Goal: Task Accomplishment & Management: Manage account settings

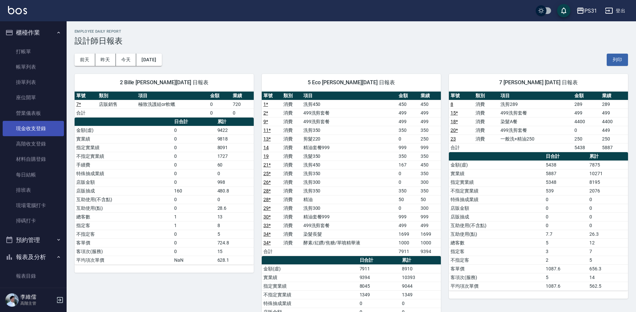
click at [44, 128] on link "現金收支登錄" at bounding box center [33, 128] width 61 height 15
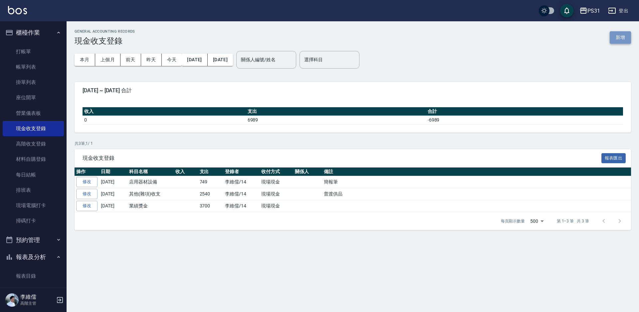
click at [614, 41] on button "新增" at bounding box center [620, 37] width 21 height 12
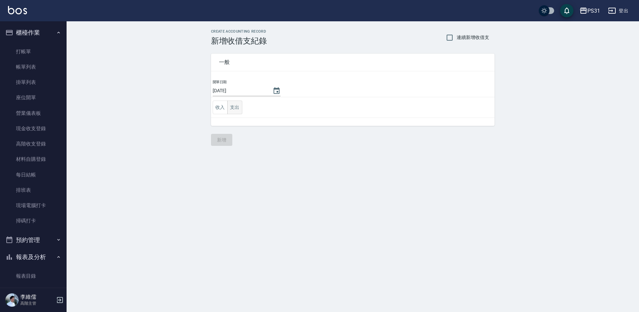
click at [231, 109] on button "支出" at bounding box center [234, 108] width 15 height 14
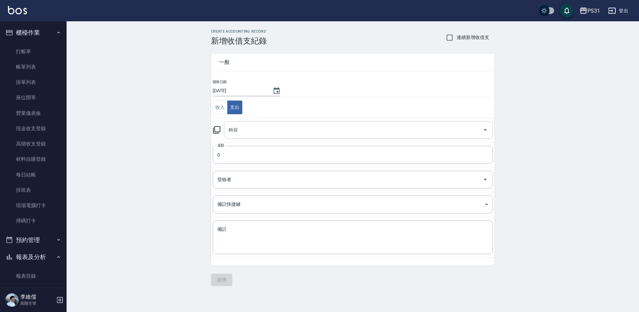
click at [250, 132] on input "科目" at bounding box center [353, 130] width 253 height 12
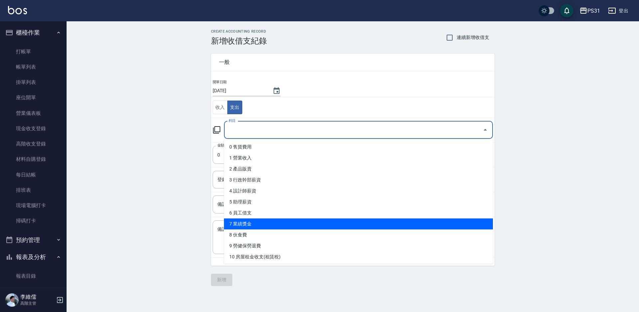
click at [295, 225] on li "7 業績獎金" at bounding box center [358, 223] width 269 height 11
type input "7 業績獎金"
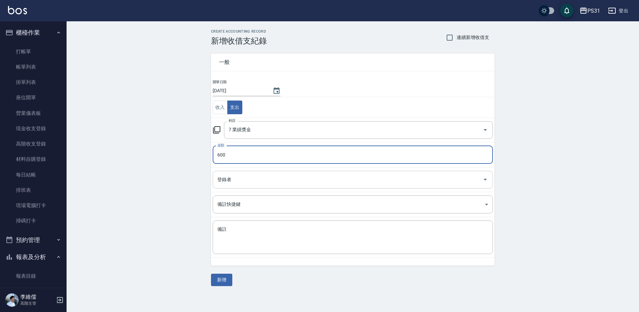
type input "600"
click at [253, 179] on input "登錄者" at bounding box center [348, 180] width 264 height 12
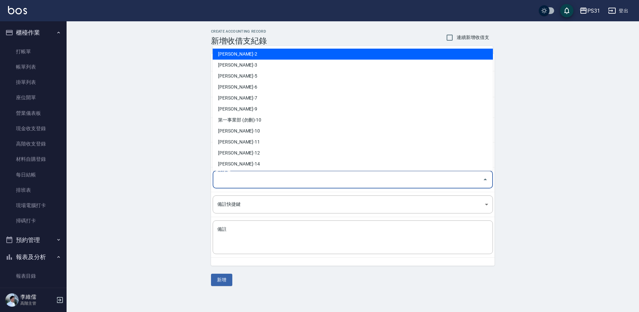
click at [278, 53] on li "呂怡慧-2" at bounding box center [353, 54] width 280 height 11
type input "呂怡慧-2"
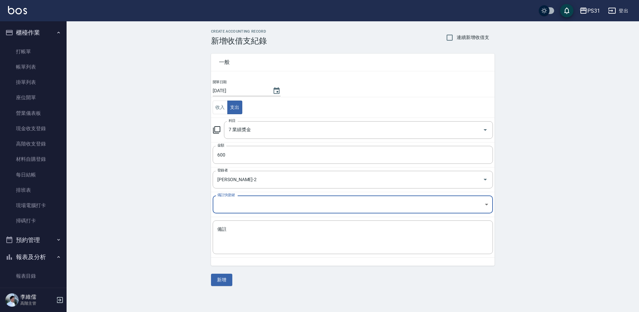
click at [278, 207] on body "PS31 登出 櫃檯作業 打帳單 帳單列表 掛單列表 座位開單 營業儀表板 現金收支登錄 高階收支登錄 材料自購登錄 每日結帳 排班表 現場電腦打卡 掃碼打卡…" at bounding box center [319, 156] width 639 height 312
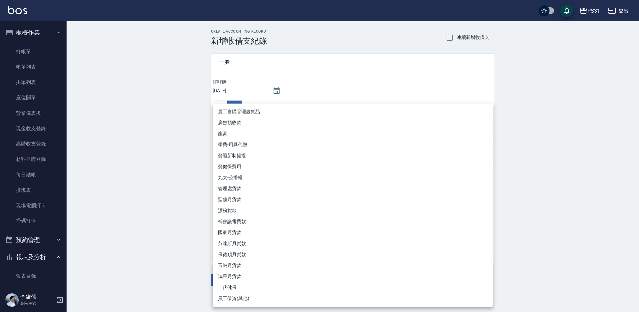
click at [191, 226] on div at bounding box center [319, 156] width 639 height 312
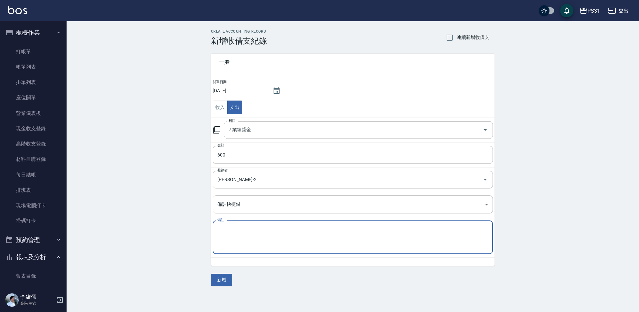
click at [238, 244] on textarea "備註" at bounding box center [352, 237] width 271 height 23
type textarea "羊羊和許芳生日禮金"
click at [218, 282] on button "新增" at bounding box center [221, 280] width 21 height 12
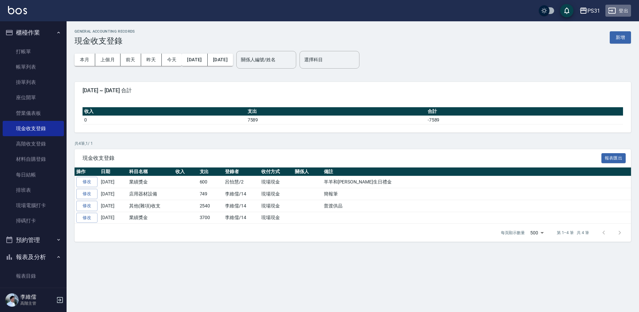
click at [612, 9] on icon "button" at bounding box center [612, 11] width 8 height 8
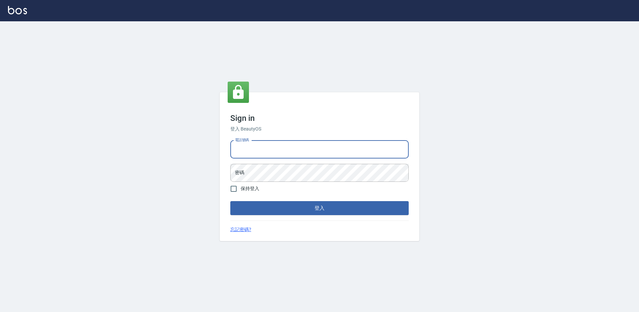
click at [300, 148] on input "電話號碼" at bounding box center [319, 149] width 178 height 18
type input "0424861159"
click at [299, 206] on button "登入" at bounding box center [319, 208] width 178 height 14
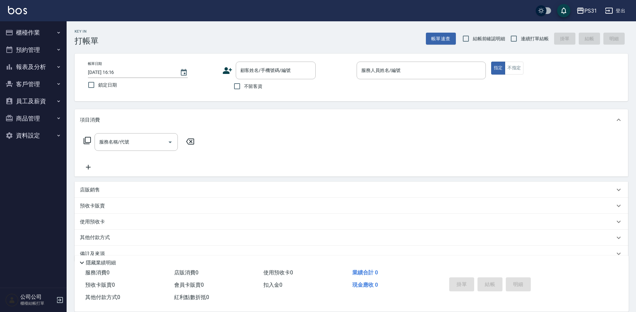
click at [38, 38] on button "櫃檯作業" at bounding box center [33, 32] width 61 height 17
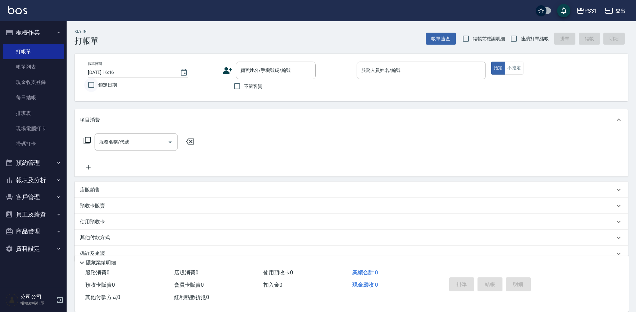
click at [89, 84] on input "鎖定日期" at bounding box center [91, 85] width 14 height 14
checkbox input "true"
click at [515, 40] on input "連續打單結帳" at bounding box center [514, 39] width 14 height 14
checkbox input "true"
click at [232, 85] on input "不留客資" at bounding box center [237, 86] width 14 height 14
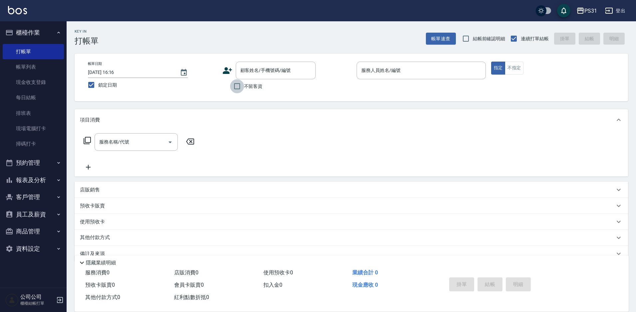
checkbox input "true"
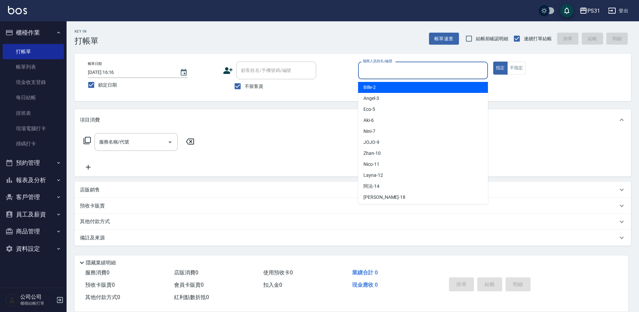
click at [383, 72] on input "服務人員姓名/編號" at bounding box center [423, 71] width 124 height 12
type input "9"
type button "true"
type input "JOJO-9"
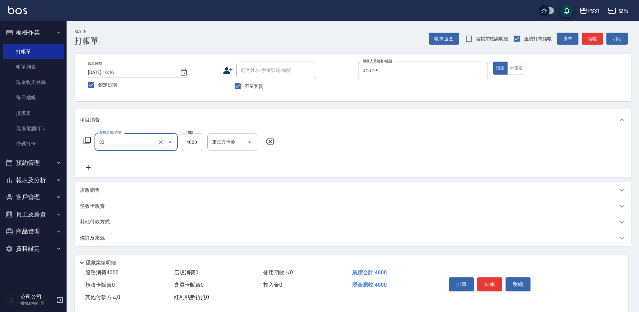
type input "燙髮B餐(32)"
type input "2899"
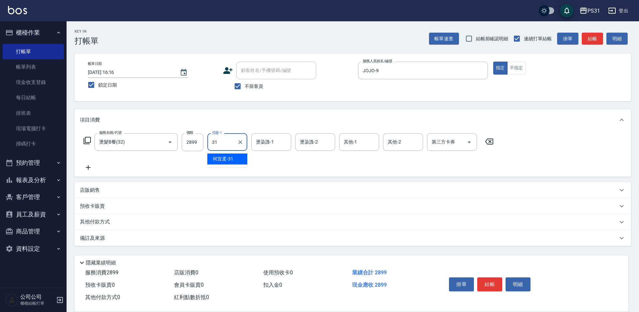
type input "何宜柔-31"
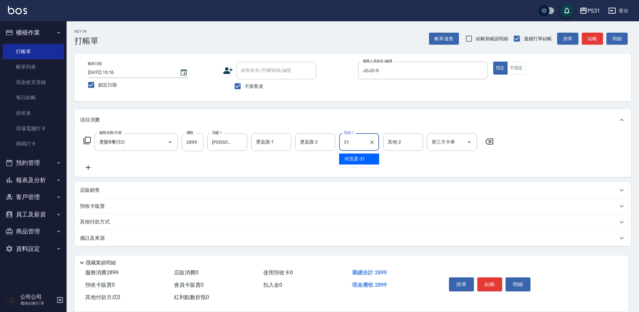
type input "何宜柔-31"
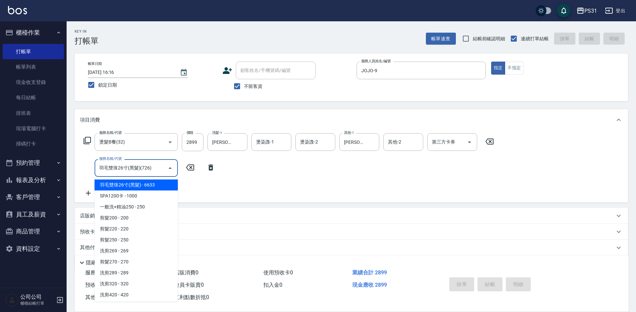
type input "羽毛雙珠26寸(黑髮)(726)"
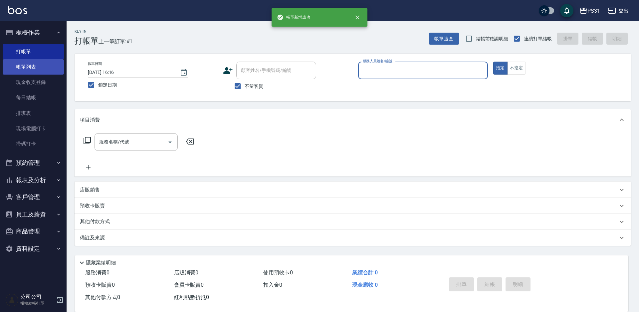
click at [6, 70] on link "帳單列表" at bounding box center [33, 66] width 61 height 15
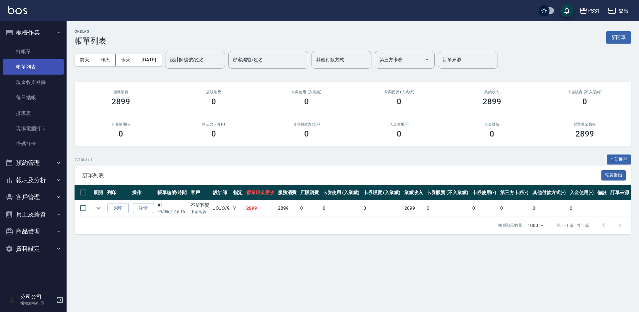
click at [24, 71] on link "帳單列表" at bounding box center [33, 66] width 61 height 15
click at [23, 55] on link "打帳單" at bounding box center [33, 51] width 61 height 15
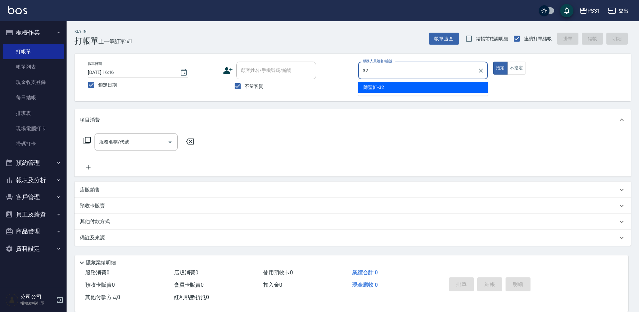
type input "3"
type input "Bille-2"
type button "true"
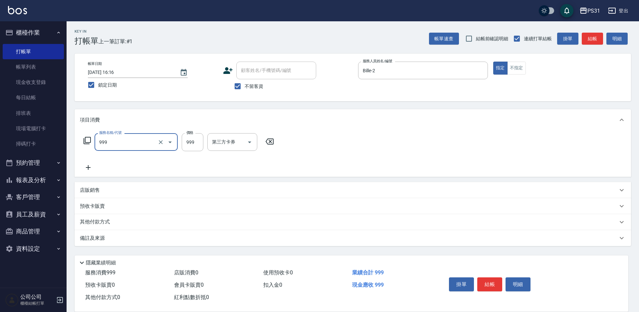
type input "精油套餐999(999)"
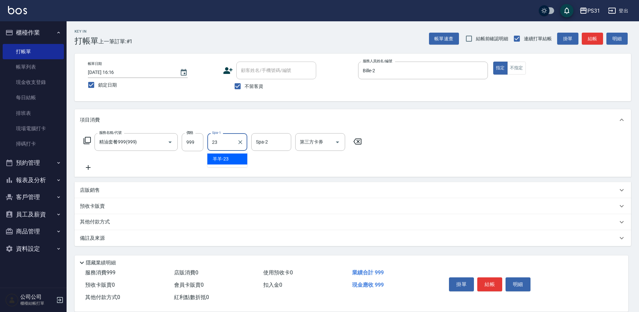
type input "羊羊-23"
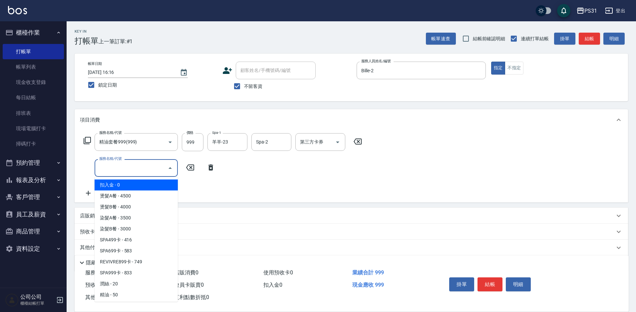
type input "扣入金(+)"
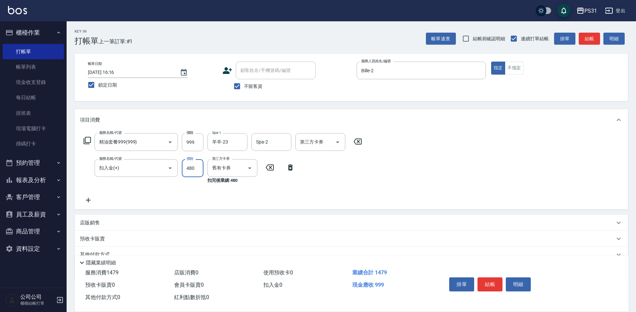
type input "480"
click at [192, 144] on input "999" at bounding box center [193, 142] width 22 height 18
click at [198, 143] on input "999" at bounding box center [193, 142] width 22 height 18
type input "519"
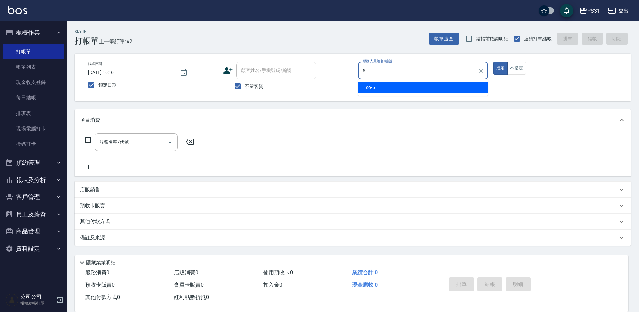
type input "Eco-5"
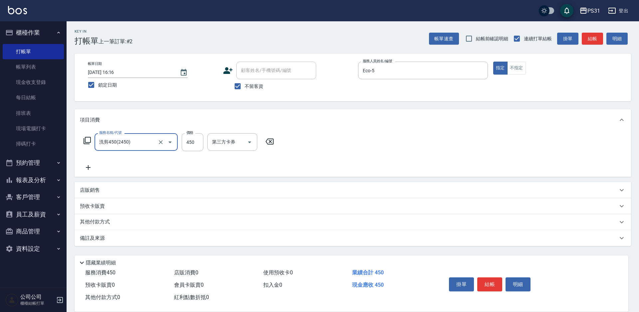
type input "洗剪450(2450)"
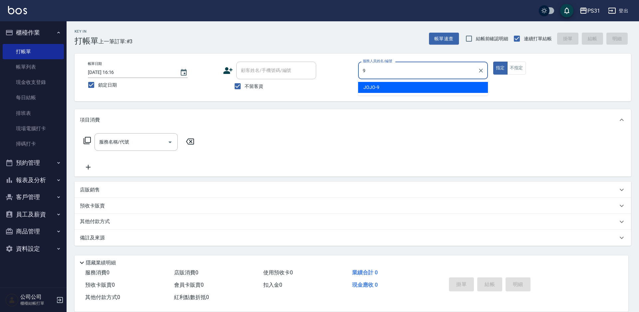
type input "JOJO-9"
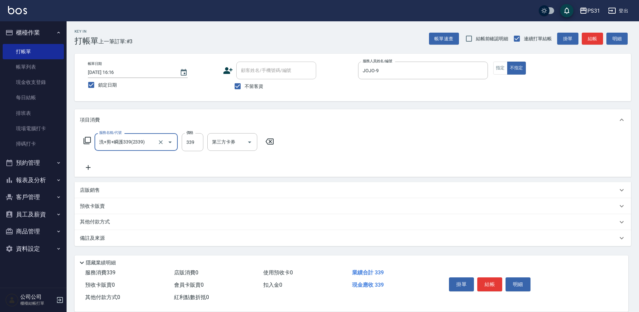
type input "洗+剪+瞬護339(2339)"
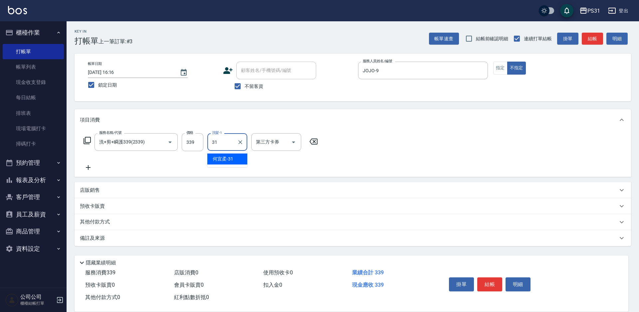
type input "何宜柔-31"
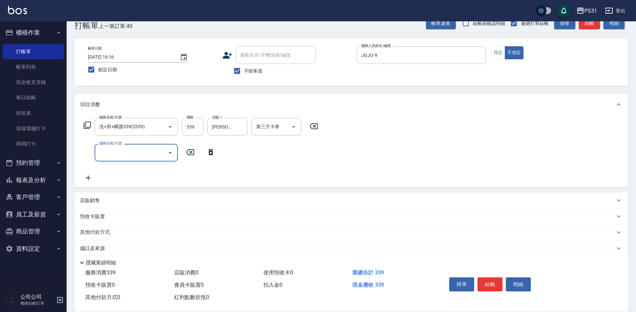
scroll to position [24, 0]
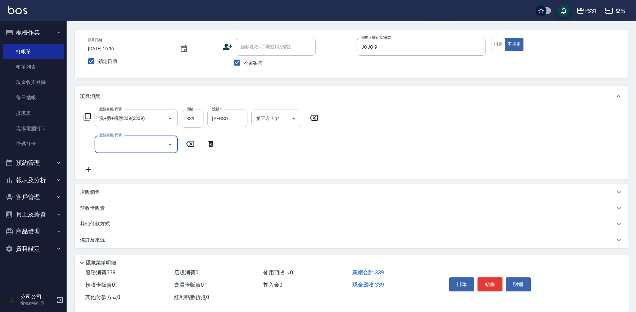
click at [294, 119] on icon "Open" at bounding box center [293, 119] width 3 height 2
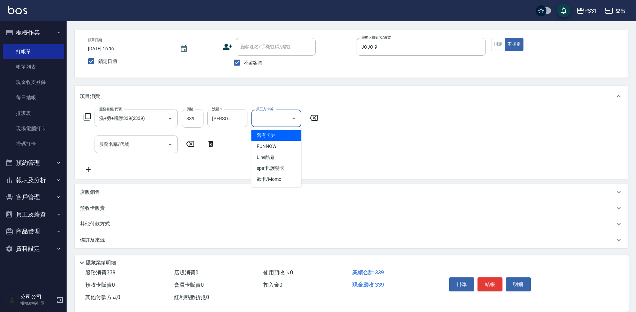
click at [371, 120] on div "服務名稱/代號 洗+剪+瞬護339(2339) 服務名稱/代號 價格 339 價格 洗髮-1 何宜柔-31 洗髮-1 第三方卡券 第三方卡券 服務名稱/代號 …" at bounding box center [351, 143] width 553 height 72
click at [96, 195] on p "店販銷售" at bounding box center [90, 192] width 20 height 7
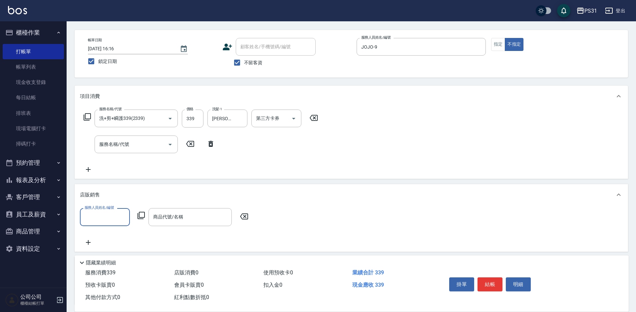
scroll to position [0, 0]
type input "JOJO-9"
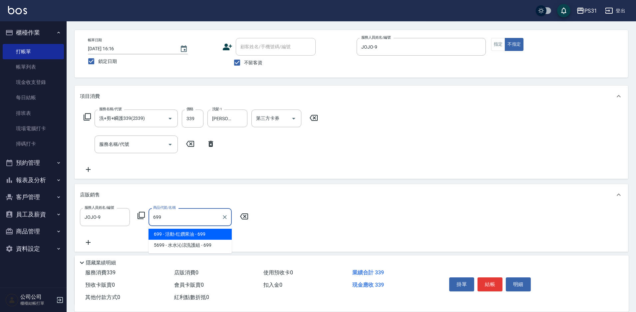
type input "活動-红鑽果油"
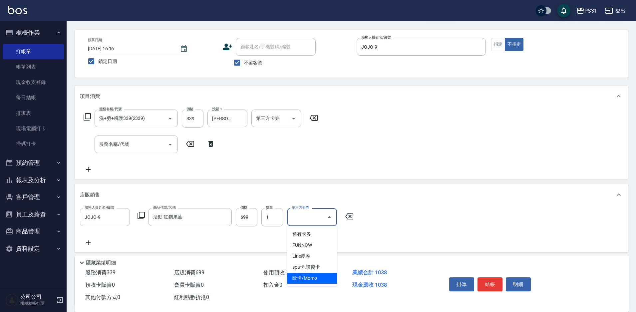
click at [378, 207] on div "服務人員姓名/編號 JOJO-9 服務人員姓名/編號 商品代號/名稱 活動-红鑽果油 商品代號/名稱 價格 699 價格 數量 1 數量 第三方卡券 第三方卡券" at bounding box center [351, 228] width 553 height 46
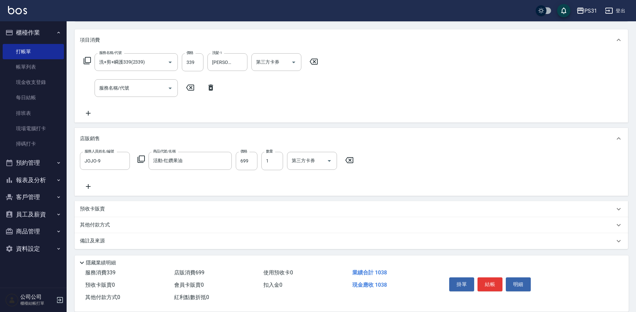
scroll to position [81, 0]
click at [101, 221] on p "其他付款方式" at bounding box center [96, 223] width 33 height 7
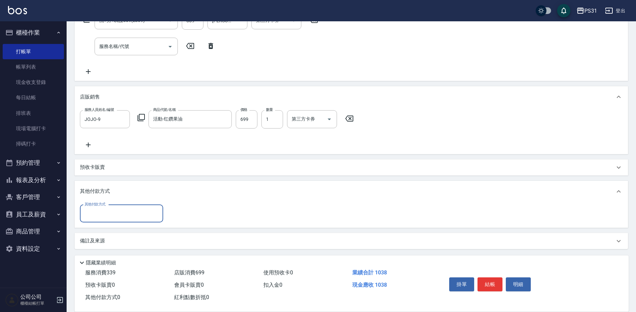
scroll to position [123, 0]
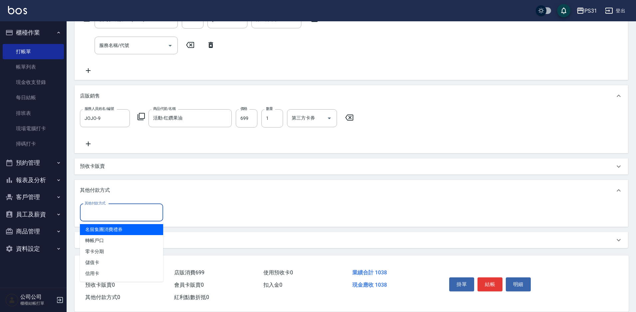
click at [144, 207] on input "其他付款方式" at bounding box center [121, 213] width 77 height 12
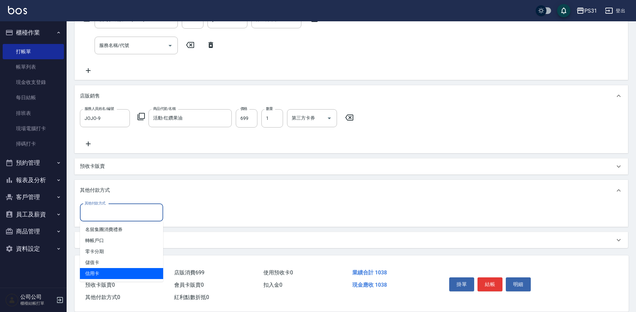
click at [105, 271] on span "信用卡" at bounding box center [121, 273] width 83 height 11
type input "信用卡"
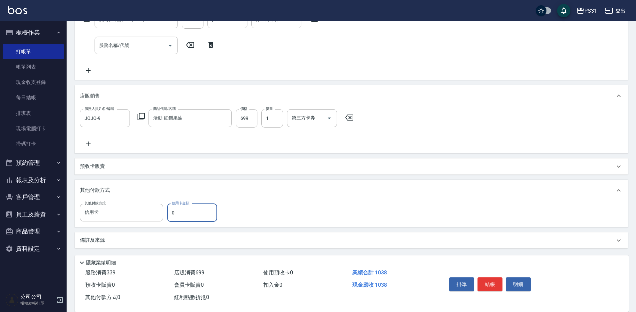
click at [175, 216] on input "0" at bounding box center [192, 213] width 50 height 18
click at [171, 212] on input "0" at bounding box center [192, 213] width 50 height 18
type input "1038"
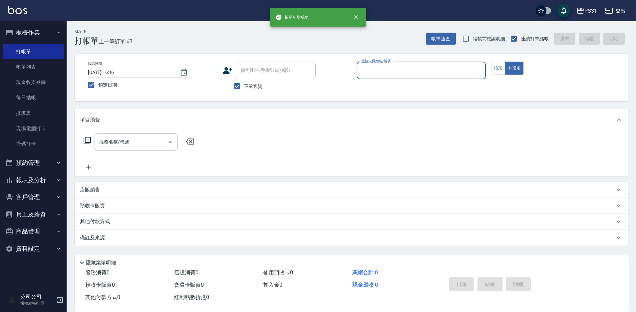
scroll to position [0, 0]
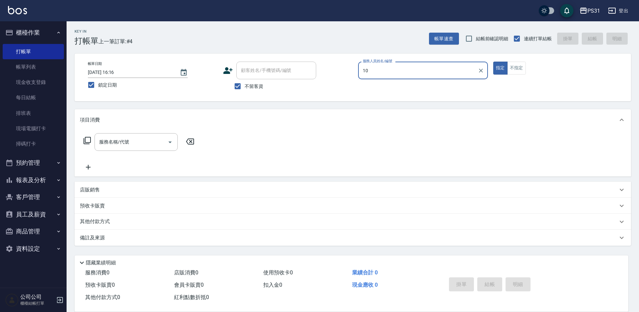
type input "Zhan-10"
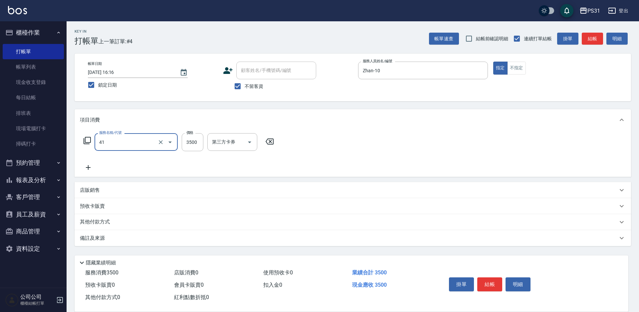
type input "染髮A餐(41)"
type input "3099"
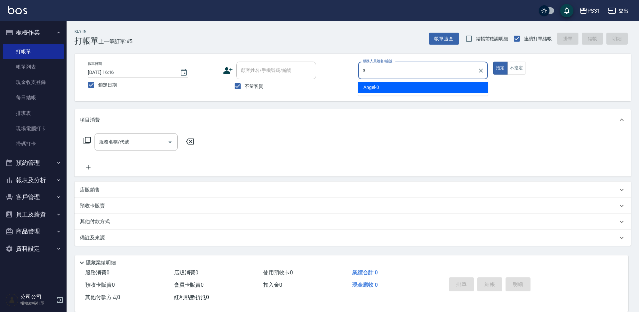
type input "[PERSON_NAME]-3"
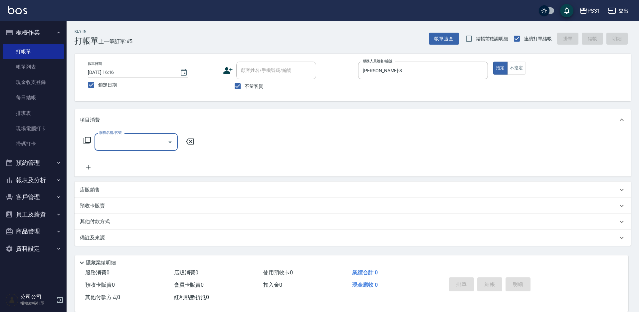
type input "＿"
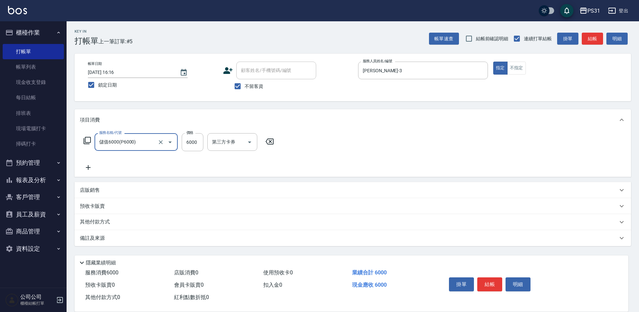
type input "儲值6000(P6000)"
type input "3000"
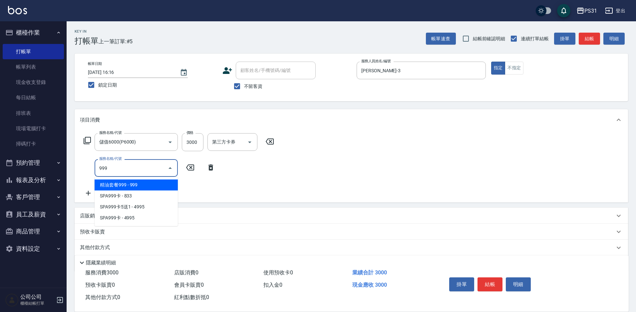
type input "精油套餐999(999)"
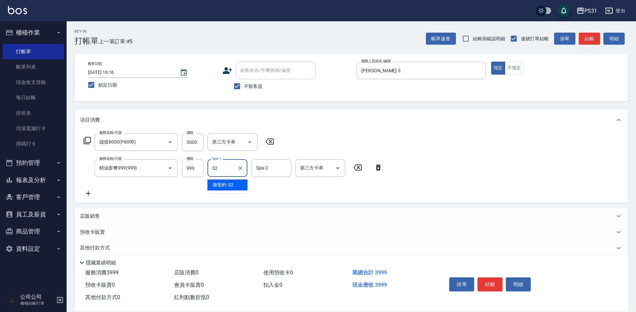
type input "陳聖軒-32"
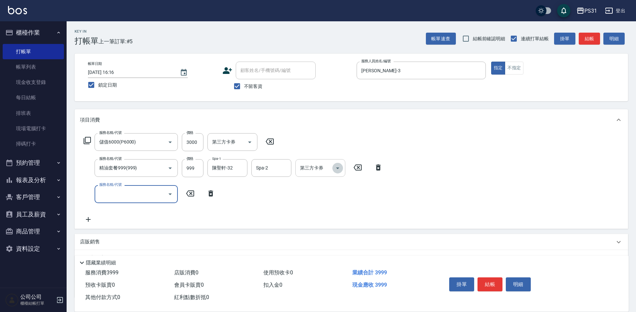
click at [336, 169] on icon "Open" at bounding box center [338, 168] width 8 height 8
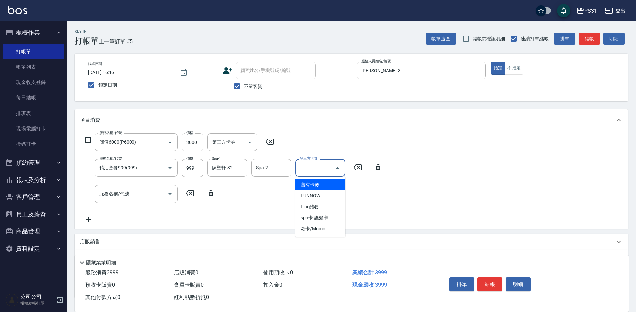
click at [318, 184] on span "舊有卡券" at bounding box center [320, 184] width 50 height 11
type input "舊有卡券"
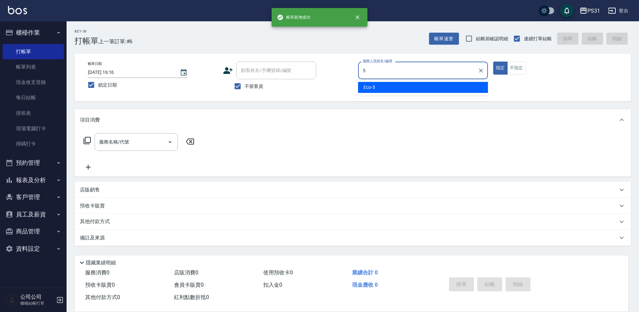
type input "Eco-5"
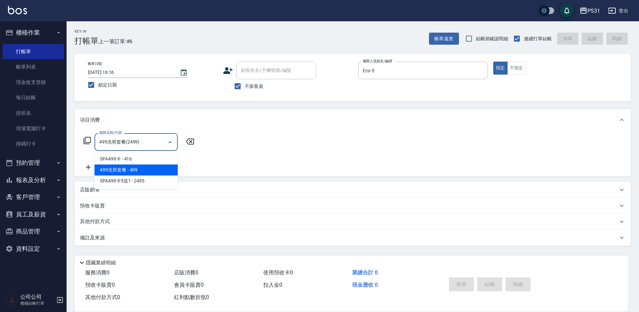
type input "499洗剪套餐(2499)"
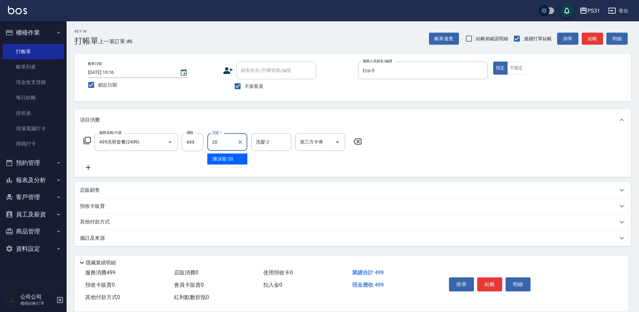
type input "陳泳龍-20"
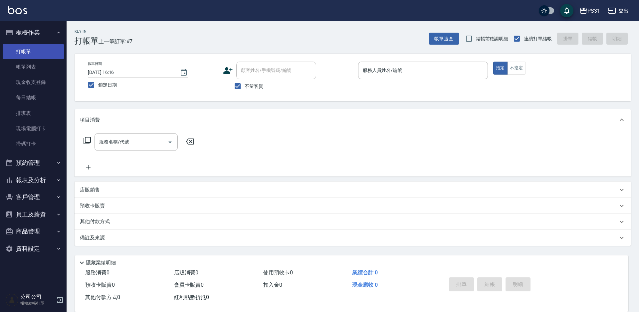
click at [29, 50] on link "打帳單" at bounding box center [33, 51] width 61 height 15
click at [31, 65] on link "帳單列表" at bounding box center [33, 66] width 61 height 15
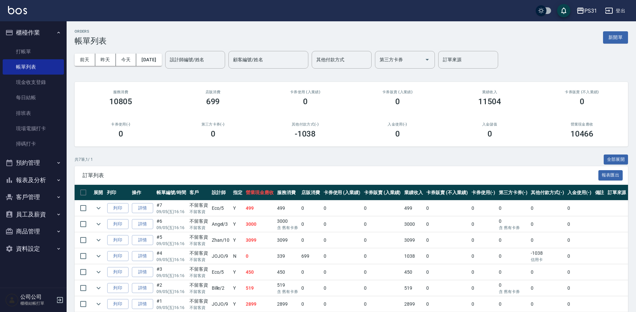
click at [137, 206] on link "詳情" at bounding box center [142, 208] width 21 height 10
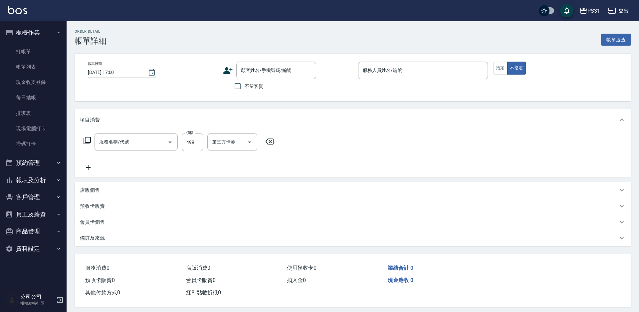
type input "2025/09/05 16:16"
checkbox input "true"
type input "Eco-5"
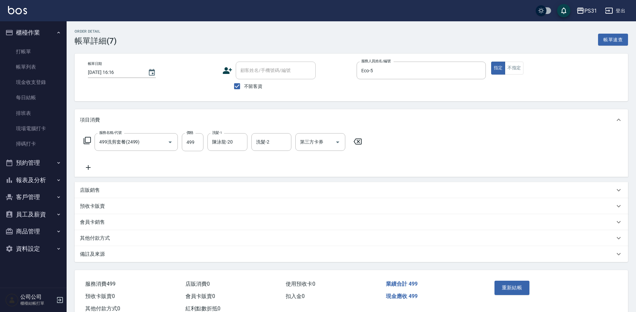
type input "499洗剪套餐(2499)"
click at [339, 142] on icon "Open" at bounding box center [338, 142] width 8 height 8
click at [327, 161] on span "舊有卡券" at bounding box center [320, 158] width 50 height 11
type input "舊有卡券"
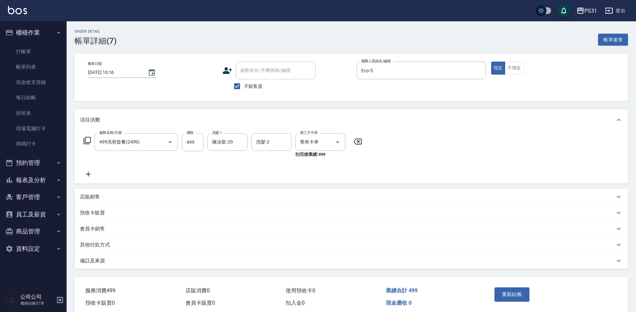
click at [405, 231] on div "會員卡銷售" at bounding box center [347, 228] width 535 height 7
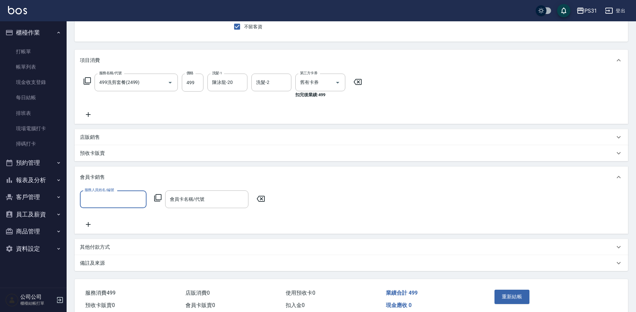
scroll to position [96, 0]
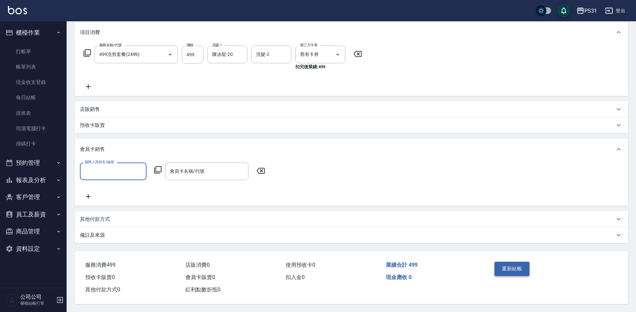
click at [509, 263] on button "重新結帳" at bounding box center [511, 269] width 35 height 14
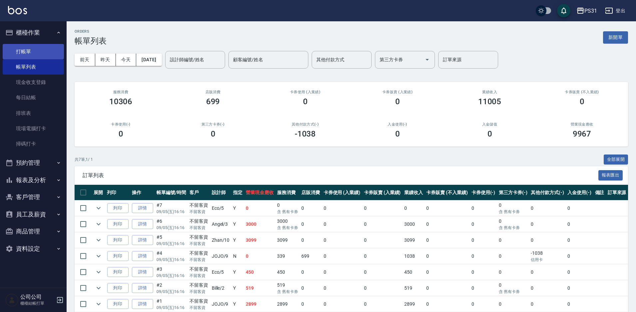
click at [49, 54] on link "打帳單" at bounding box center [33, 51] width 61 height 15
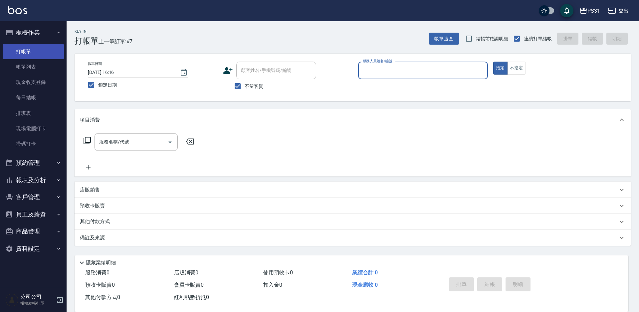
click at [41, 49] on link "打帳單" at bounding box center [33, 51] width 61 height 15
click at [384, 66] on input "服務人員姓名/編號" at bounding box center [423, 71] width 124 height 12
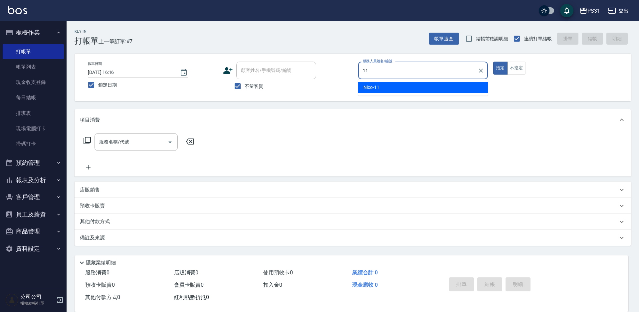
type input "Nico-11"
type button "true"
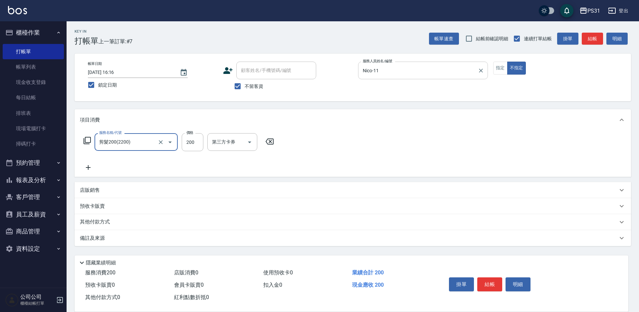
type input "剪髮200(2200)"
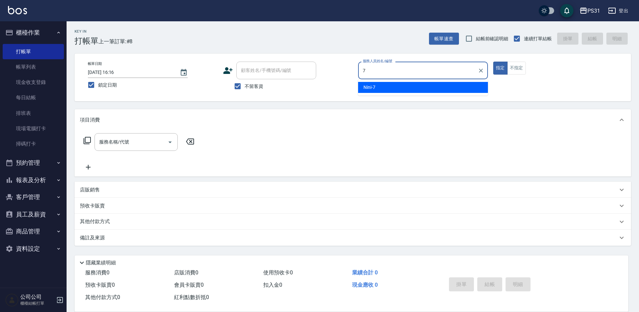
type input "Nini-7"
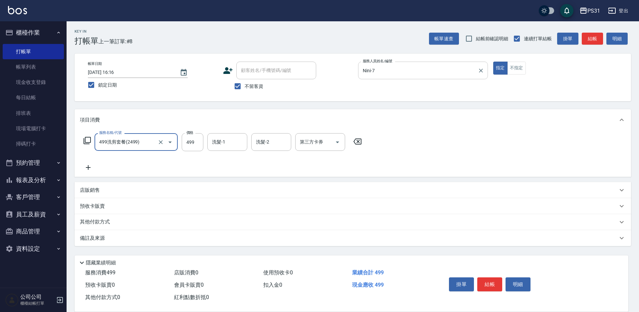
type input "499洗剪套餐(2499)"
type input "449"
click at [241, 141] on input "洗髮-1" at bounding box center [227, 142] width 34 height 12
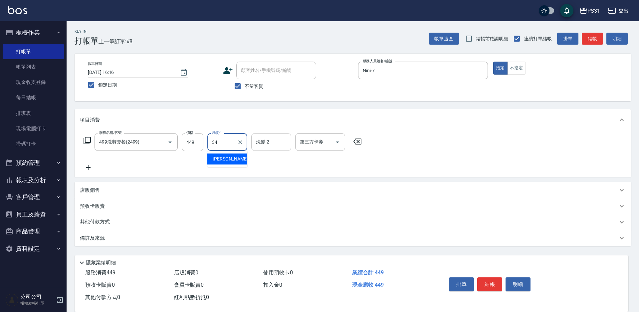
type input "鈺欣-34"
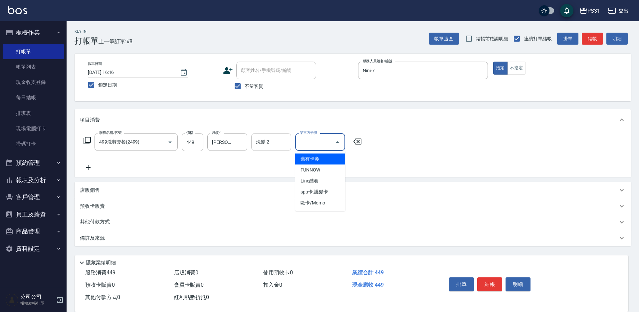
type input "舊有卡券"
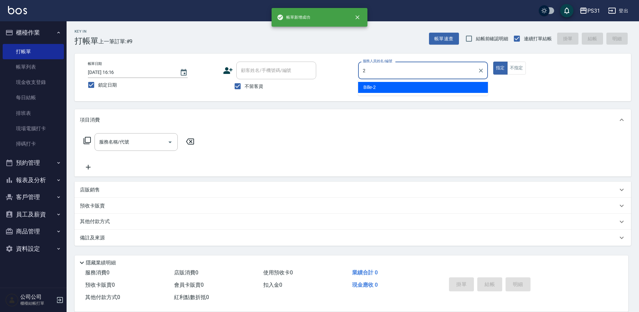
type input "Bille-2"
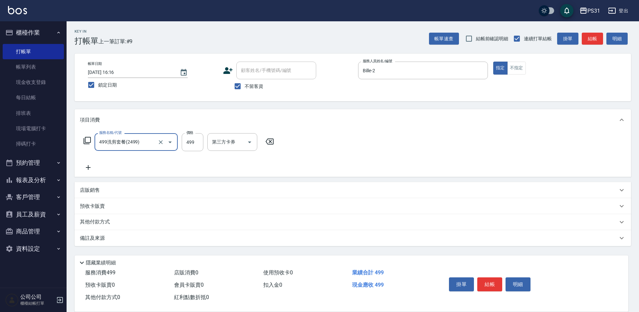
type input "499洗剪套餐(2499)"
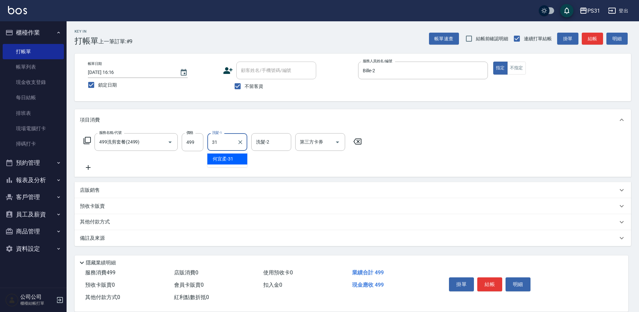
type input "何宜柔-31"
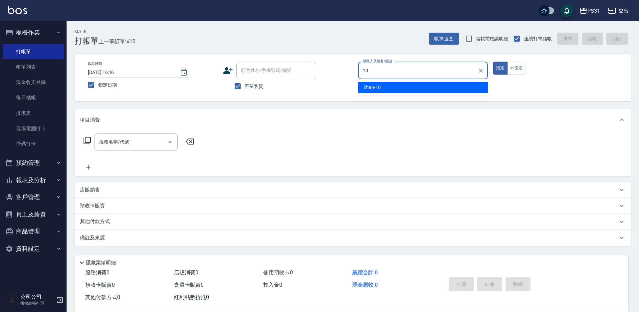
type input "Zhan-10"
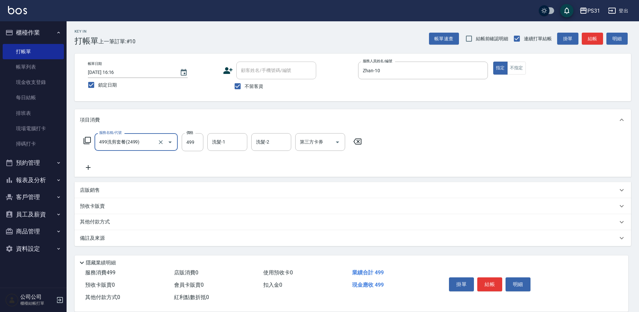
type input "499洗剪套餐(2499)"
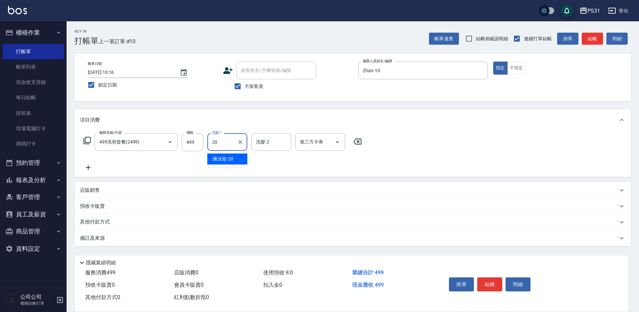
type input "陳泳龍-20"
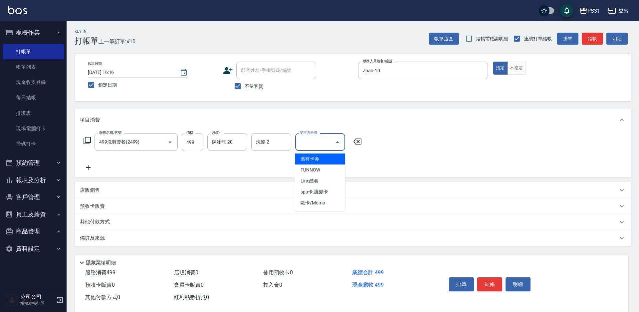
type input "舊有卡券"
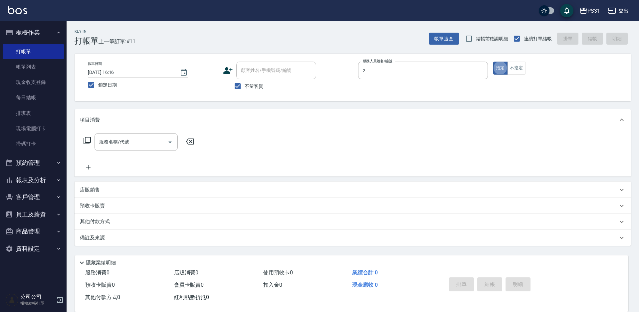
type input "Bille-2"
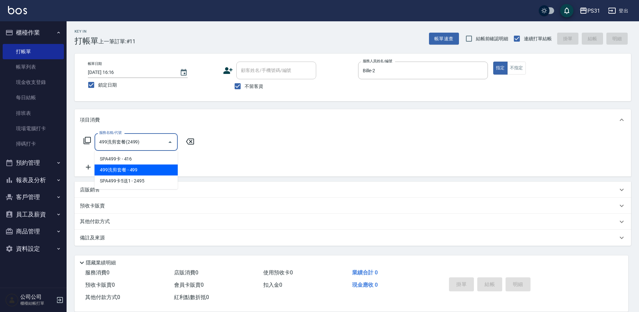
type input "499洗剪套餐(2499)"
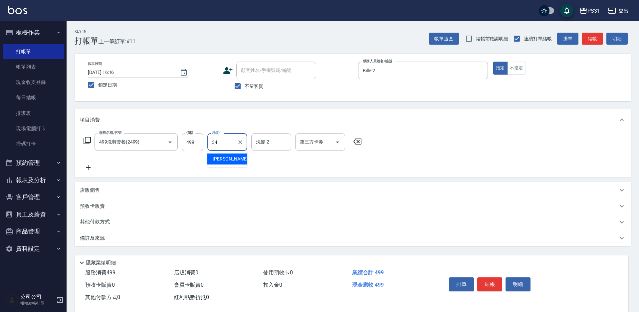
type input "鈺欣-34"
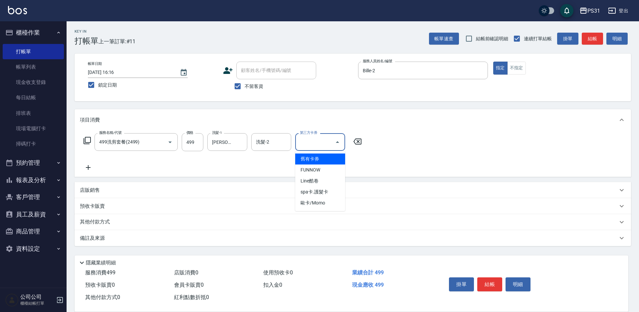
type input "舊有卡券"
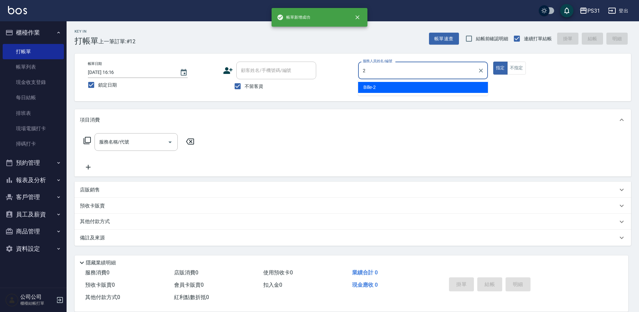
type input "Bille-2"
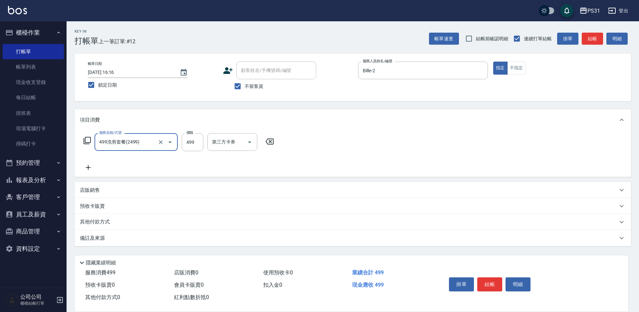
type input "499洗剪套餐(2499)"
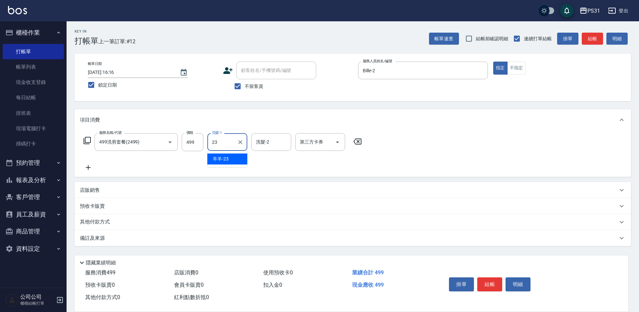
type input "羊羊-23"
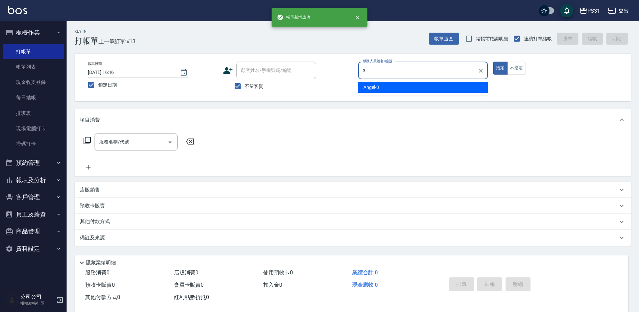
type input "Angel-3"
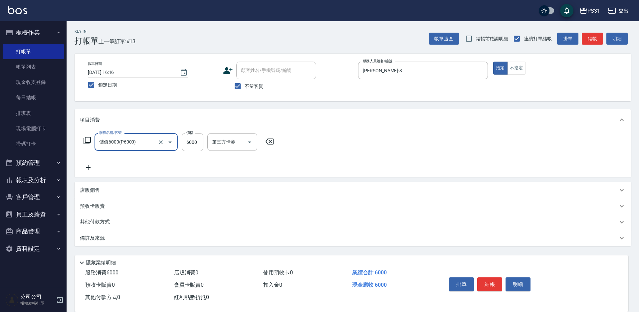
type input "儲值6000(P6000)"
type input "5000"
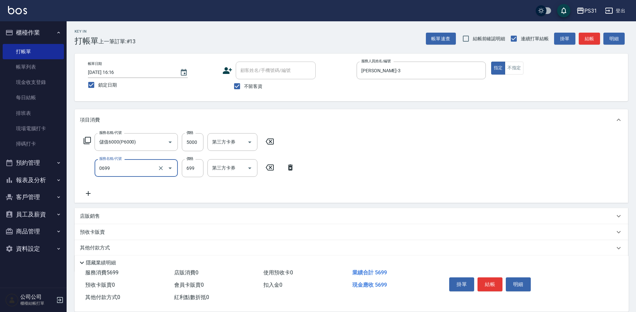
type input "精油699(0699)"
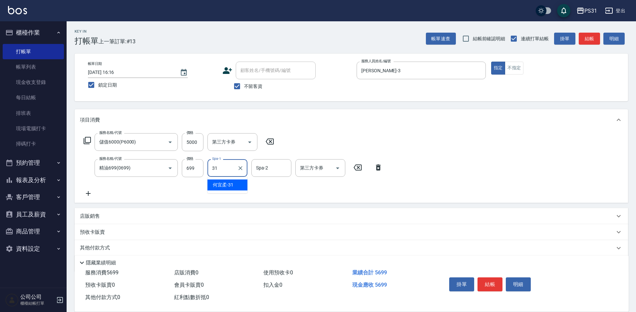
type input "何宜柔-31"
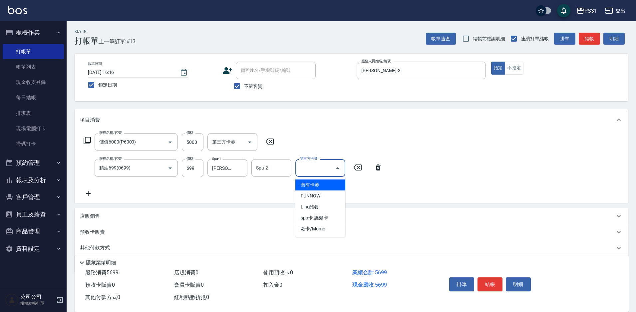
type input "舊有卡券"
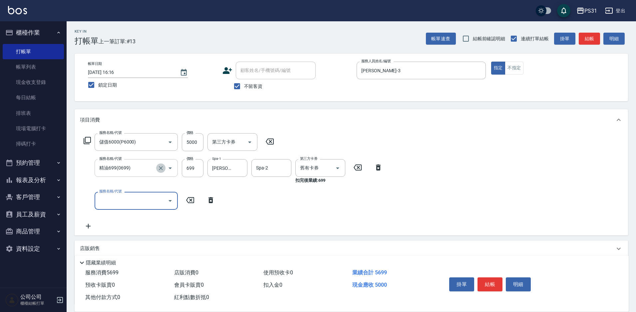
click at [160, 169] on icon "Clear" at bounding box center [160, 168] width 7 height 7
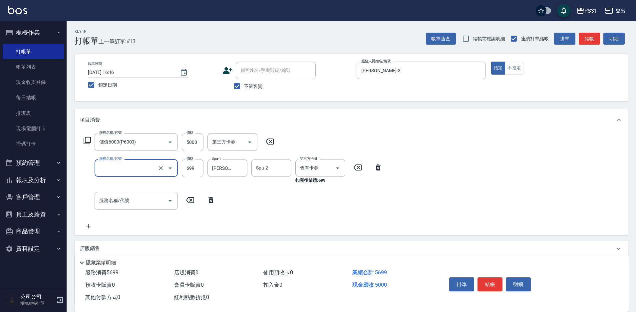
type input "精油699(0699)"
click at [213, 202] on icon at bounding box center [210, 200] width 5 height 6
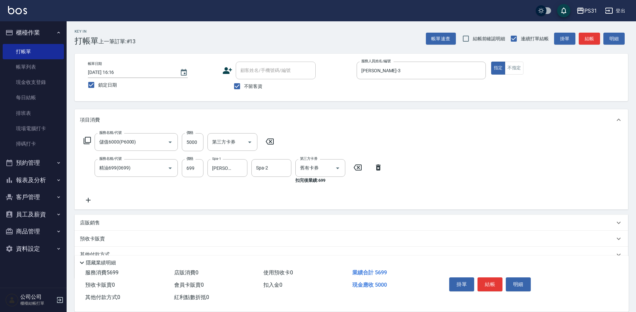
click at [378, 170] on icon at bounding box center [378, 167] width 5 height 6
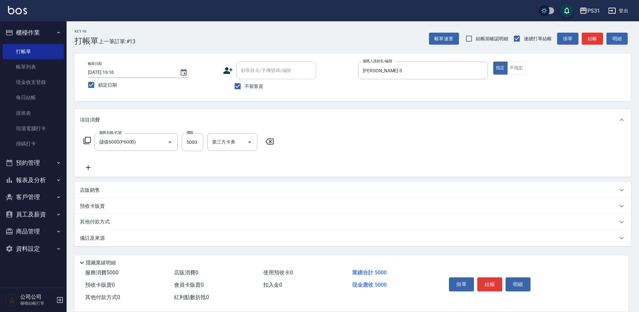
click at [85, 169] on icon at bounding box center [88, 167] width 17 height 8
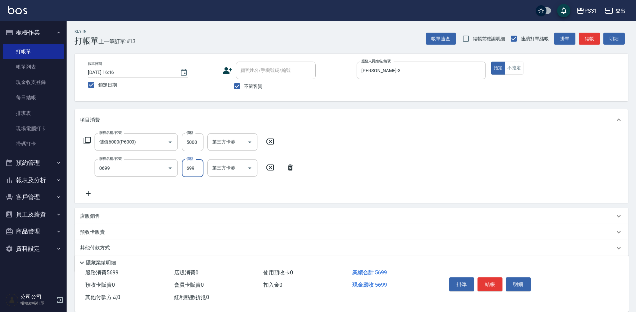
type input "精油699(0699)"
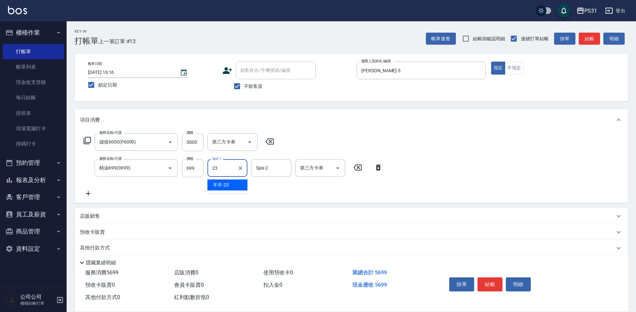
type input "羊羊-23"
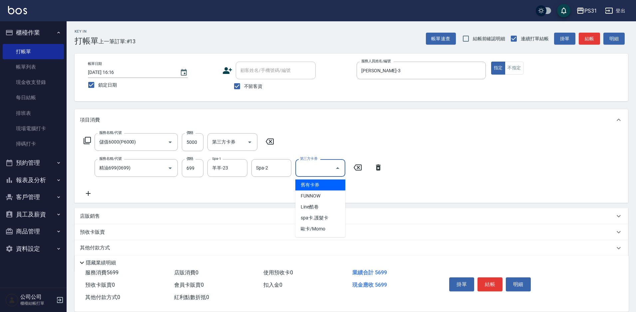
type input "舊有卡券"
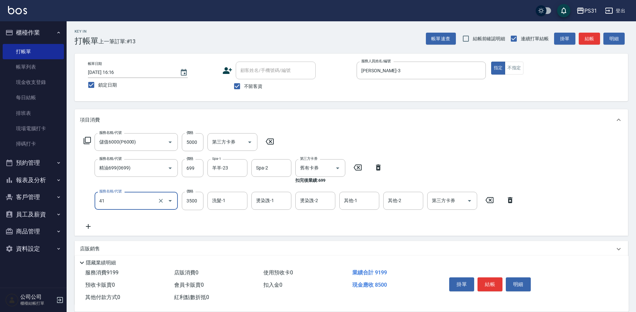
type input "染髮A餐(41)"
type input "3301"
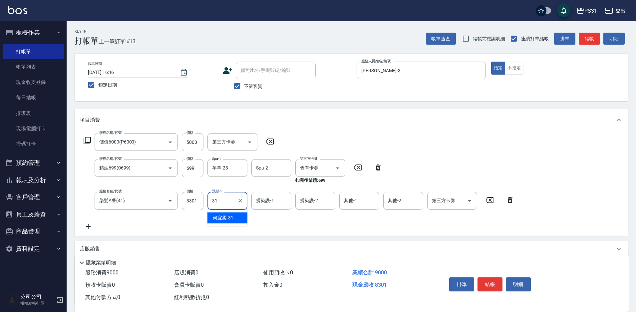
type input "何宜柔-31"
click at [283, 198] on input "燙染謢-1" at bounding box center [271, 201] width 34 height 12
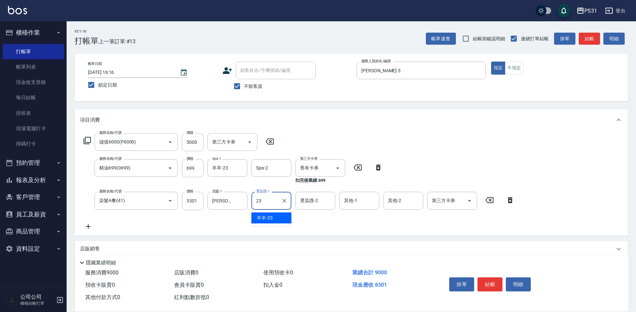
type input "羊羊-23"
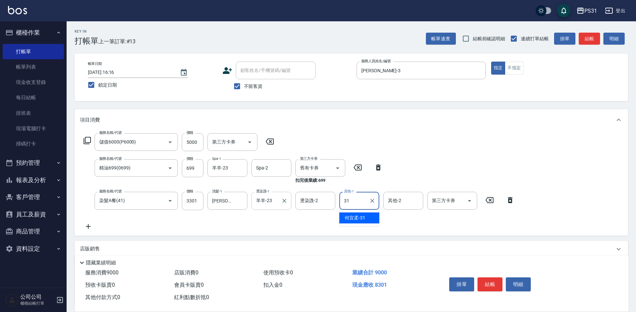
type input "何宜柔-31"
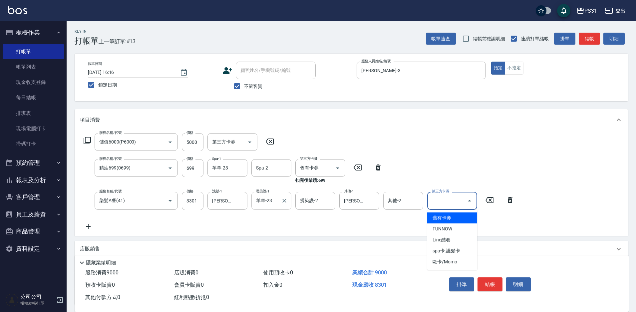
type input "舊有卡券"
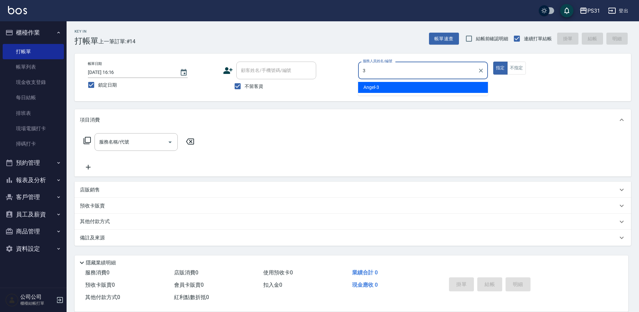
type input "Angel-3"
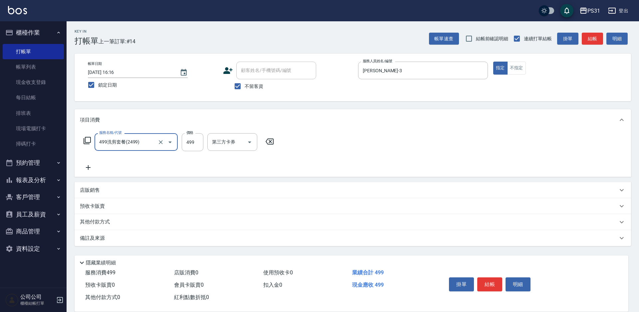
type input "499洗剪套餐(2499)"
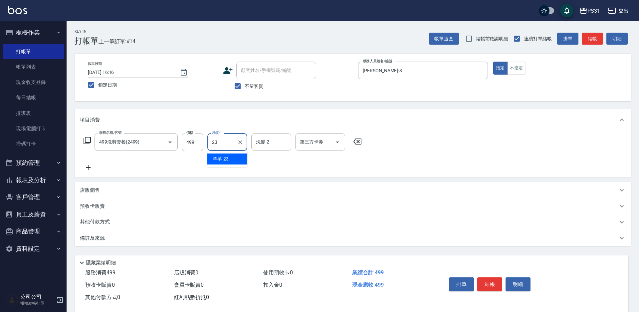
type input "羊羊-23"
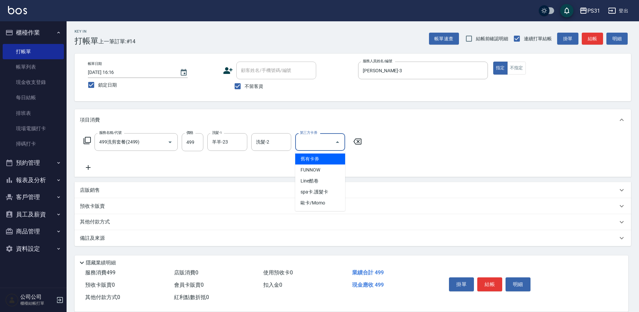
type input "舊有卡券"
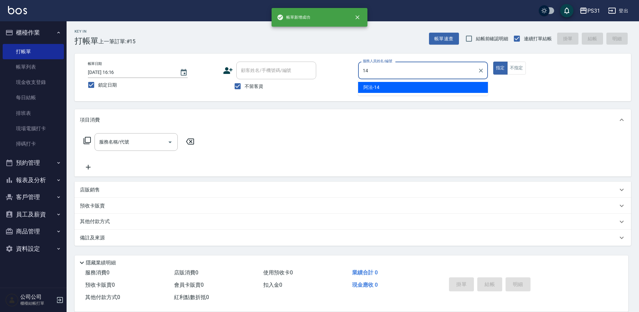
type input "阿法-14"
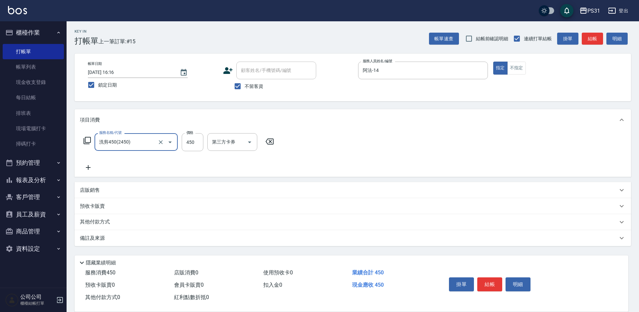
type input "洗剪450(2450)"
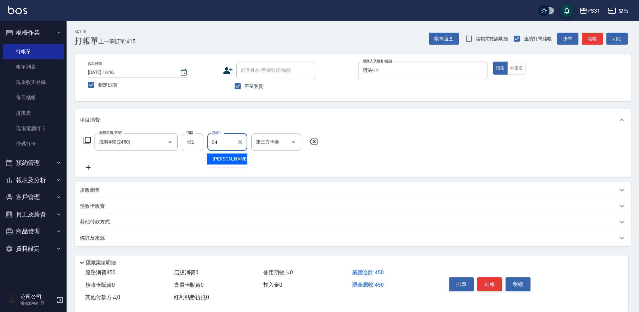
type input "鈺欣-34"
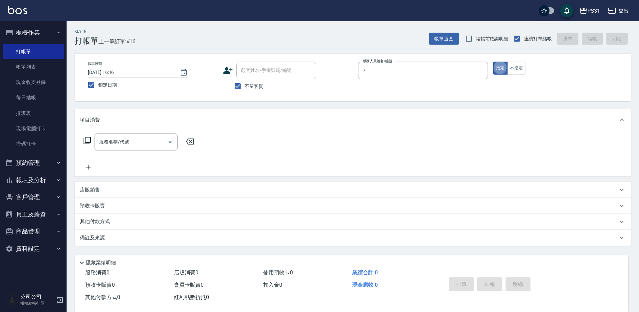
type input "Nini-7"
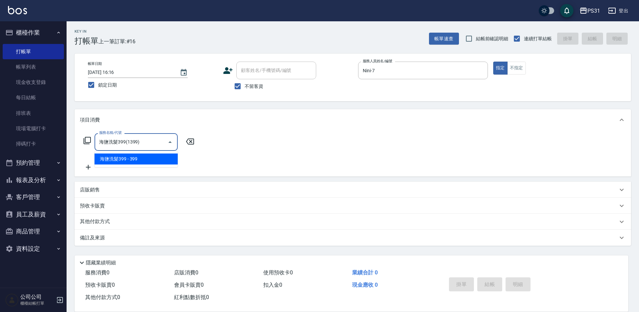
type input "海鹽洗髮399(1399)"
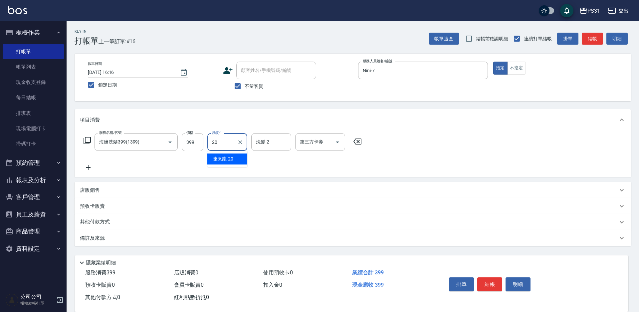
type input "陳泳龍-20"
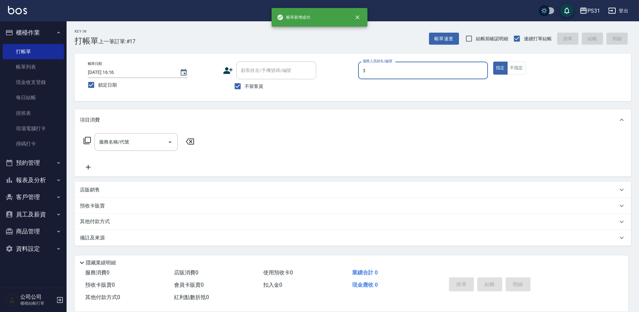
type input "Angel-3"
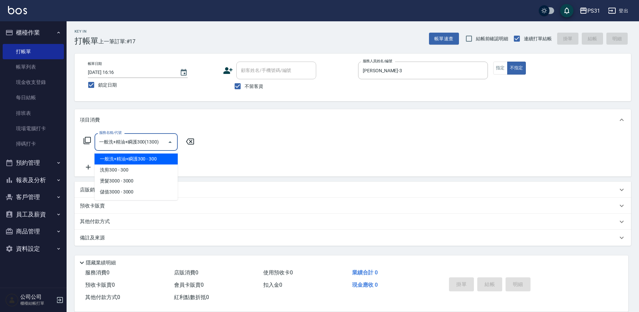
type input "一般洗+精油+瞬護300(1300)"
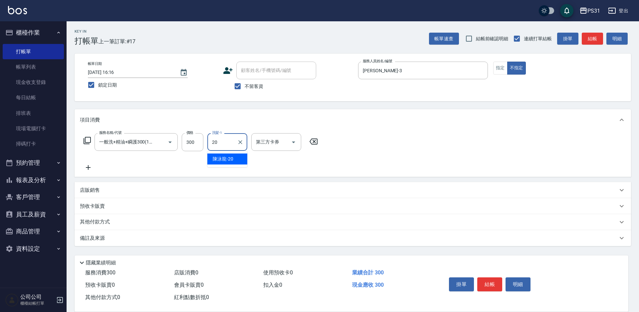
type input "陳泳龍-20"
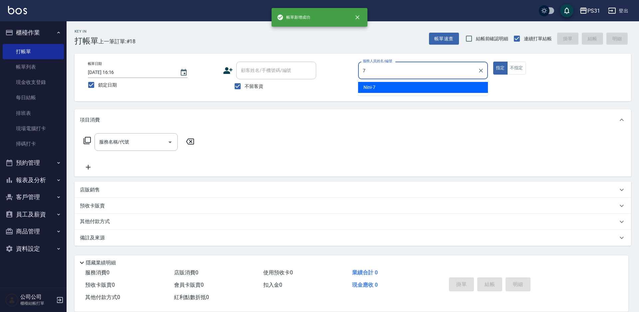
type input "Nini-7"
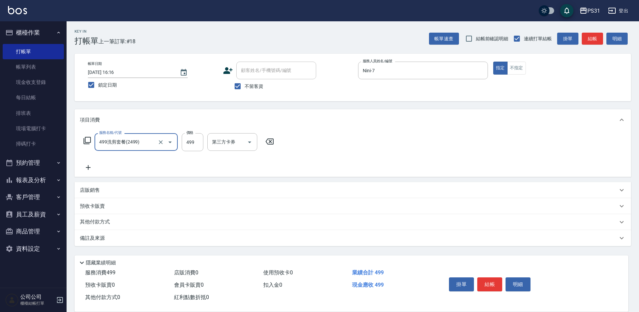
type input "499洗剪套餐(2499)"
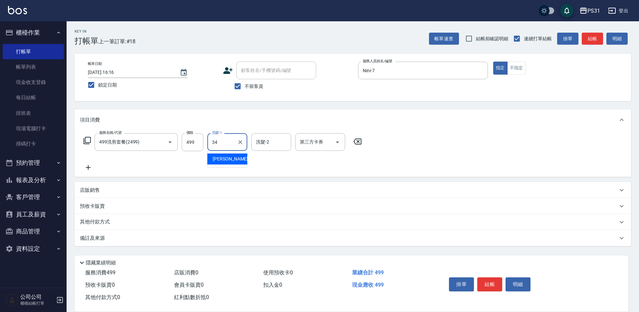
type input "鈺欣-34"
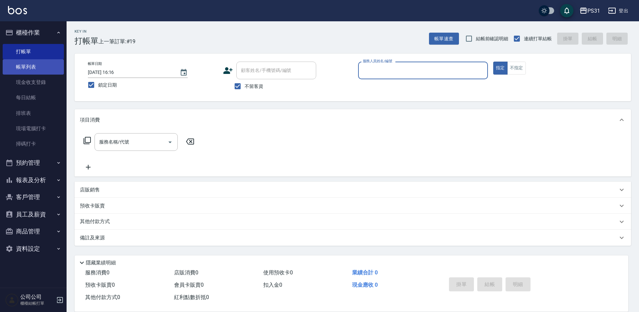
click at [35, 68] on link "帳單列表" at bounding box center [33, 66] width 61 height 15
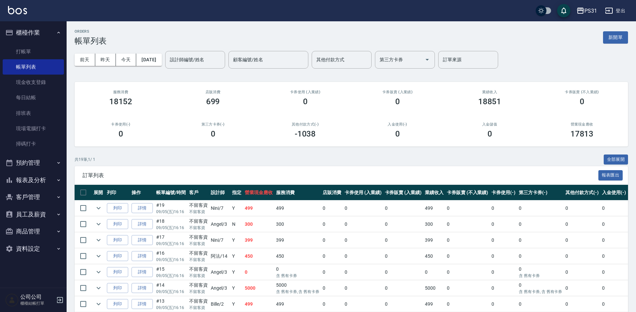
click at [34, 182] on button "報表及分析" at bounding box center [33, 179] width 61 height 17
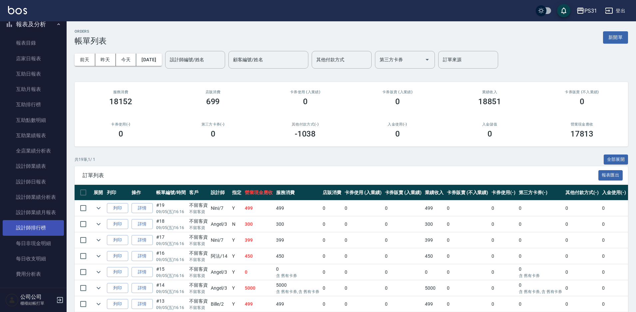
scroll to position [166, 0]
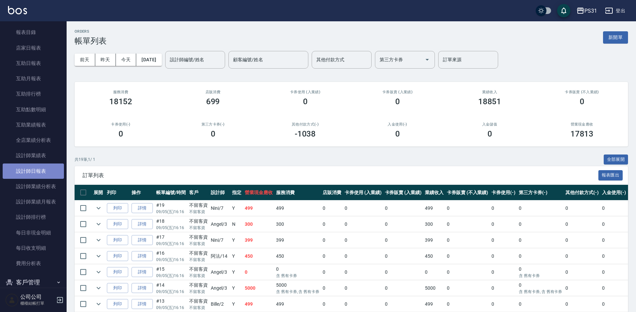
click at [37, 176] on link "設計師日報表" at bounding box center [33, 170] width 61 height 15
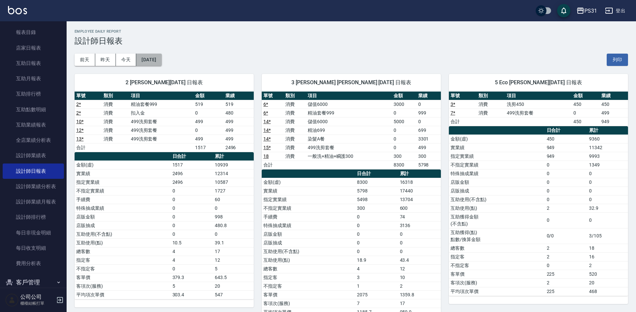
click at [151, 60] on button "[DATE]" at bounding box center [148, 60] width 25 height 12
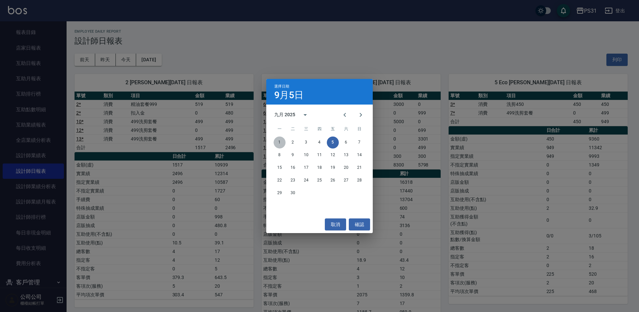
click at [278, 141] on button "1" at bounding box center [280, 143] width 12 height 12
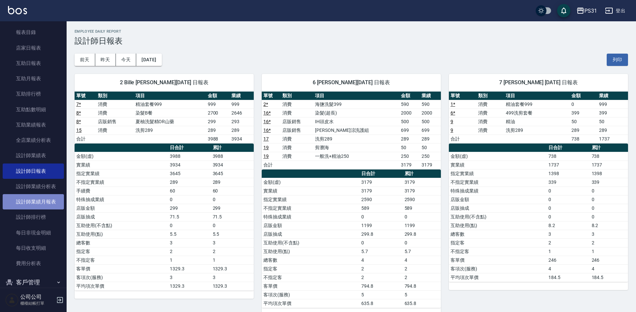
click at [54, 206] on link "設計師業績月報表" at bounding box center [33, 201] width 61 height 15
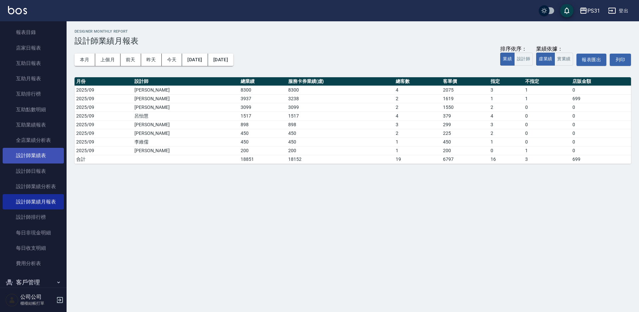
click at [34, 153] on link "設計師業績表" at bounding box center [33, 155] width 61 height 15
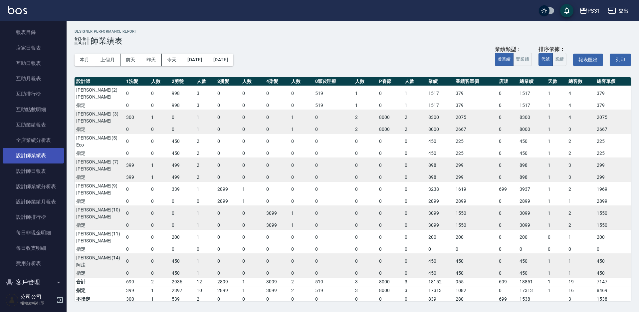
click at [34, 154] on link "設計師業績表" at bounding box center [33, 155] width 61 height 15
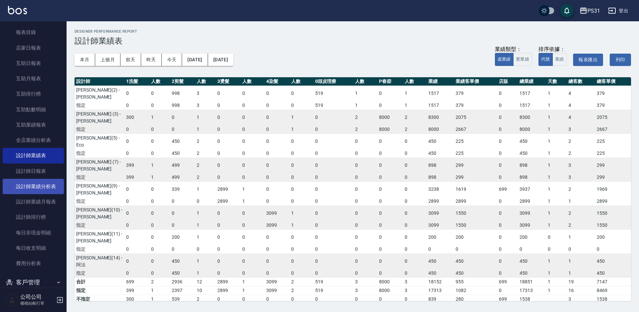
click at [30, 188] on link "設計師業績分析表" at bounding box center [33, 186] width 61 height 15
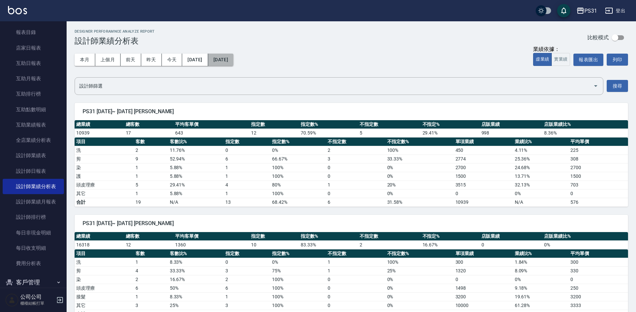
click at [222, 60] on button "[DATE]" at bounding box center [220, 60] width 25 height 12
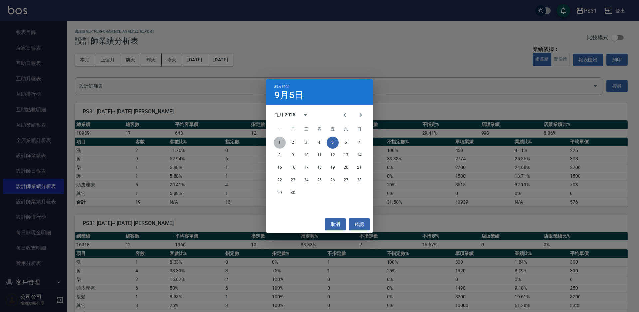
click at [280, 142] on button "1" at bounding box center [280, 143] width 12 height 12
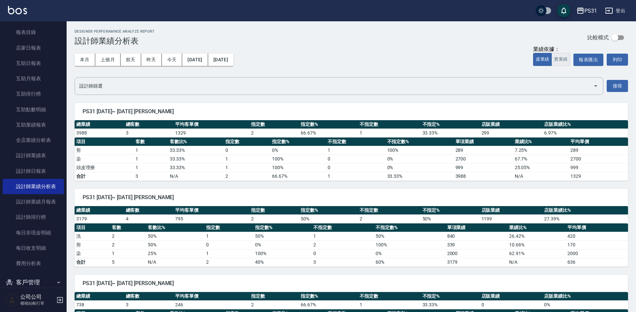
click at [561, 61] on button "實業績" at bounding box center [560, 59] width 19 height 13
drag, startPoint x: 169, startPoint y: 110, endPoint x: 240, endPoint y: 116, distance: 70.5
click at [240, 116] on div "PS31 2025/09/01~ 2025/09/01 呂怡慧" at bounding box center [351, 111] width 553 height 17
click at [203, 58] on button "[DATE]" at bounding box center [195, 60] width 26 height 12
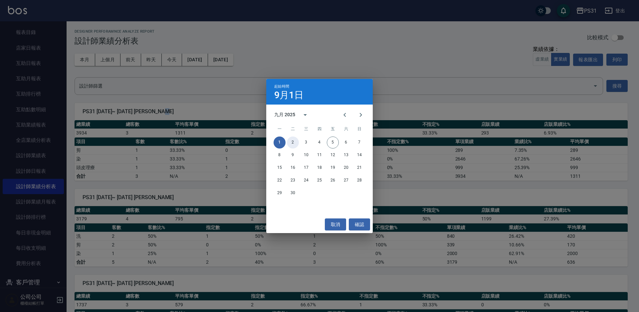
drag, startPoint x: 291, startPoint y: 140, endPoint x: 291, endPoint y: 133, distance: 6.7
click at [291, 139] on button "2" at bounding box center [293, 143] width 12 height 12
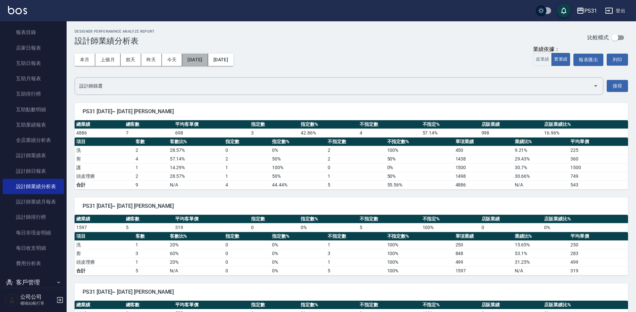
click at [208, 60] on button "2025/09/02" at bounding box center [195, 60] width 26 height 12
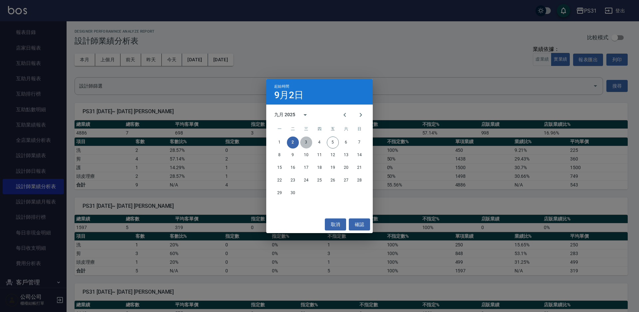
click at [305, 144] on button "3" at bounding box center [306, 143] width 12 height 12
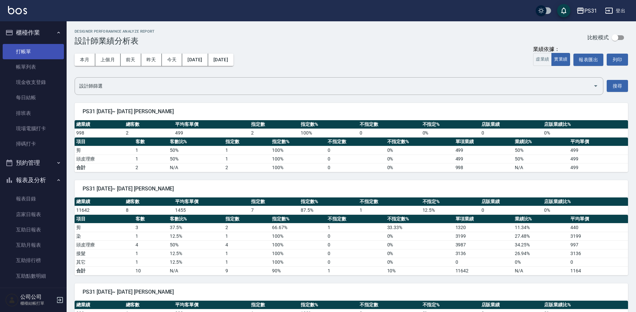
click at [19, 52] on link "打帳單" at bounding box center [33, 51] width 61 height 15
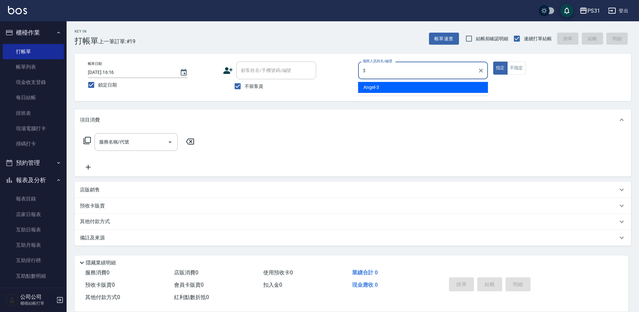
type input "Angel-3"
type button "true"
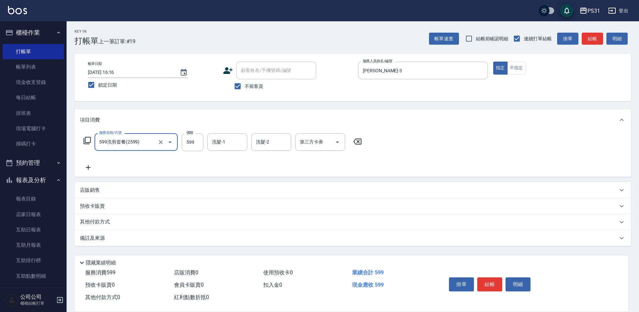
type input "599洗剪套餐(2599)"
type input "羊羊-23"
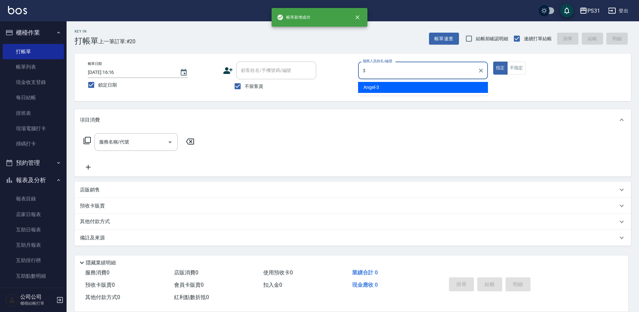
type input "Angel-3"
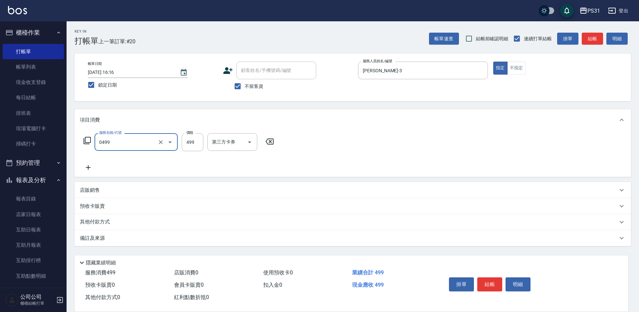
type input "伊黛莉spa(0499)"
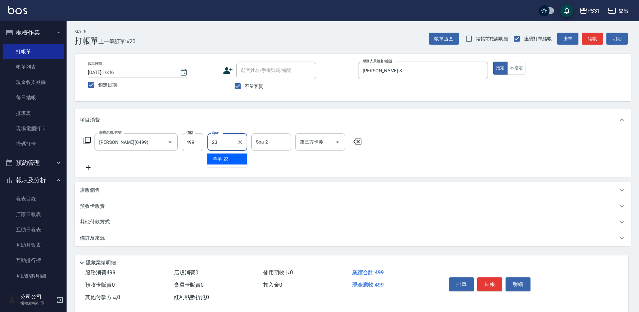
type input "羊羊-23"
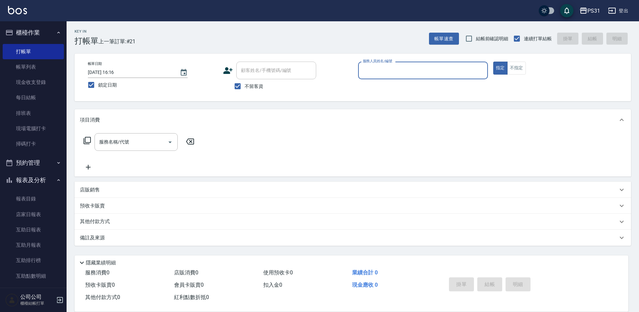
click at [431, 77] on div "服務人員姓名/編號" at bounding box center [423, 71] width 130 height 18
type input "JOJO-9"
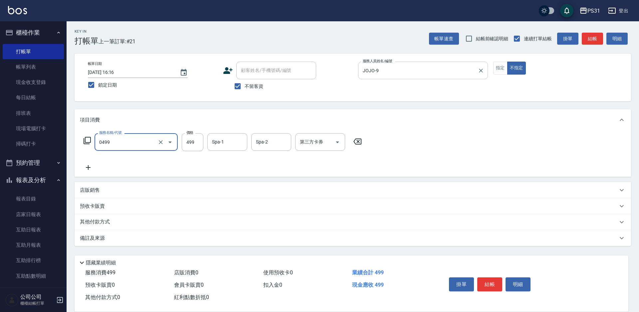
type input "伊黛莉spa(0499)"
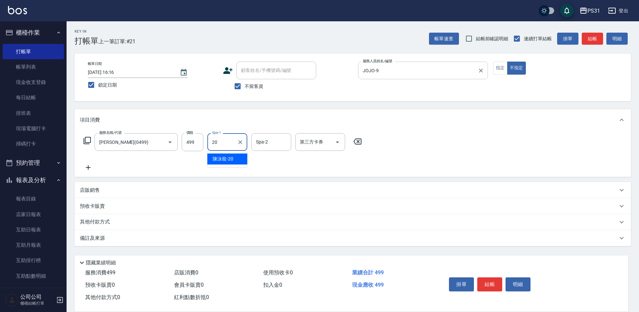
type input "陳泳龍-20"
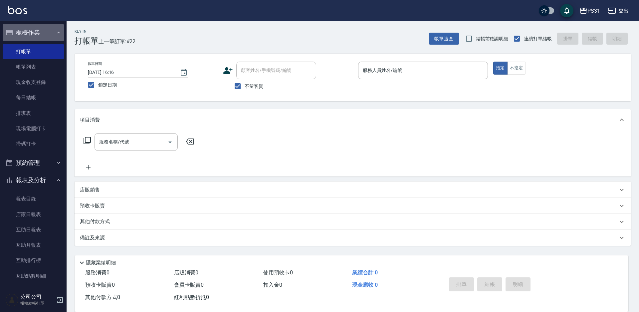
click at [34, 34] on button "櫃檯作業" at bounding box center [33, 32] width 61 height 17
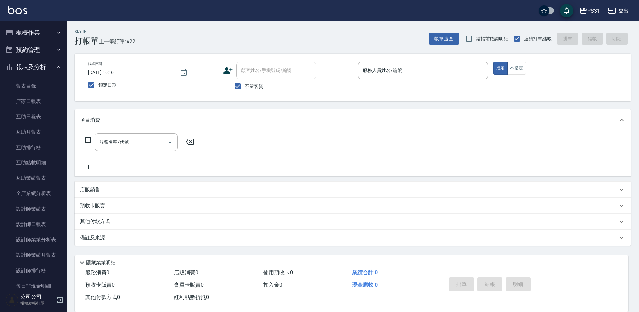
click at [32, 36] on button "櫃檯作業" at bounding box center [33, 32] width 61 height 17
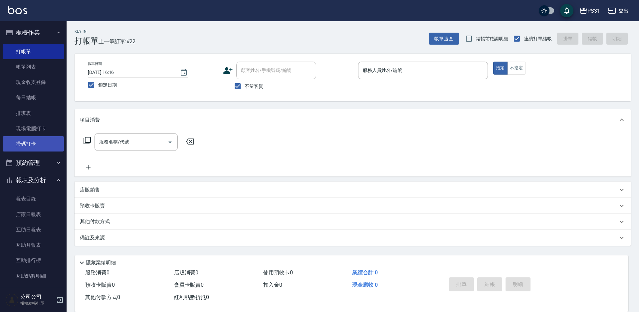
click at [28, 145] on link "掃碼打卡" at bounding box center [33, 143] width 61 height 15
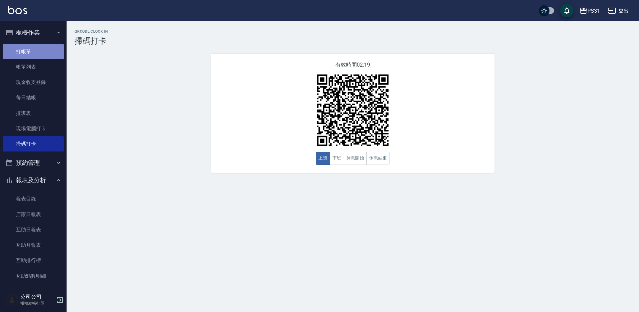
click at [45, 57] on link "打帳單" at bounding box center [33, 51] width 61 height 15
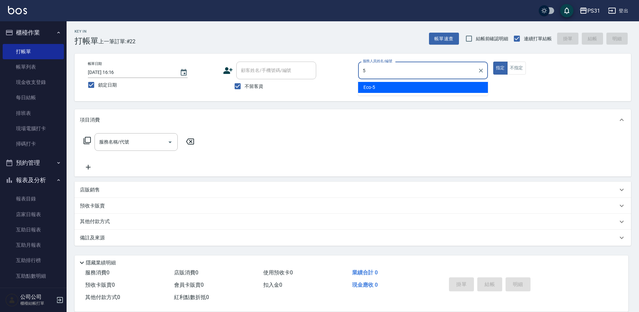
type input "Eco-5"
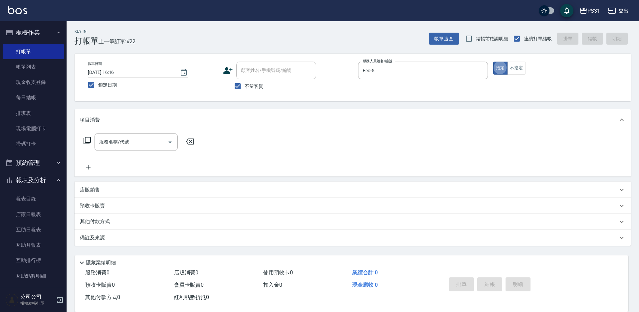
type button "true"
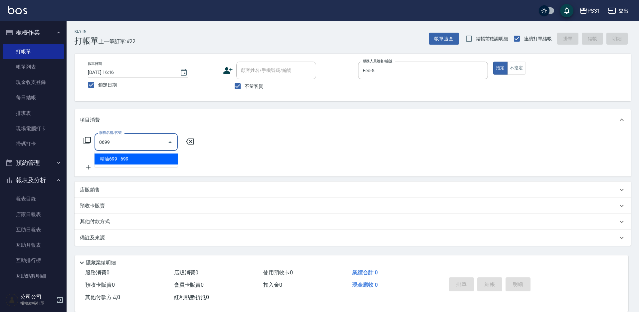
type input "精油699(0699)"
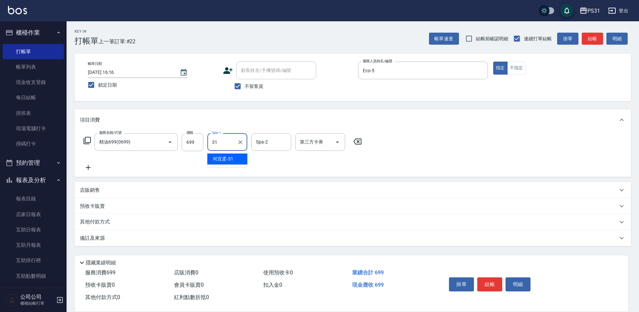
type input "[PERSON_NAME]-31"
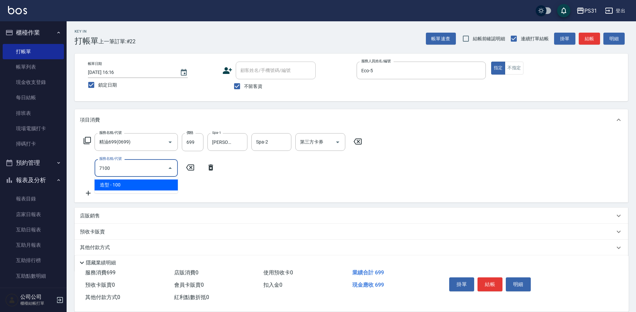
type input "造型(7100)"
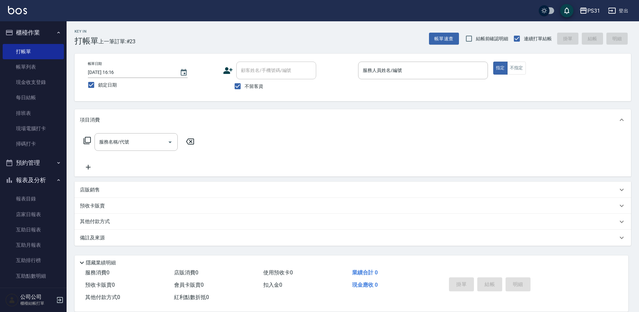
click at [313, 197] on div "店販銷售" at bounding box center [353, 190] width 557 height 16
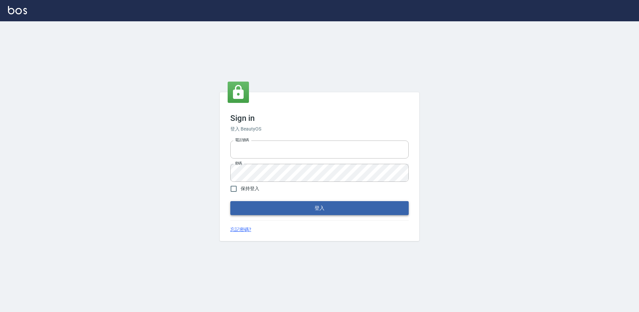
type input "0424861159"
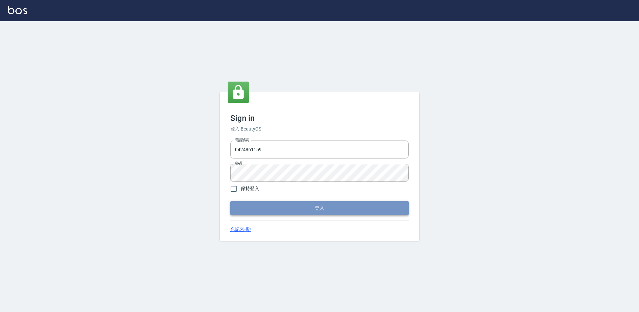
click at [312, 210] on button "登入" at bounding box center [319, 208] width 178 height 14
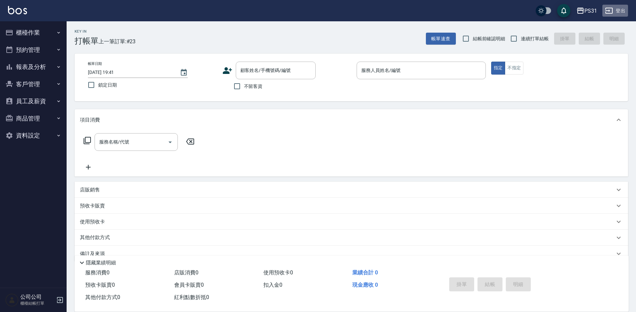
click at [615, 15] on button "登出" at bounding box center [615, 11] width 26 height 12
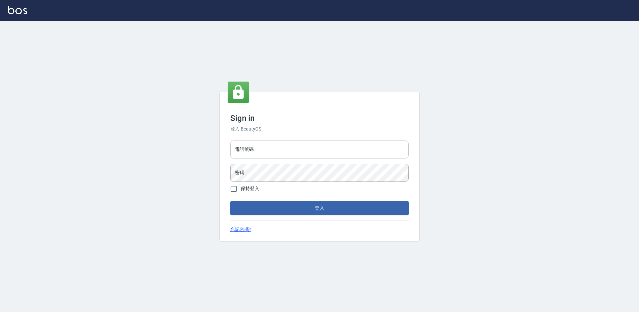
click at [259, 152] on input "電話號碼" at bounding box center [319, 149] width 178 height 18
click at [280, 149] on input "0424861159" at bounding box center [319, 149] width 178 height 18
type input "0975556104"
click at [230, 201] on button "登入" at bounding box center [319, 208] width 178 height 14
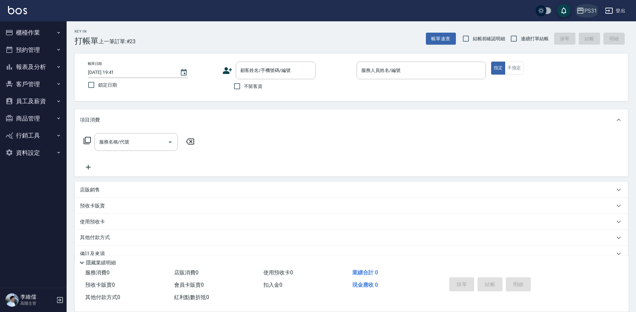
click at [589, 13] on div "PS31" at bounding box center [590, 11] width 13 height 8
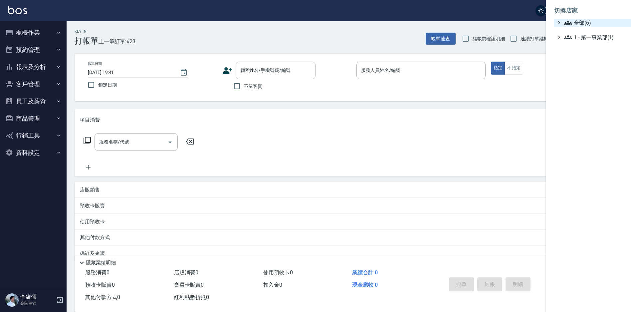
click at [582, 25] on span "全部(6)" at bounding box center [596, 23] width 64 height 8
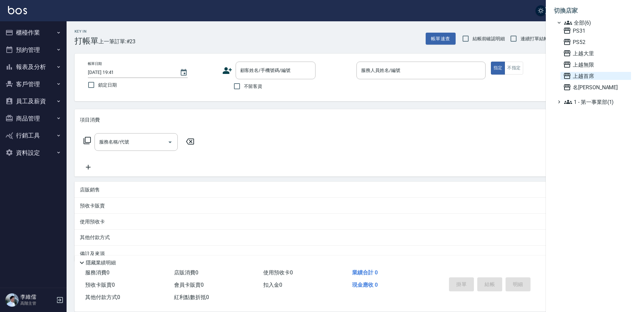
click at [584, 75] on span "上越首席" at bounding box center [595, 76] width 65 height 8
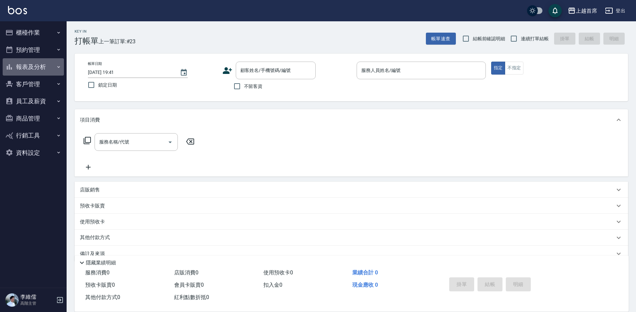
click at [32, 67] on button "報表及分析" at bounding box center [33, 66] width 61 height 17
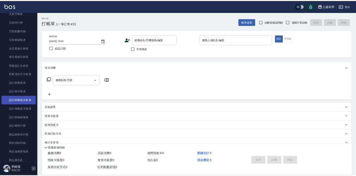
scroll to position [233, 0]
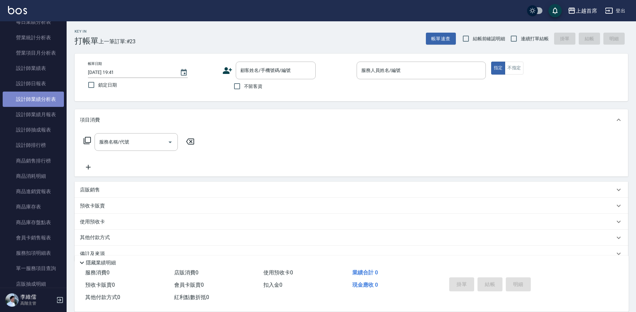
click at [34, 105] on link "設計師業績分析表" at bounding box center [33, 99] width 61 height 15
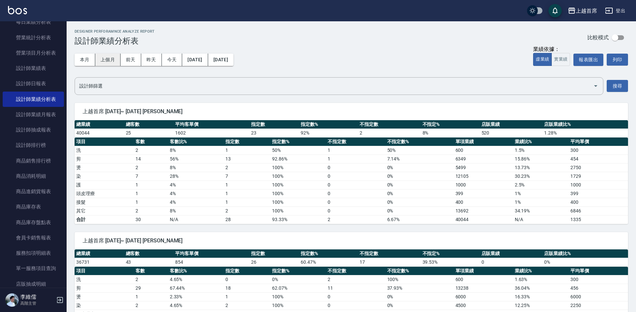
click at [115, 58] on button "上個月" at bounding box center [107, 60] width 25 height 12
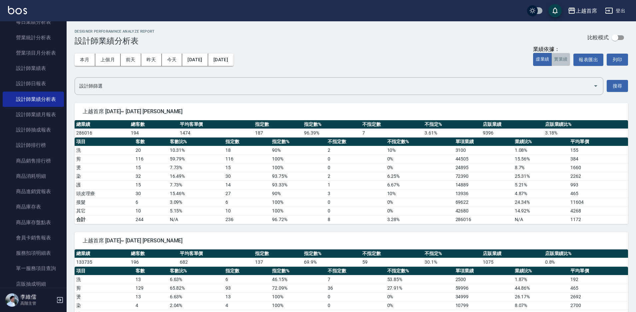
click at [554, 62] on button "實業績" at bounding box center [560, 59] width 19 height 13
click at [621, 39] on input "checkbox" at bounding box center [615, 37] width 38 height 13
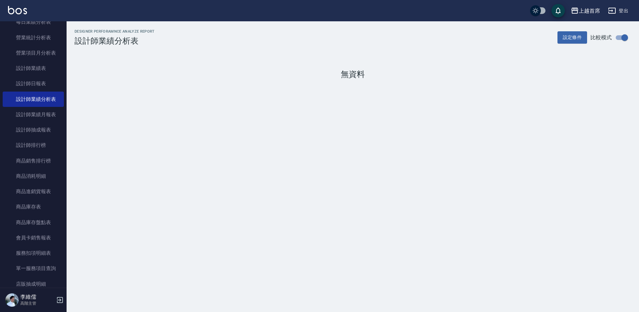
click at [621, 39] on input "checkbox" at bounding box center [625, 37] width 38 height 13
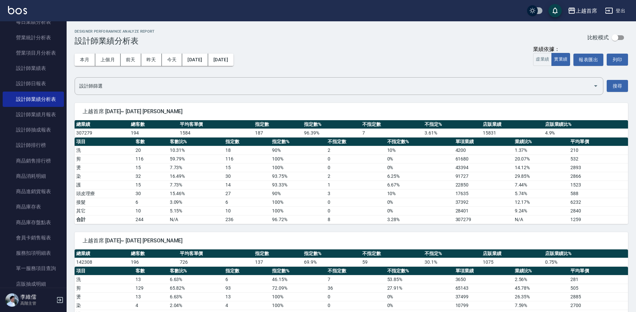
click at [613, 37] on input "checkbox" at bounding box center [615, 37] width 38 height 13
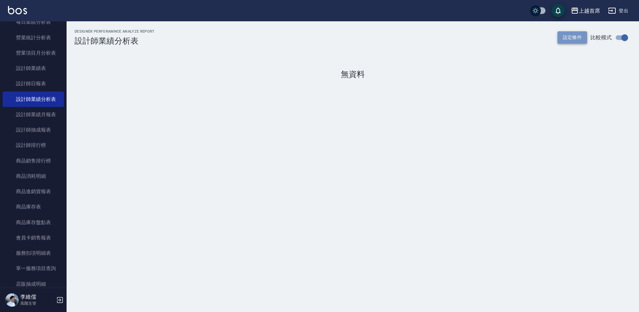
click at [570, 39] on button "設定條件" at bounding box center [573, 37] width 30 height 12
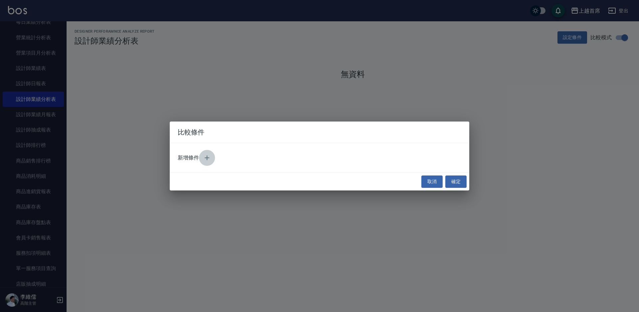
click at [204, 155] on icon "button" at bounding box center [207, 158] width 8 height 8
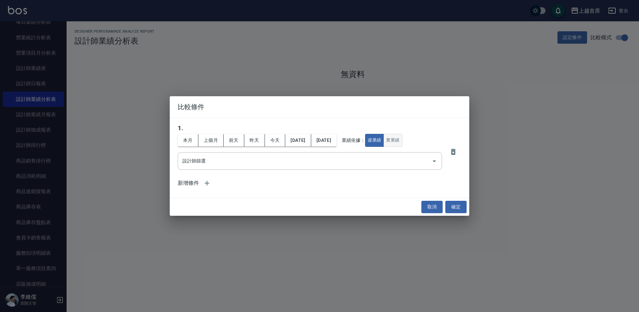
click at [402, 143] on button "實業績" at bounding box center [393, 140] width 19 height 13
click at [211, 138] on button "上個月" at bounding box center [210, 140] width 25 height 12
click at [397, 161] on input "設計師篩選" at bounding box center [305, 161] width 248 height 12
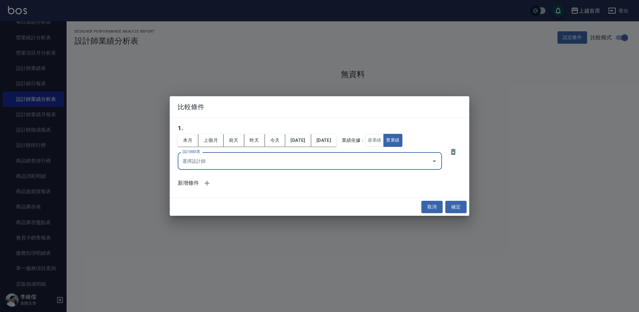
click at [397, 161] on input "設計師篩選" at bounding box center [305, 161] width 248 height 12
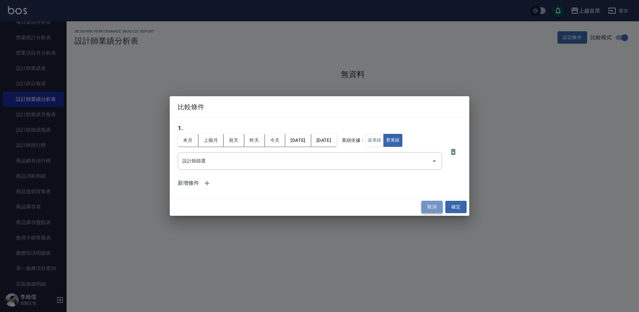
click at [431, 203] on button "取消" at bounding box center [431, 207] width 21 height 12
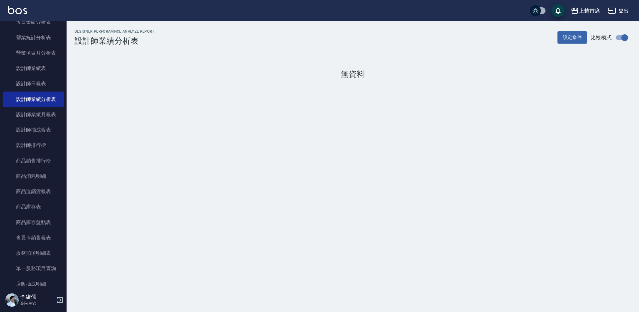
click at [623, 37] on input "checkbox" at bounding box center [625, 37] width 38 height 13
checkbox input "false"
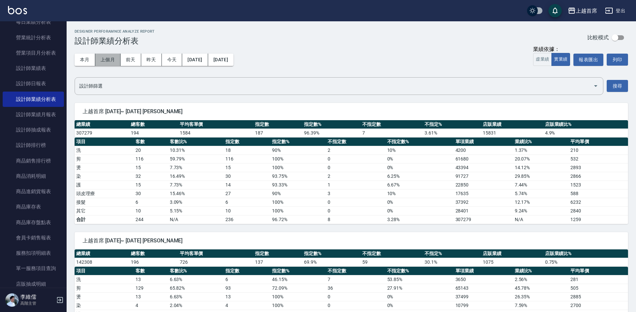
click at [108, 61] on button "上個月" at bounding box center [107, 60] width 25 height 12
click at [201, 116] on div "上越首席 2025/08/01~ 2025/08/31 江芷螢" at bounding box center [351, 111] width 553 height 17
drag, startPoint x: 254, startPoint y: 147, endPoint x: 255, endPoint y: 144, distance: 3.8
drag, startPoint x: 255, startPoint y: 144, endPoint x: 329, endPoint y: 98, distance: 86.5
click at [329, 98] on div "上越首席 2025/08/01~ 2025/08/31 江芷螢 總業績 總客數 平均客單價 指定數 指定數% 不指定數 不指定% 店販業績 店販業績比% 30…" at bounding box center [347, 159] width 561 height 129
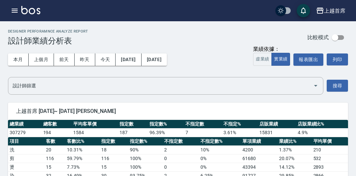
scroll to position [100, 0]
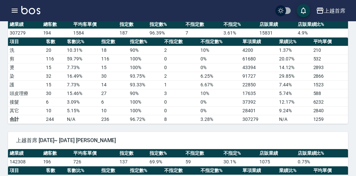
click at [194, 82] on td "1" at bounding box center [180, 85] width 36 height 9
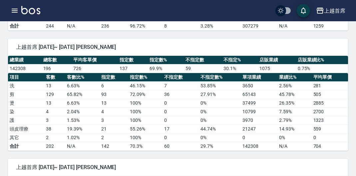
scroll to position [200, 0]
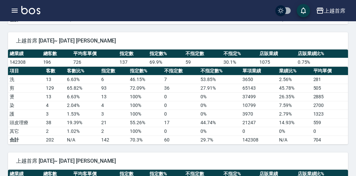
click at [126, 107] on td "4" at bounding box center [114, 105] width 29 height 9
click at [171, 95] on td "0" at bounding box center [180, 97] width 36 height 9
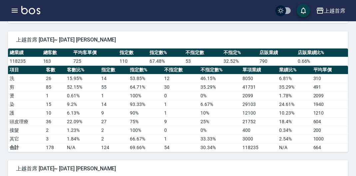
scroll to position [333, 0]
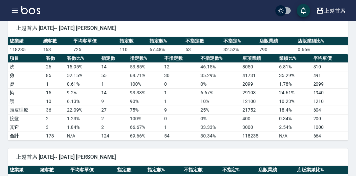
click at [98, 91] on td "9.2 %" at bounding box center [82, 93] width 34 height 9
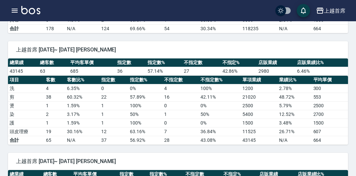
scroll to position [433, 0]
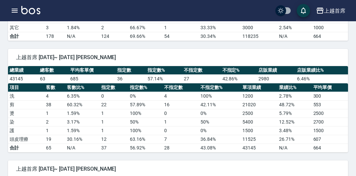
click at [187, 104] on td "16" at bounding box center [180, 105] width 36 height 9
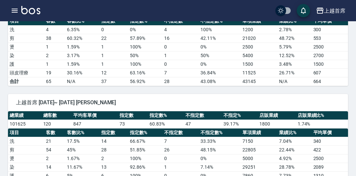
scroll to position [566, 0]
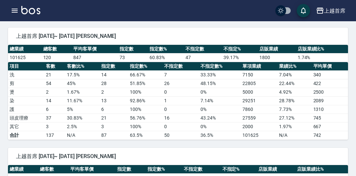
click at [147, 95] on td "100 %" at bounding box center [145, 92] width 34 height 9
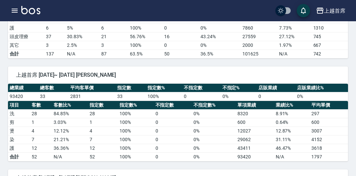
scroll to position [666, 0]
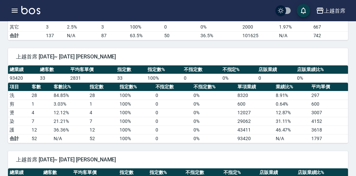
click at [157, 127] on td "0" at bounding box center [173, 130] width 38 height 9
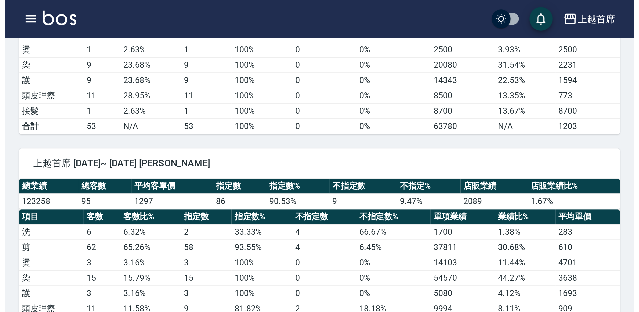
scroll to position [966, 0]
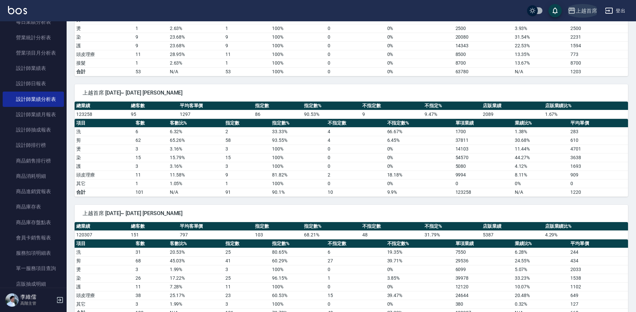
click at [576, 13] on div "上越首席" at bounding box center [586, 11] width 21 height 8
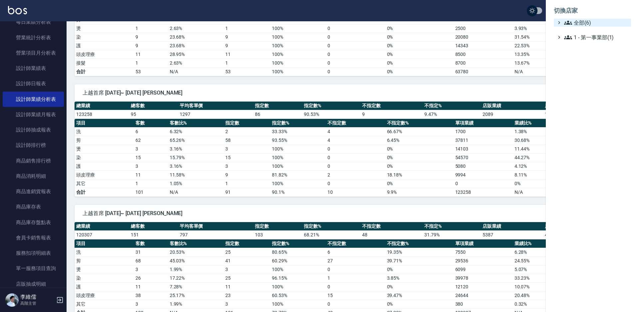
click at [578, 24] on span "全部(6)" at bounding box center [596, 23] width 64 height 8
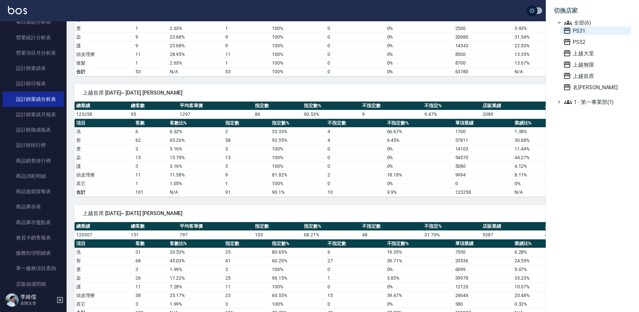
click at [580, 29] on span "PS31" at bounding box center [595, 31] width 65 height 8
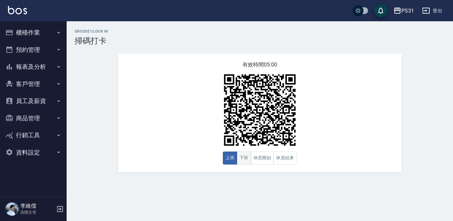
drag, startPoint x: 0, startPoint y: 0, endPoint x: 244, endPoint y: 158, distance: 290.6
click at [244, 158] on button "下班" at bounding box center [244, 158] width 14 height 13
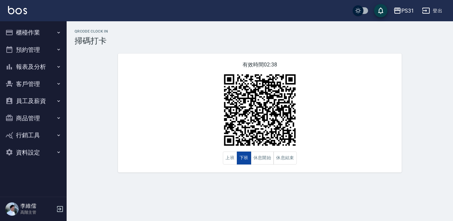
click at [244, 160] on button "下班" at bounding box center [244, 158] width 14 height 13
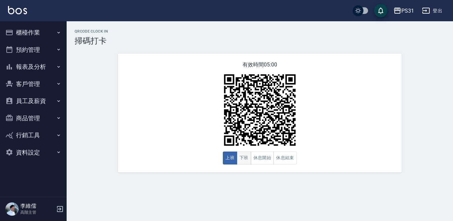
click at [244, 162] on button "下班" at bounding box center [244, 158] width 14 height 13
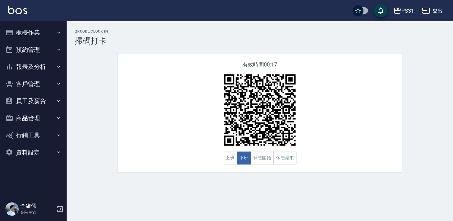
click at [451, 52] on div "QRcode Clock In 掃碼打卡 有效時間 00:17 上班 下班 休息開始 休息結束" at bounding box center [260, 100] width 386 height 143
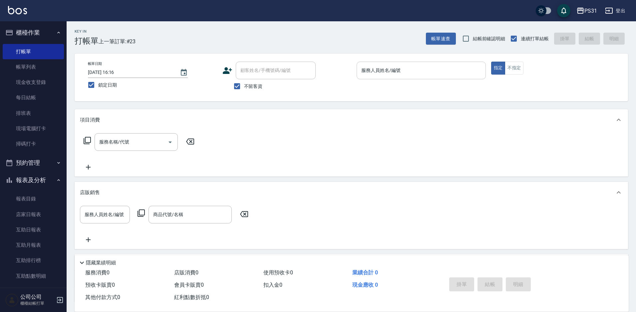
click at [402, 72] on input "服務人員姓名/編號" at bounding box center [421, 71] width 123 height 12
click at [481, 67] on input "服務人員姓名/編號" at bounding box center [421, 71] width 123 height 12
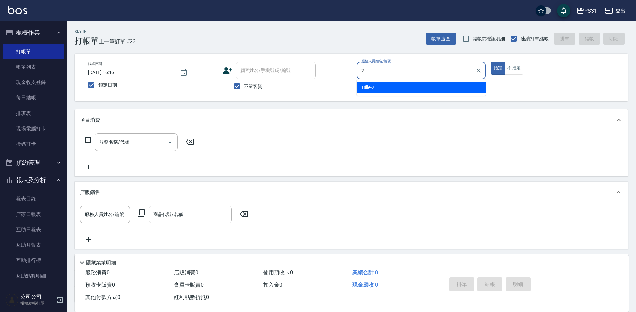
type input "2"
type button "true"
type input "Bille-2"
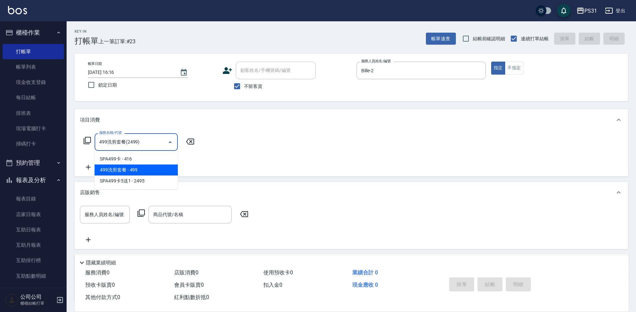
type input "499洗剪套餐(2499)"
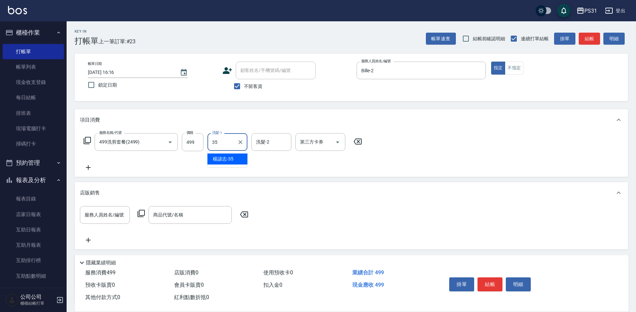
type input "楊諺志-35"
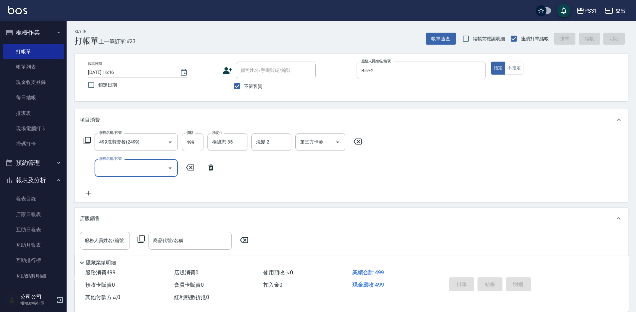
type input "[DATE] 20:38"
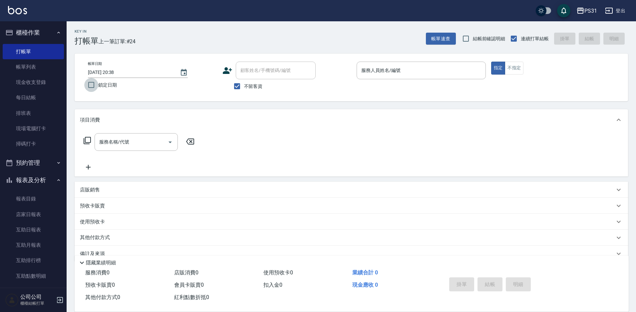
drag, startPoint x: 91, startPoint y: 86, endPoint x: 109, endPoint y: 93, distance: 19.0
click at [91, 86] on input "鎖定日期" at bounding box center [91, 85] width 14 height 14
checkbox input "true"
click at [445, 70] on input "服務人員姓名/編號" at bounding box center [421, 71] width 123 height 12
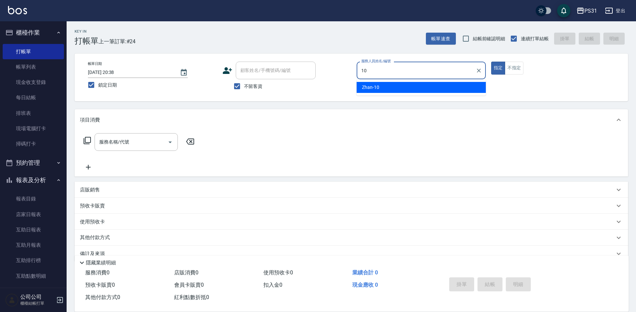
type input "Zhan-10"
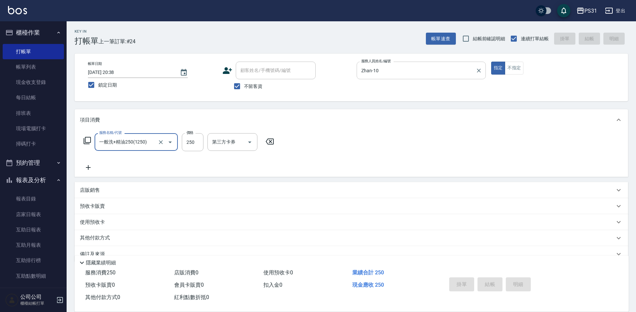
type input "一般洗+精油250(1250)"
click at [234, 143] on input "洗髮-1" at bounding box center [227, 142] width 34 height 12
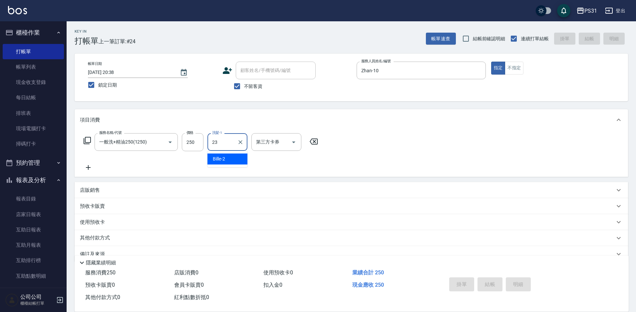
type input "羊羊-23"
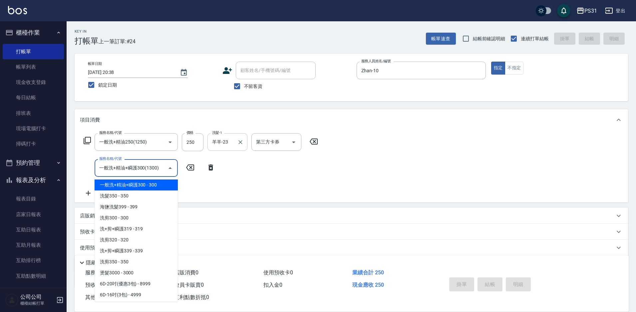
type input "一般洗+精油+瞬護300(1300)"
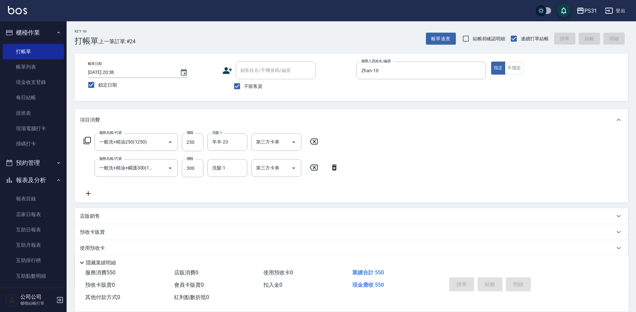
click at [331, 167] on icon at bounding box center [334, 167] width 17 height 8
click at [207, 168] on icon at bounding box center [210, 167] width 17 height 8
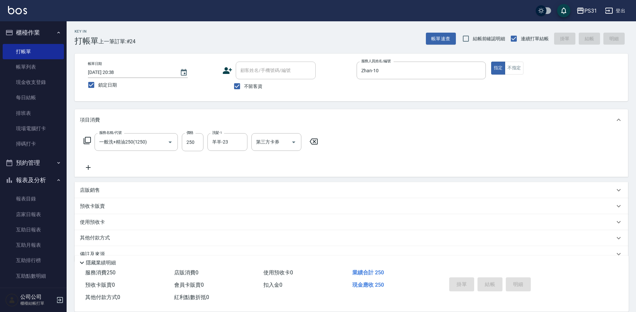
click at [472, 84] on p at bounding box center [421, 82] width 129 height 7
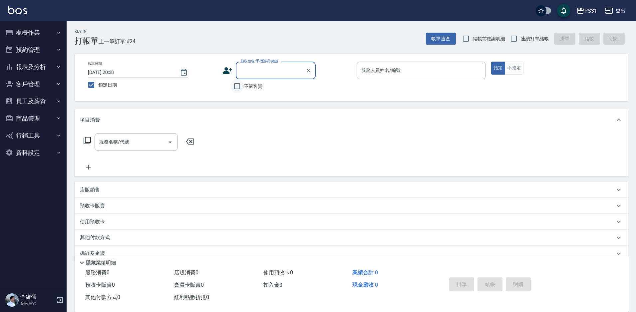
click at [237, 87] on input "不留客資" at bounding box center [237, 86] width 14 height 14
checkbox input "true"
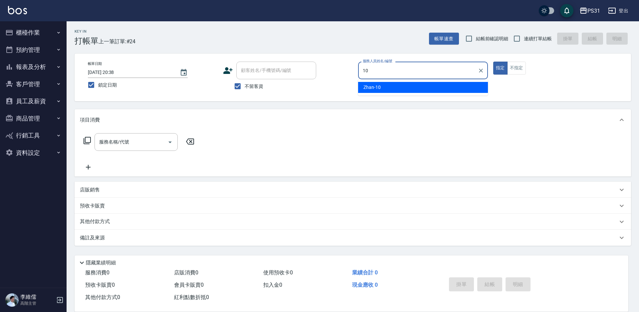
type input "Zhan-10"
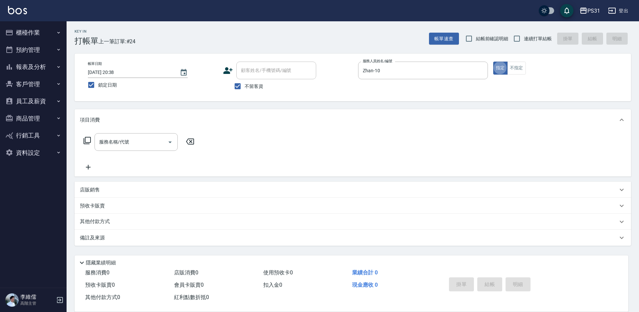
type button "true"
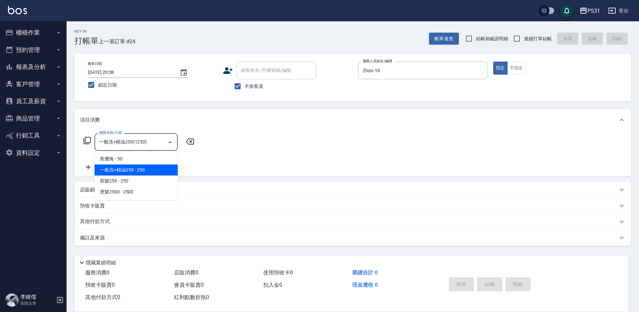
type input "一般洗+精油250(1250)"
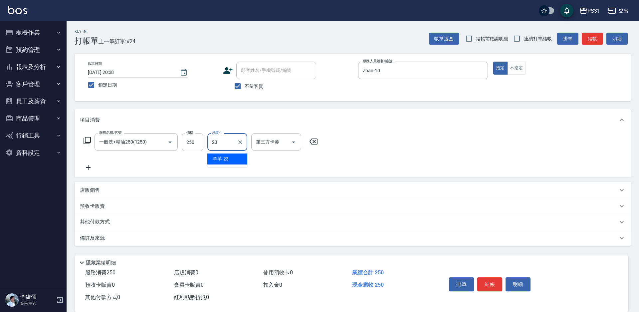
type input "羊羊-23"
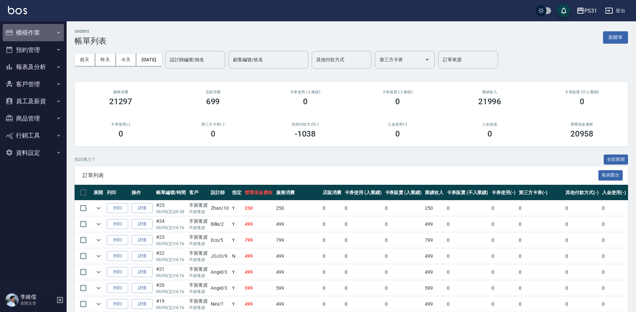
click at [11, 36] on icon "button" at bounding box center [9, 33] width 8 height 8
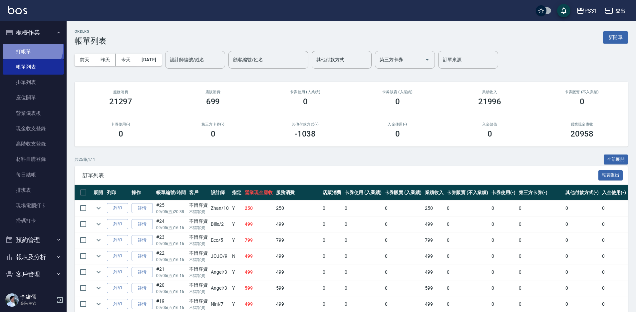
click at [27, 47] on link "打帳單" at bounding box center [33, 51] width 61 height 15
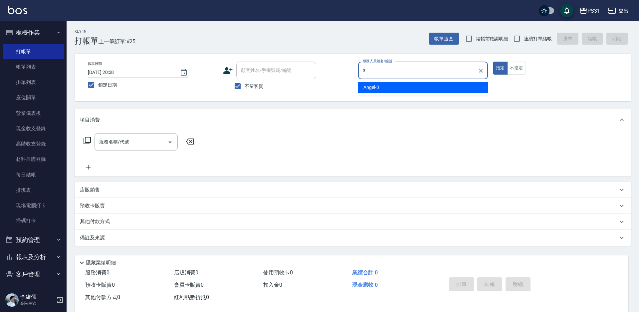
type input "3"
type button "true"
type input "[PERSON_NAME]-3"
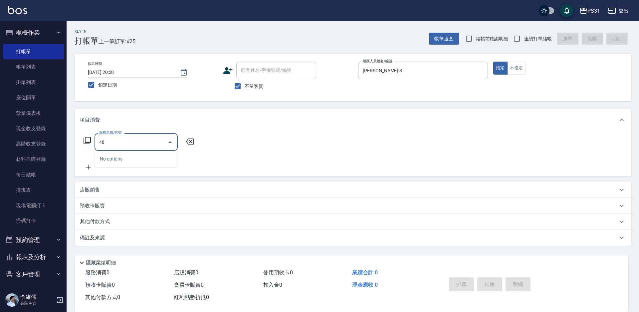
type input "4"
type input "5"
type input "599洗剪套餐(2599)"
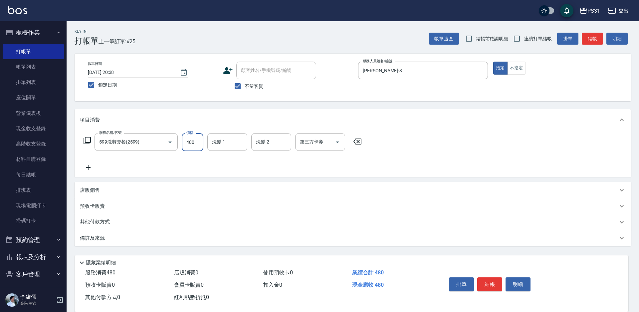
type input "480"
type input "羊羊-23"
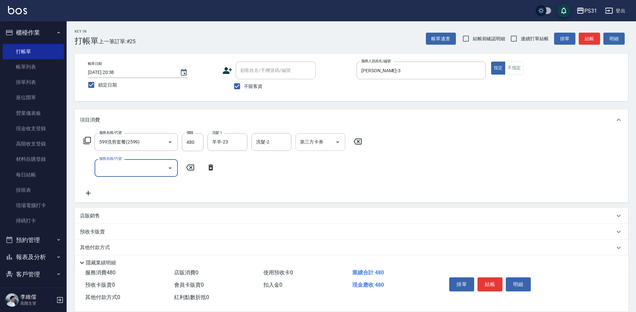
click at [335, 138] on icon "Open" at bounding box center [338, 142] width 8 height 8
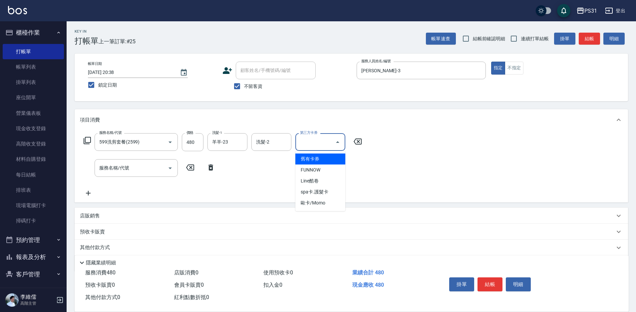
type input "舊有卡券"
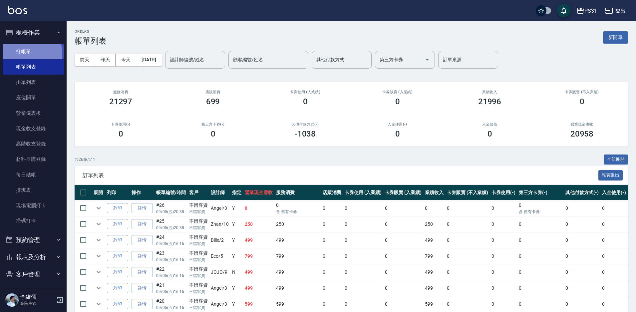
click at [22, 54] on link "打帳單" at bounding box center [33, 51] width 61 height 15
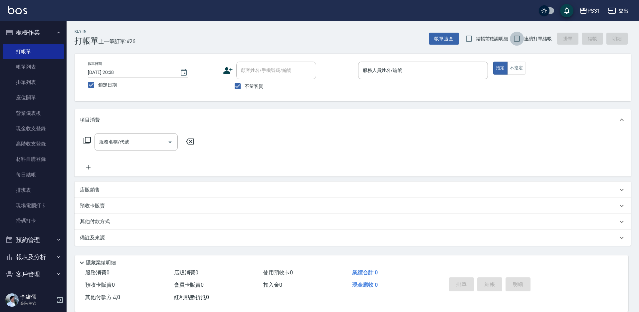
click at [511, 40] on input "連續打單結帳" at bounding box center [517, 39] width 14 height 14
checkbox input "true"
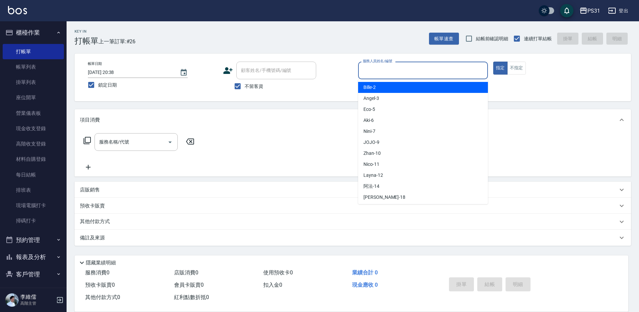
click at [445, 66] on input "服務人員姓名/編號" at bounding box center [423, 71] width 124 height 12
type input "Angel-3"
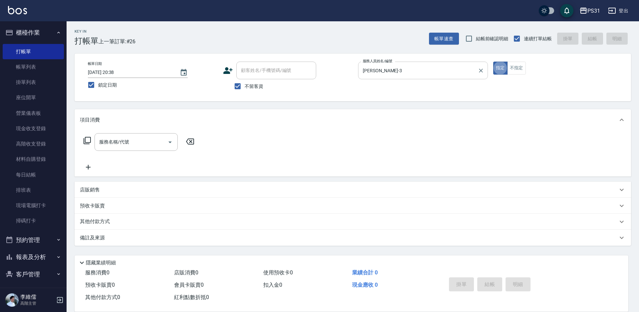
type button "true"
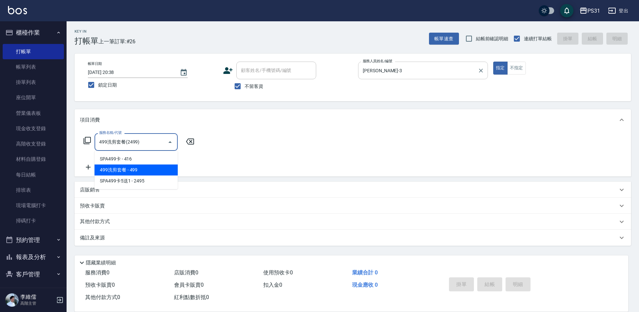
type input "499洗剪套餐(2499)"
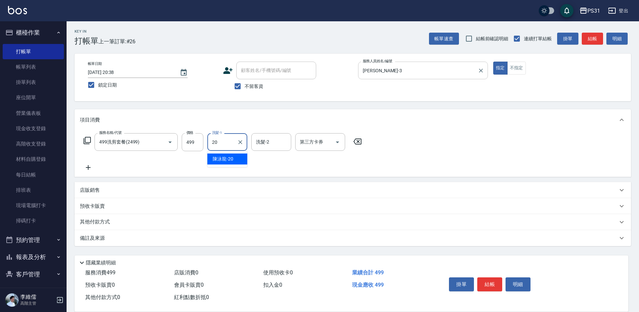
type input "陳泳龍-20"
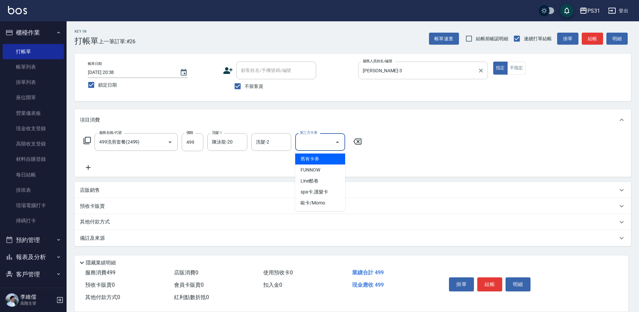
type input "舊有卡券"
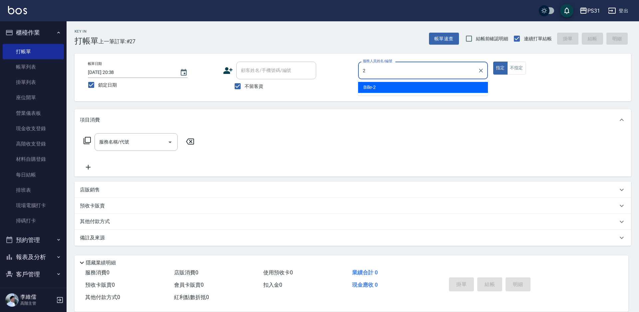
type input "Bille-2"
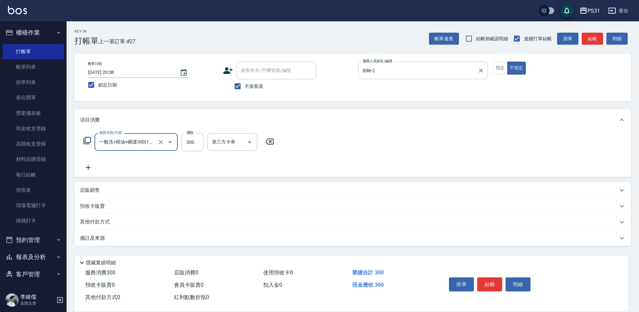
type input "一般洗+精油+瞬護300(1300)"
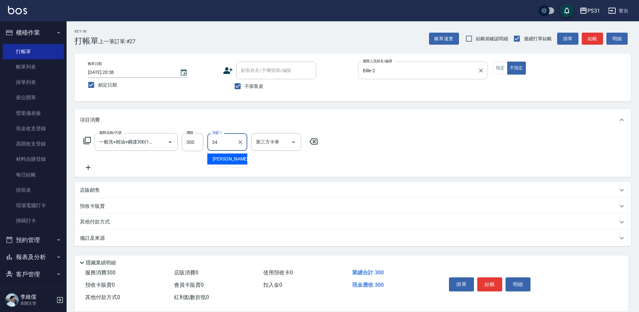
type input "鈺欣-34"
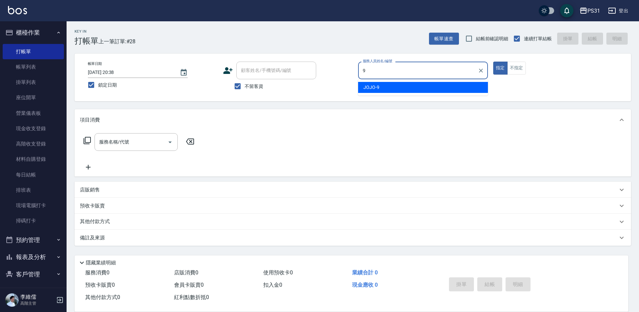
type input "JOJO-9"
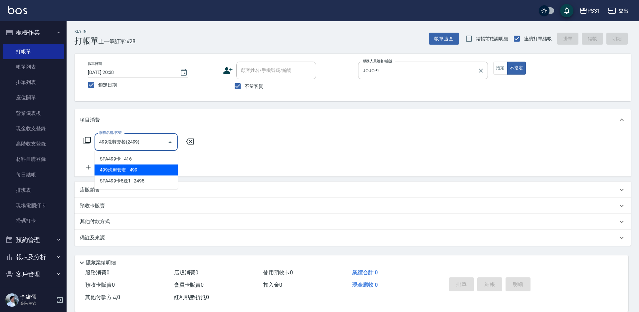
type input "499洗剪套餐(2499)"
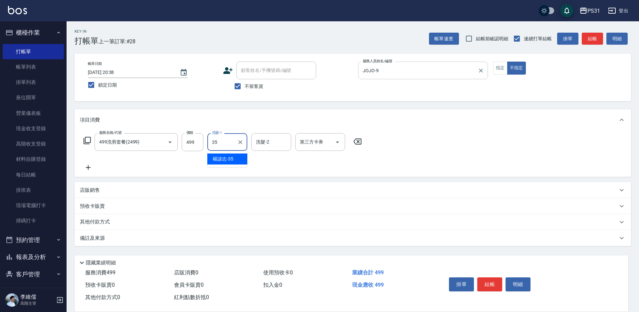
type input "楊諺志-35"
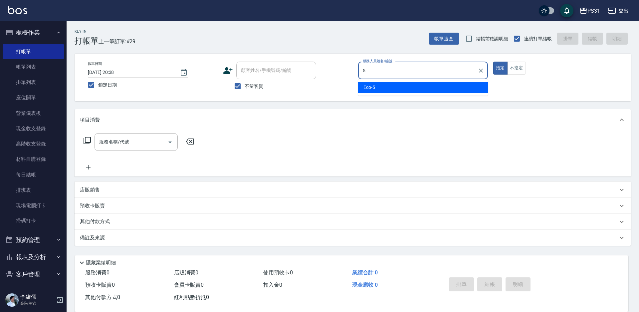
type input "Eco-5"
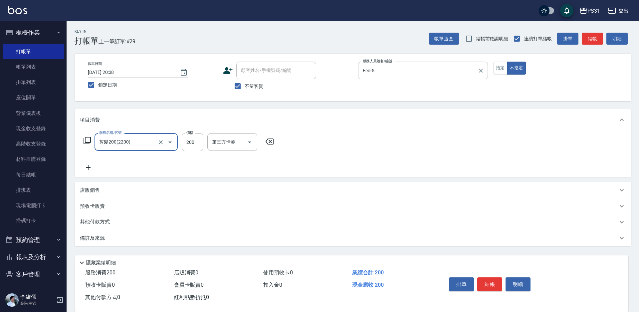
type input "剪髮200(2200)"
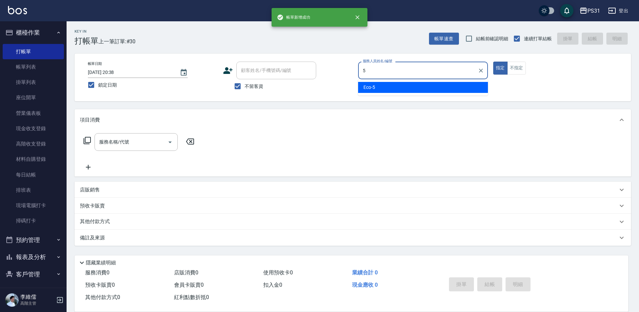
type input "Eco-5"
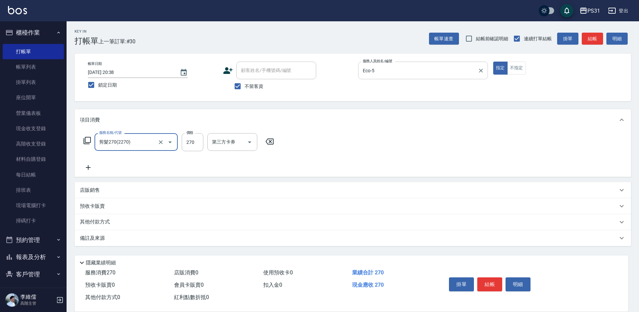
type input "剪髮270(2270)"
type input "500"
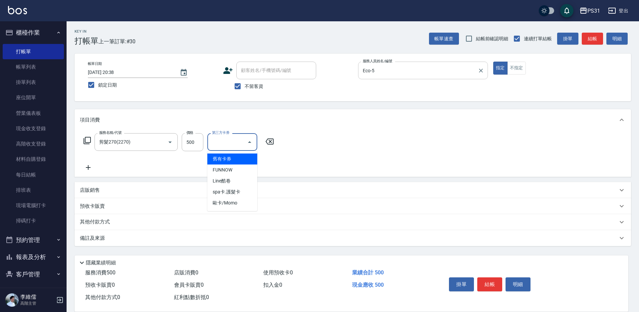
type input "舊有卡券"
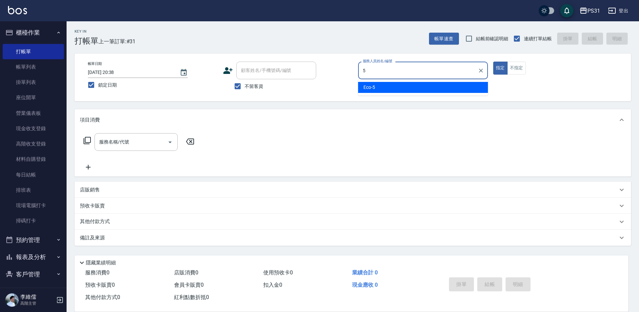
type input "Eco-5"
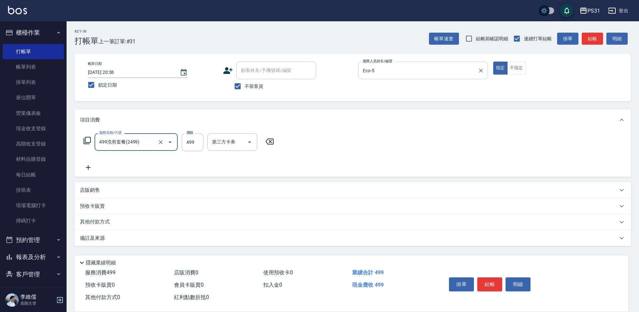
type input "499洗剪套餐(2499)"
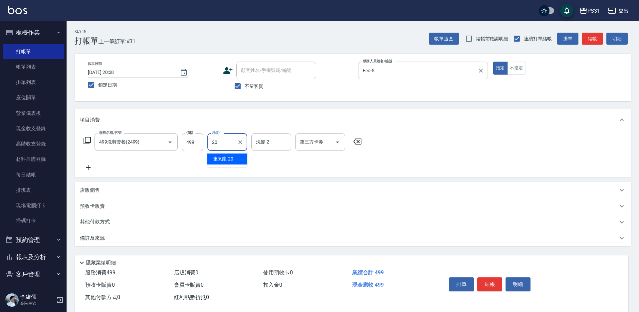
type input "陳泳龍-20"
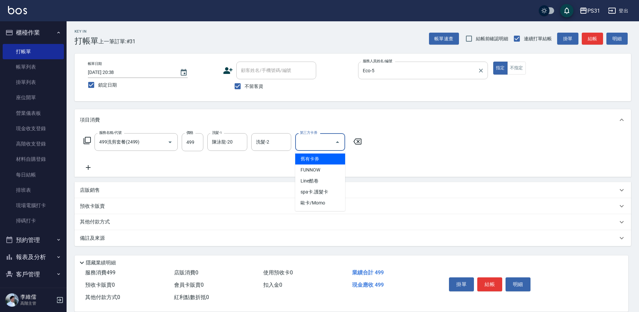
type input "舊有卡券"
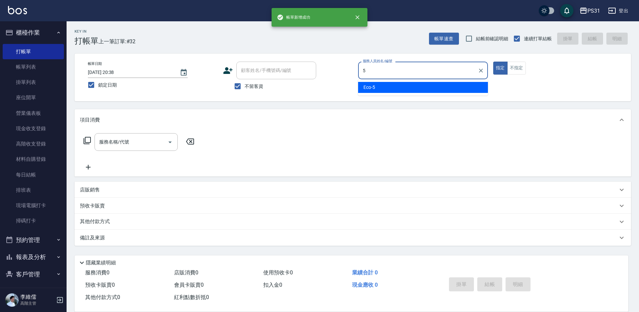
type input "Eco-5"
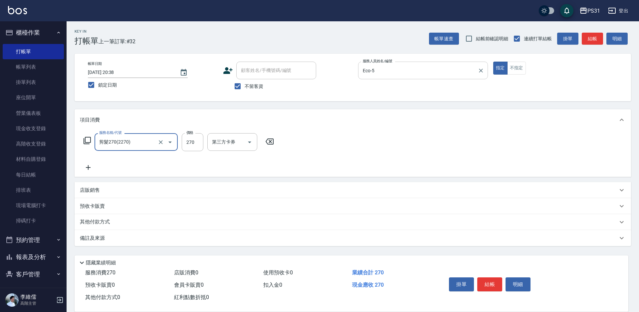
type input "剪髮270(2270)"
type input "450"
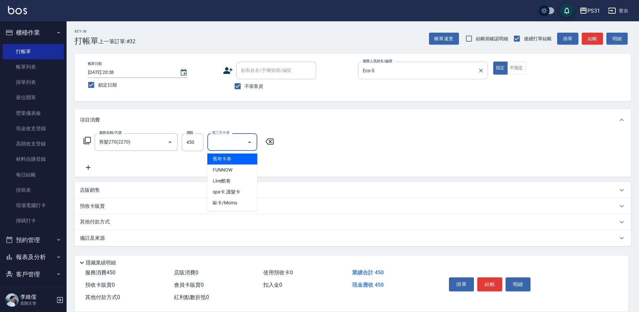
type input "舊有卡券"
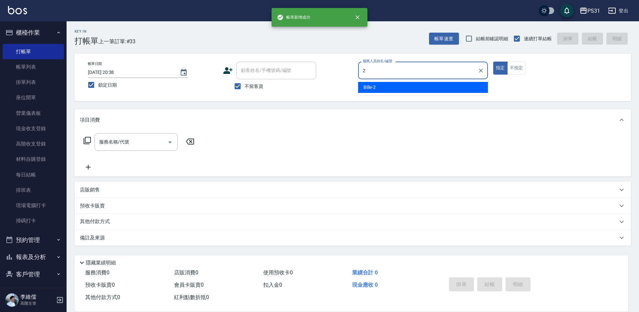
type input "Bille-2"
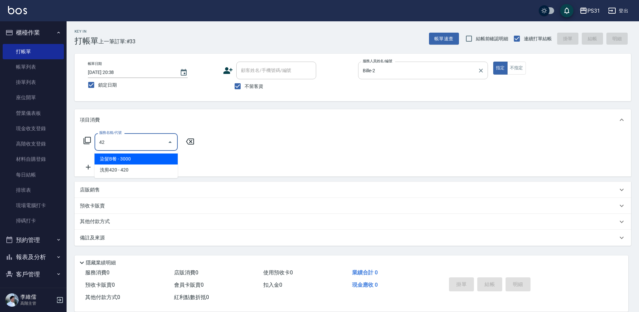
type input "染髮B餐(42)"
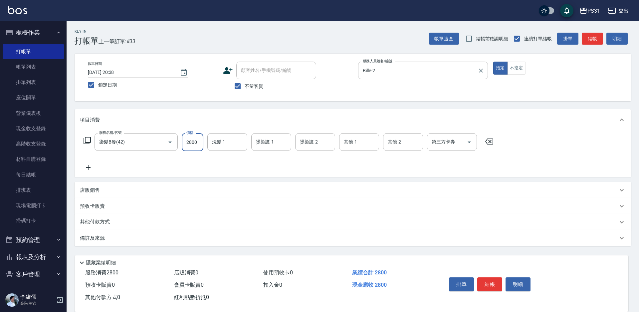
type input "2800"
type input "鈺欣-34"
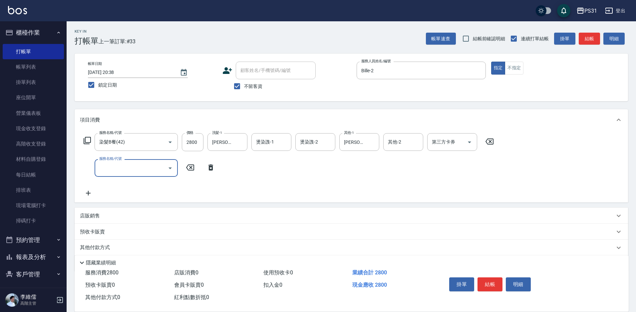
click at [95, 216] on p "店販銷售" at bounding box center [90, 215] width 20 height 7
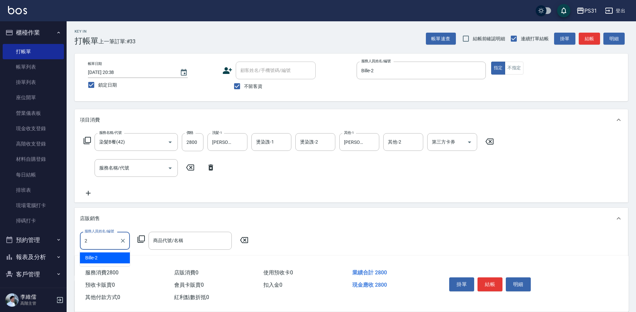
type input "Bille-2"
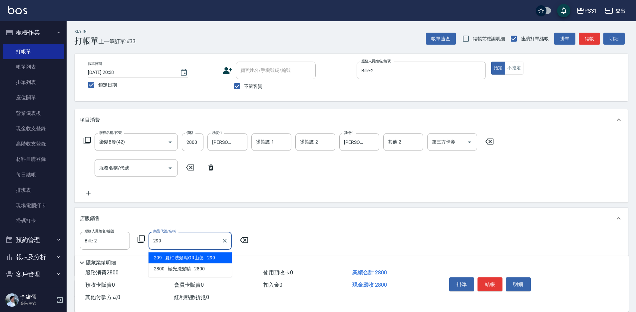
type input "夏柚洗髮精OR山藥"
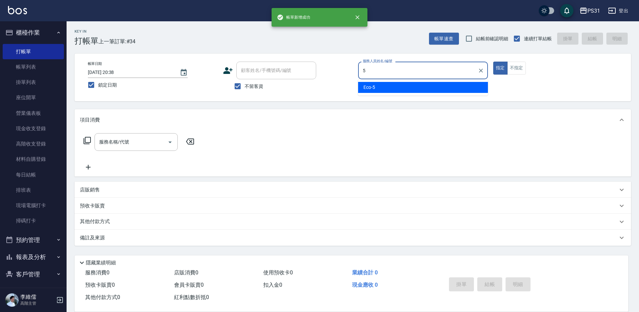
type input "Eco-5"
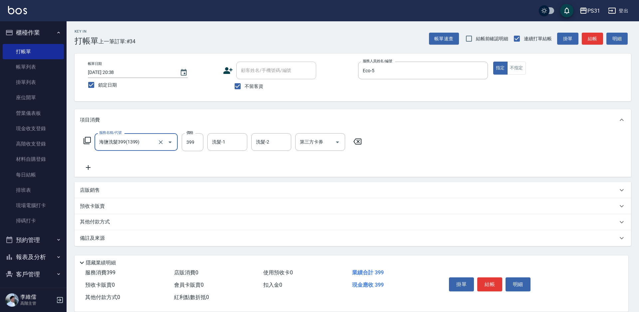
type input "海鹽洗髮399(1399)"
type input "何宜柔-31"
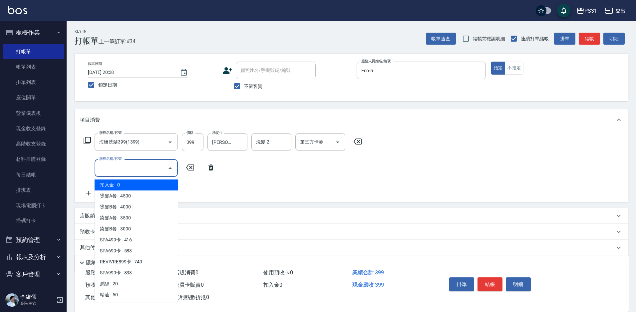
type input "扣入金(+)"
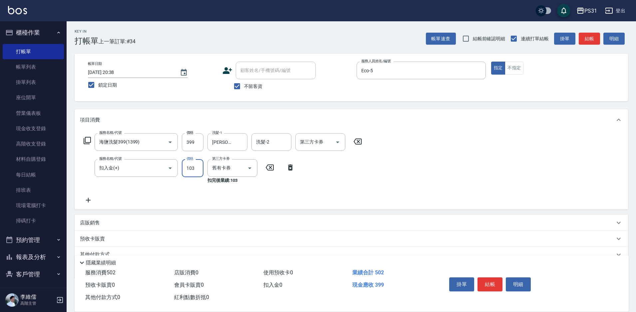
type input "103"
click at [194, 143] on input "399" at bounding box center [193, 142] width 22 height 18
type input "296"
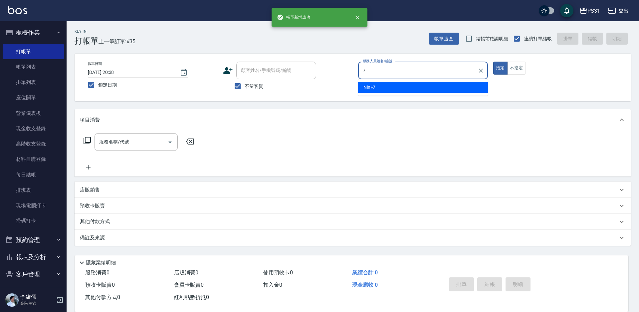
type input "Nini-7"
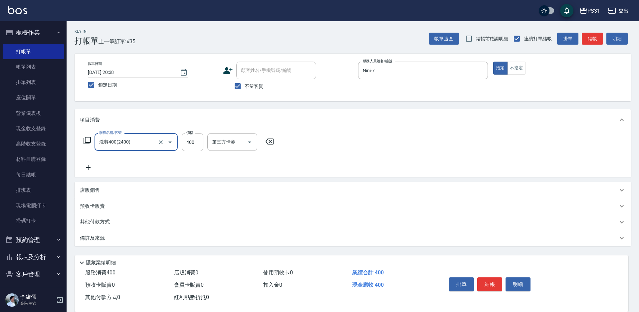
type input "洗剪400(2400)"
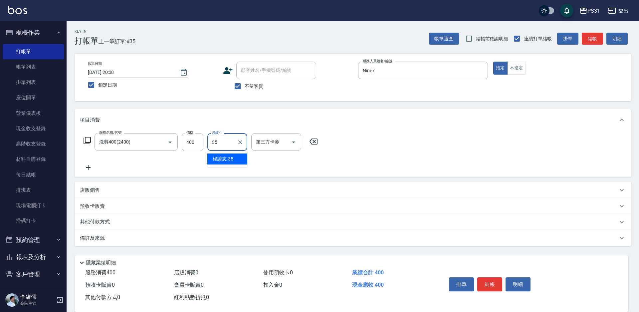
type input "楊諺志-35"
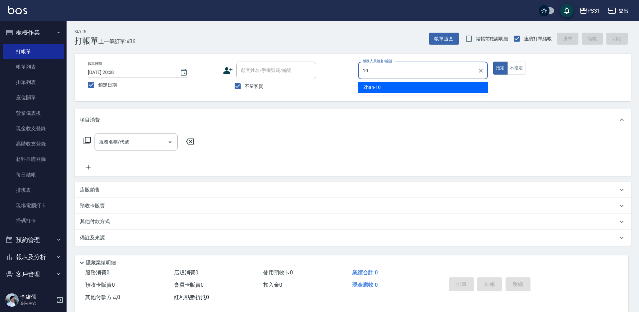
type input "Zhan-10"
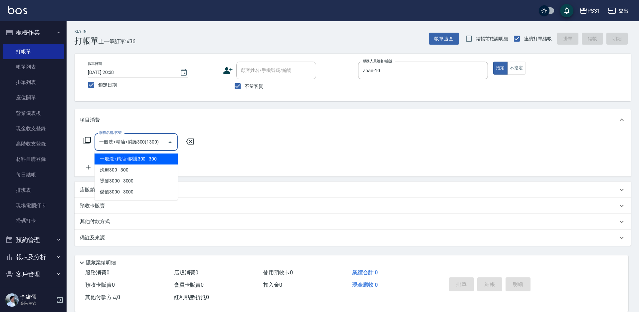
type input "一般洗+精油+瞬護300(1300)"
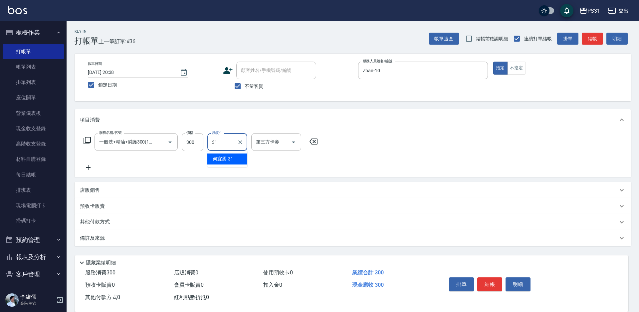
type input "何宜柔-31"
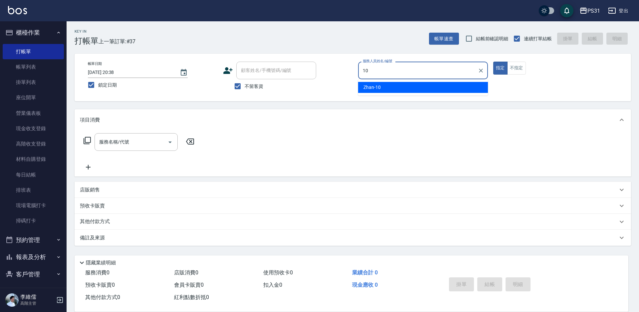
type input "Zhan-10"
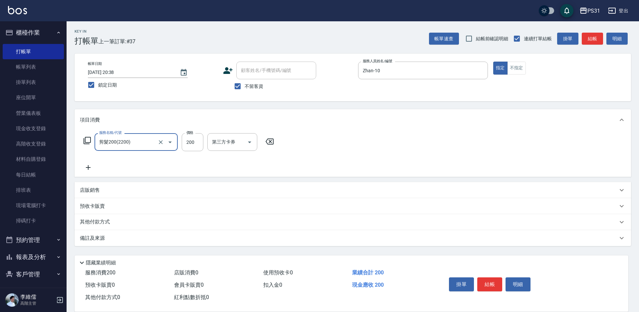
type input "剪髮200(2200)"
type input "100"
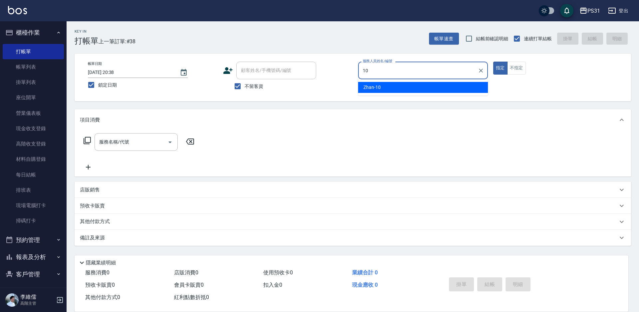
type input "Zhan-10"
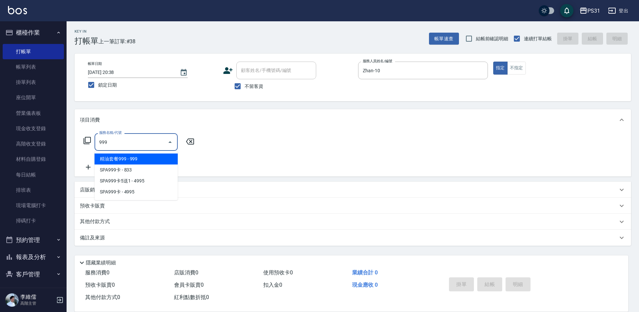
type input "精油套餐999(999)"
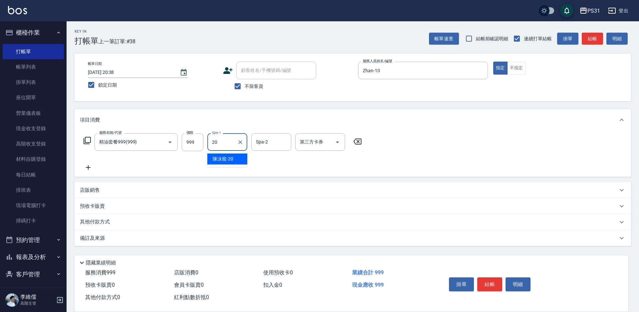
type input "陳泳龍-20"
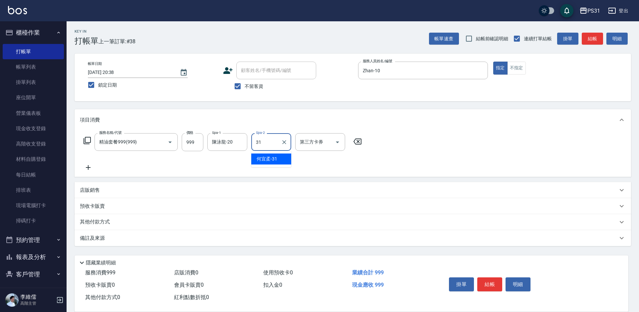
type input "何宜柔-31"
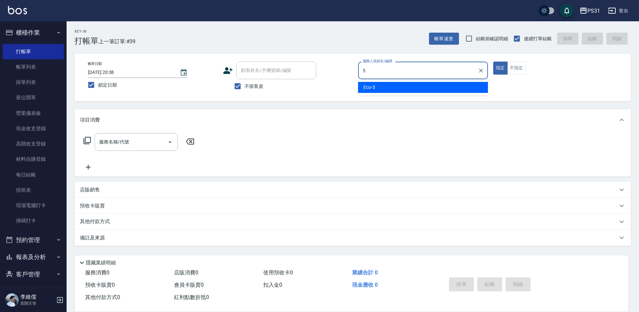
type input "Eco-5"
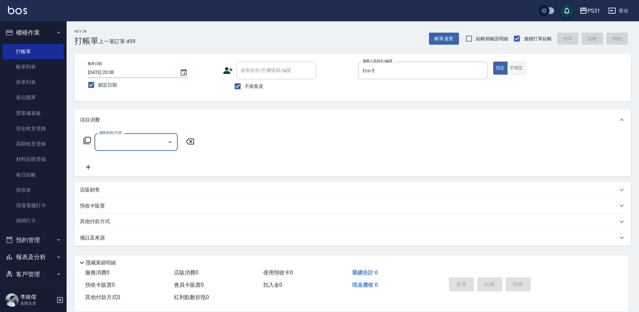
click at [519, 70] on button "不指定" at bounding box center [516, 68] width 19 height 13
type button "false"
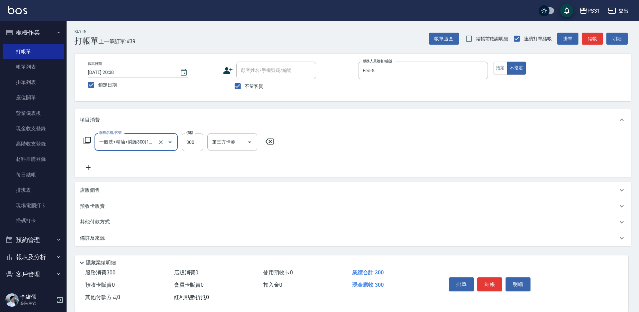
type input "一般洗+精油+瞬護300(1300)"
type input "鈺欣-34"
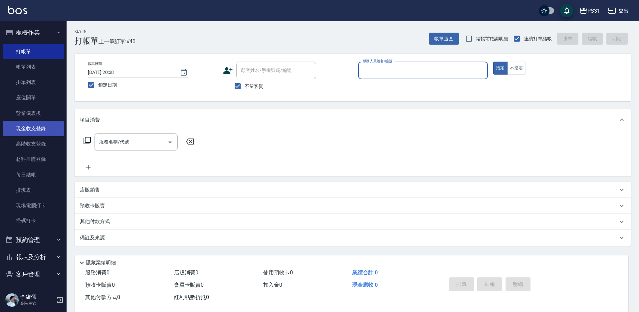
click at [55, 132] on link "現金收支登錄" at bounding box center [33, 128] width 61 height 15
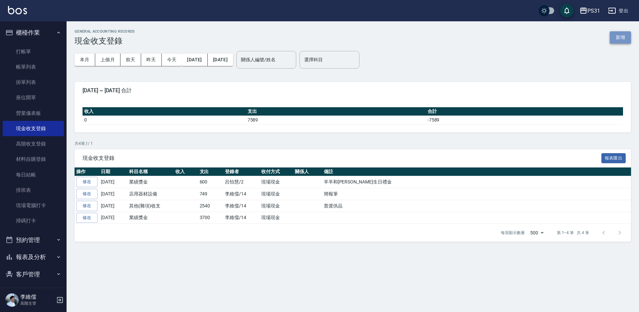
click at [616, 42] on button "新增" at bounding box center [620, 37] width 21 height 12
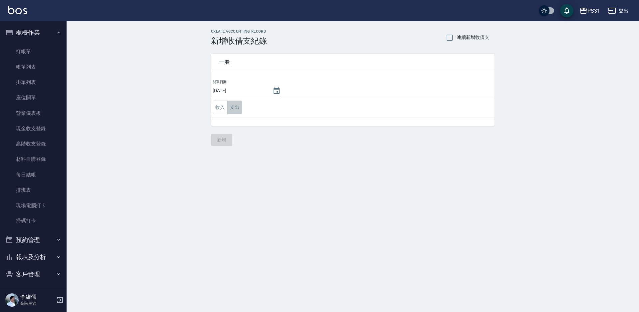
click at [238, 109] on button "支出" at bounding box center [234, 108] width 15 height 14
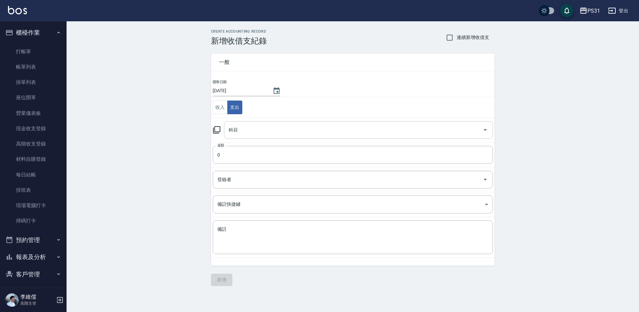
click at [278, 131] on input "科目" at bounding box center [353, 130] width 253 height 12
click at [172, 139] on div "CREATE ACCOUNTING RECORD 新增收借支紀錄 連續新增收借支 一般 開單日期 2025/09/05 收入 支出 科目 科目 金額 0 金額…" at bounding box center [353, 157] width 573 height 273
click at [238, 158] on input "0" at bounding box center [353, 155] width 280 height 18
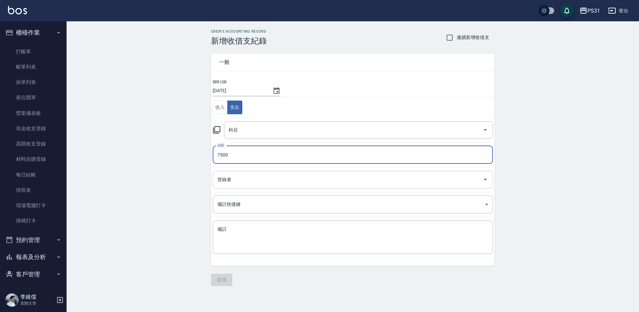
type input "7500"
click at [248, 175] on input "登錄者" at bounding box center [348, 180] width 264 height 12
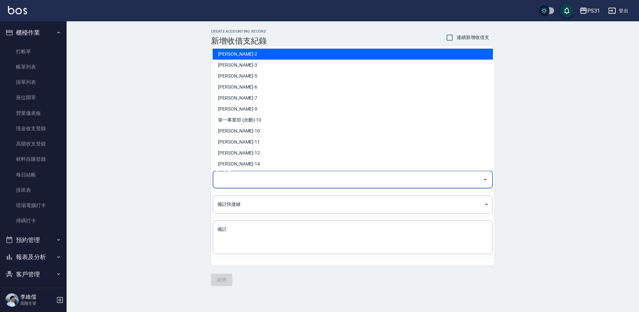
click at [236, 55] on li "呂怡慧-2" at bounding box center [353, 54] width 280 height 11
type input "呂怡慧-2"
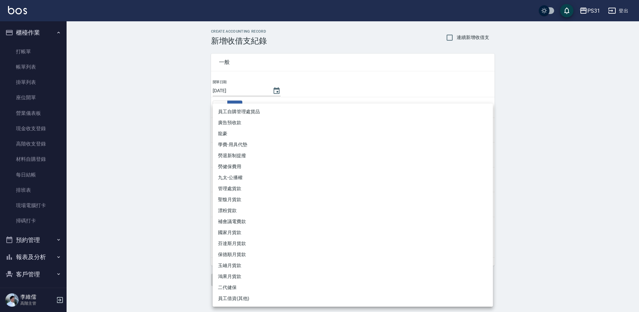
click at [263, 201] on body "PS31 登出 櫃檯作業 打帳單 帳單列表 掛單列表 座位開單 營業儀表板 現金收支登錄 高階收支登錄 材料自購登錄 每日結帳 排班表 現場電腦打卡 掃碼打卡…" at bounding box center [319, 156] width 639 height 312
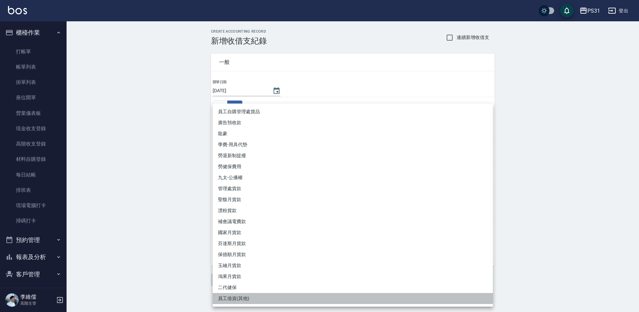
click at [318, 298] on li "員工借資(其他)" at bounding box center [353, 298] width 280 height 11
type input "員工借資(其他)"
type textarea "員工借資(其他)"
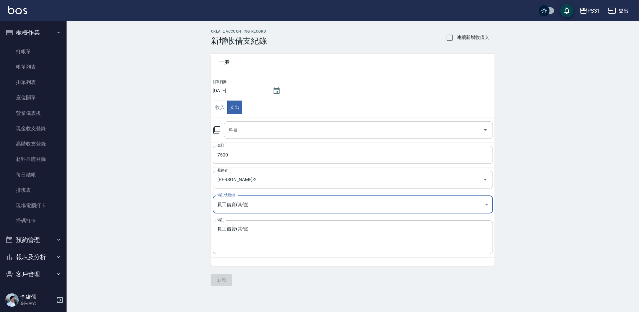
click at [333, 140] on td "科目 科目" at bounding box center [353, 130] width 284 height 25
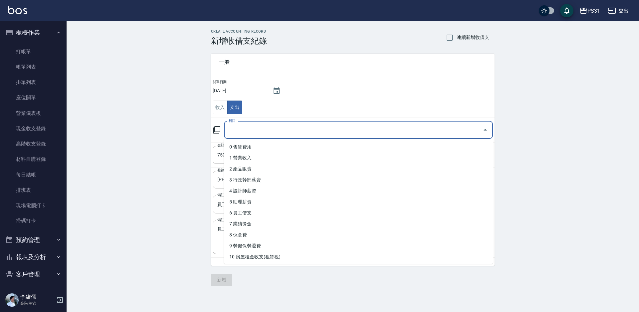
click at [333, 132] on input "科目" at bounding box center [353, 130] width 253 height 12
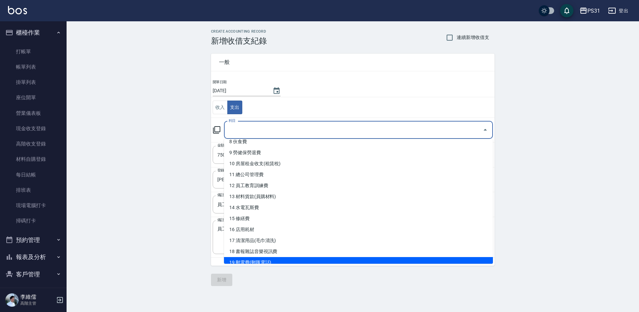
scroll to position [100, 0]
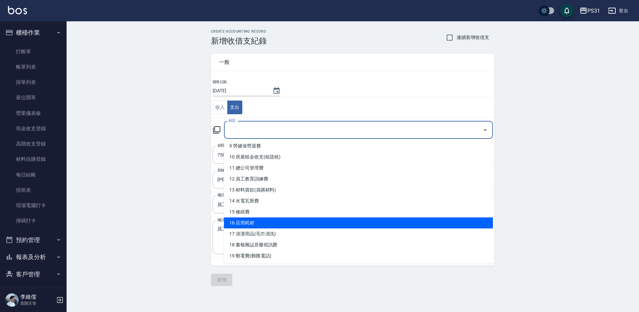
click at [334, 224] on li "16 店用耗材" at bounding box center [358, 222] width 269 height 11
type input "16 店用耗材"
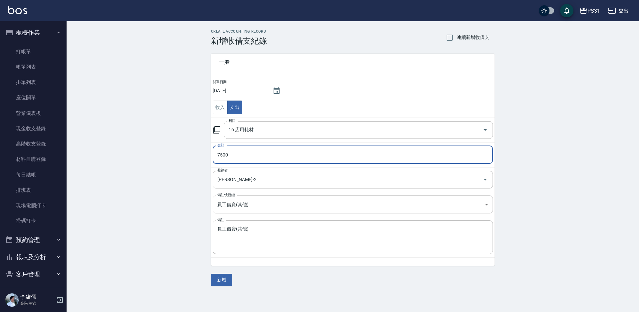
click at [479, 203] on body "PS31 登出 櫃檯作業 打帳單 帳單列表 掛單列表 座位開單 營業儀表板 現金收支登錄 高階收支登錄 材料自購登錄 每日結帳 排班表 現場電腦打卡 掃碼打卡…" at bounding box center [319, 156] width 639 height 312
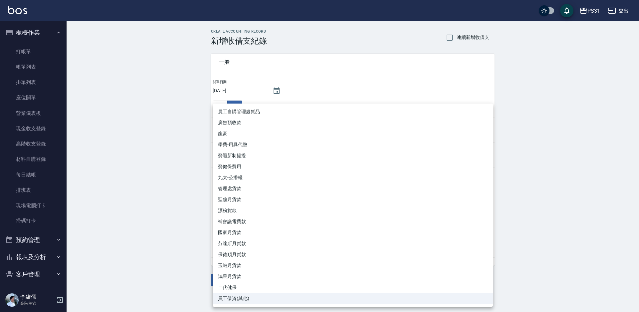
click at [557, 180] on div at bounding box center [319, 156] width 639 height 312
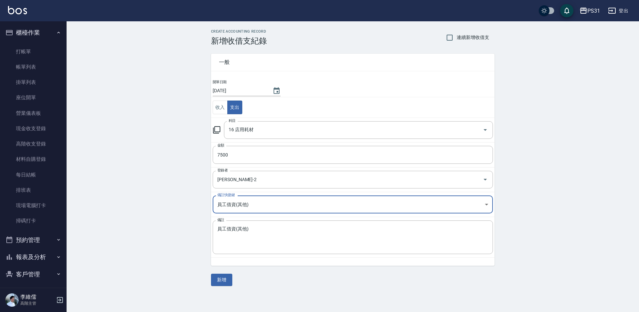
click at [488, 206] on body "PS31 登出 櫃檯作業 打帳單 帳單列表 掛單列表 座位開單 營業儀表板 現金收支登錄 高階收支登錄 材料自購登錄 每日結帳 排班表 現場電腦打卡 掃碼打卡…" at bounding box center [319, 156] width 639 height 312
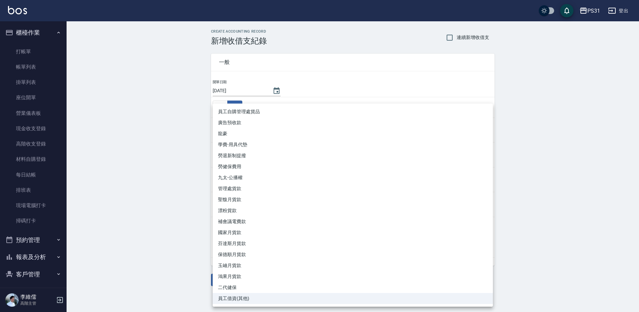
click at [337, 113] on li "員工自購管理處貨品" at bounding box center [353, 111] width 280 height 11
type input "員工自購管理處貨品"
type textarea "員工自購管理處貨品"
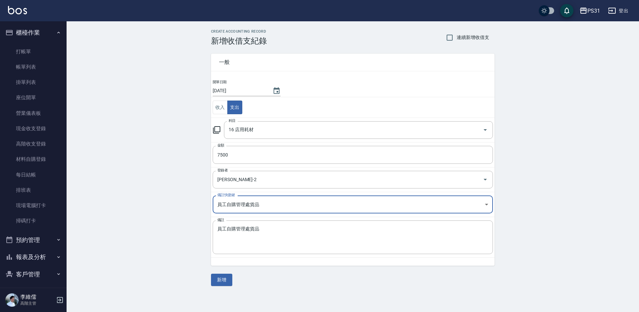
click at [486, 201] on body "PS31 登出 櫃檯作業 打帳單 帳單列表 掛單列表 座位開單 營業儀表板 現金收支登錄 高階收支登錄 材料自購登錄 每日結帳 排班表 現場電腦打卡 掃碼打卡…" at bounding box center [319, 156] width 639 height 312
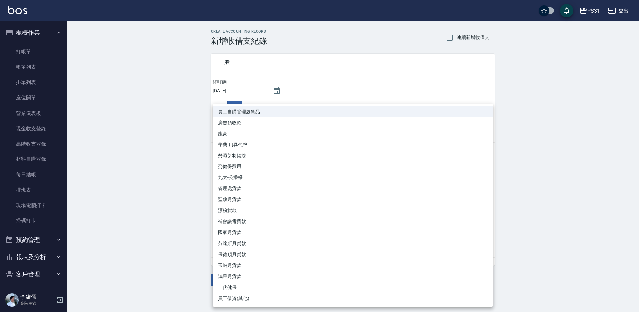
click at [115, 82] on div at bounding box center [319, 156] width 639 height 312
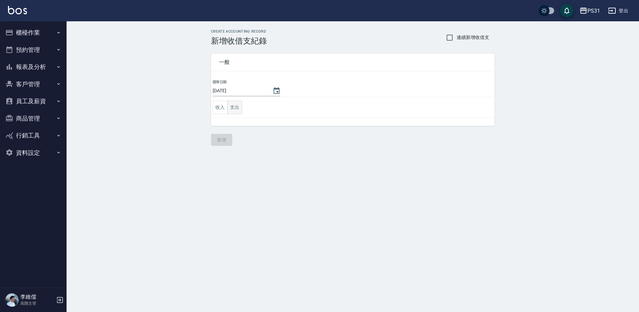
click at [237, 110] on button "支出" at bounding box center [234, 108] width 15 height 14
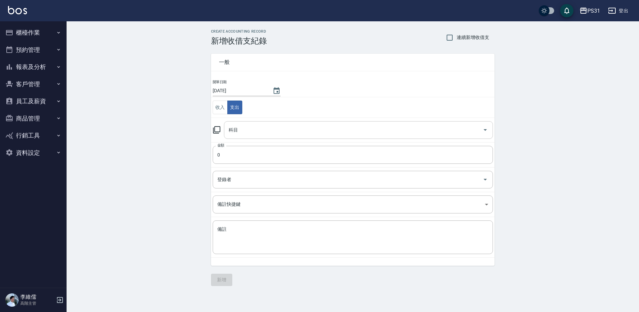
click at [253, 127] on input "科目" at bounding box center [353, 130] width 253 height 12
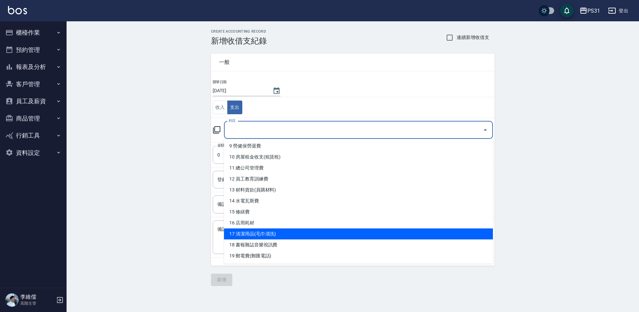
scroll to position [133, 0]
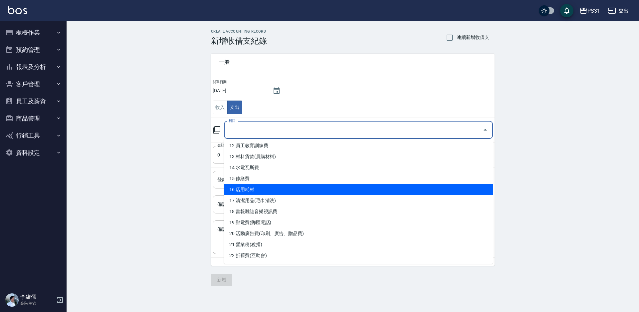
click at [314, 189] on li "16 店用耗材" at bounding box center [358, 189] width 269 height 11
type input "16 店用耗材"
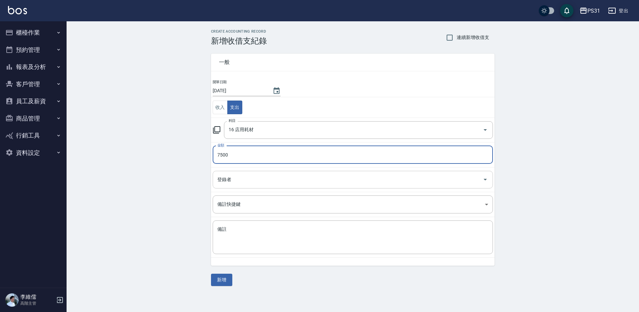
type input "7500"
click at [307, 175] on input "登錄者" at bounding box center [348, 180] width 264 height 12
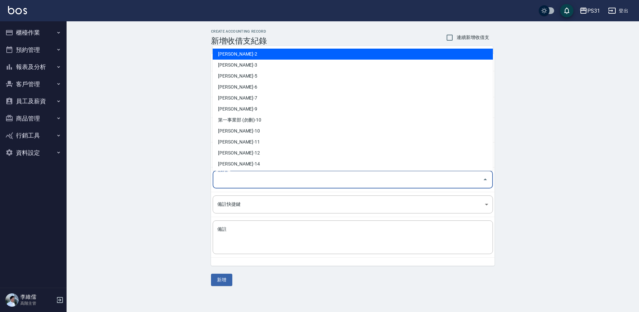
click at [242, 53] on li "[PERSON_NAME]-2" at bounding box center [353, 54] width 280 height 11
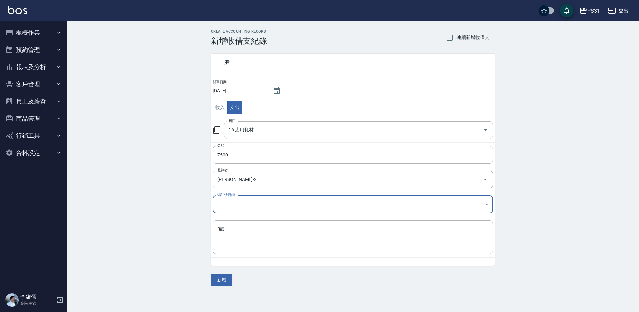
type input "[PERSON_NAME]-2"
click at [275, 235] on textarea "備註" at bounding box center [352, 237] width 271 height 23
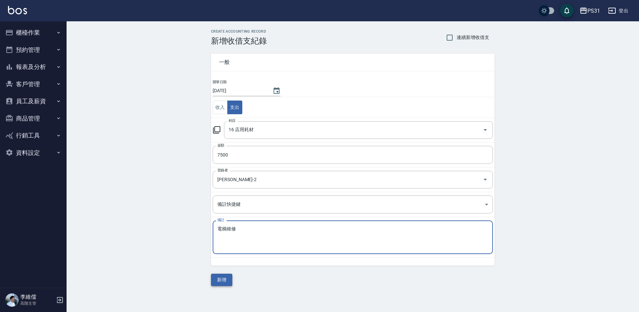
type textarea "電梯維修"
click at [227, 282] on button "新增" at bounding box center [221, 280] width 21 height 12
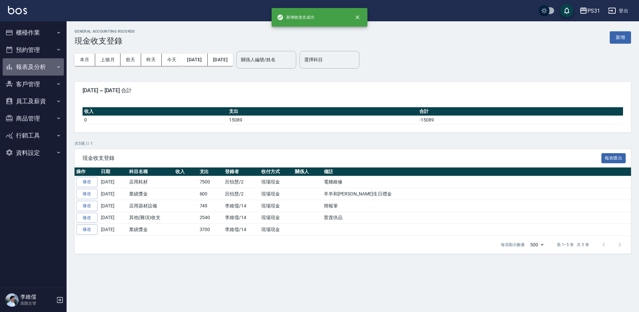
click at [30, 67] on button "報表及分析" at bounding box center [33, 66] width 61 height 17
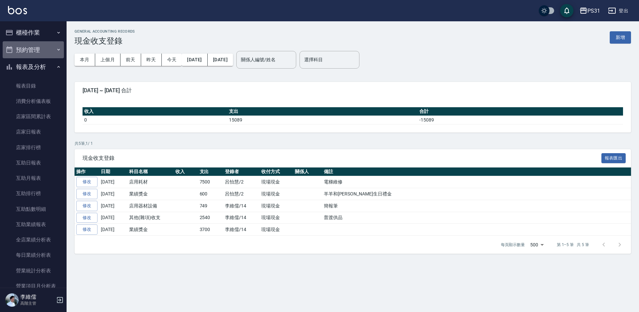
click at [35, 53] on button "預約管理" at bounding box center [33, 49] width 61 height 17
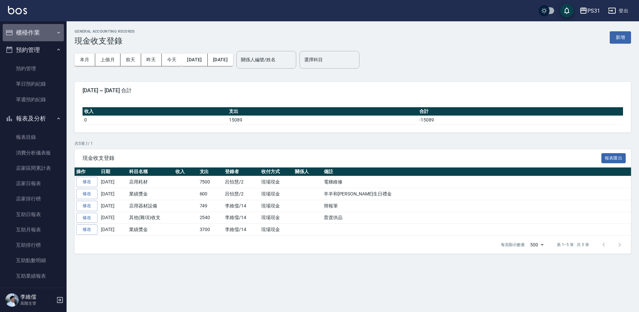
click at [35, 34] on button "櫃檯作業" at bounding box center [33, 32] width 61 height 17
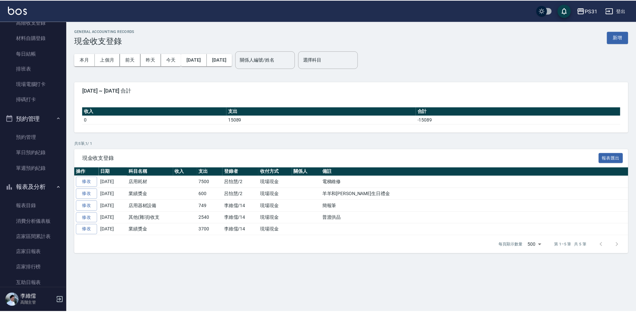
scroll to position [133, 0]
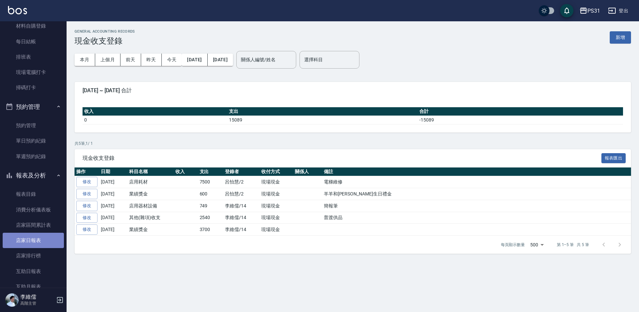
click at [40, 241] on link "店家日報表" at bounding box center [33, 240] width 61 height 15
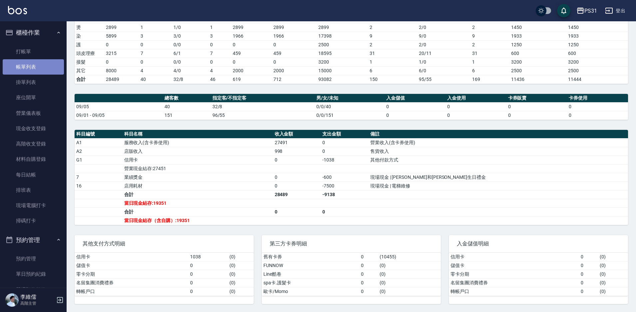
click at [36, 69] on link "帳單列表" at bounding box center [33, 66] width 61 height 15
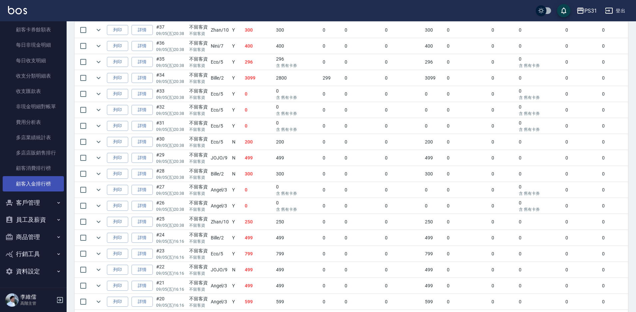
scroll to position [260, 0]
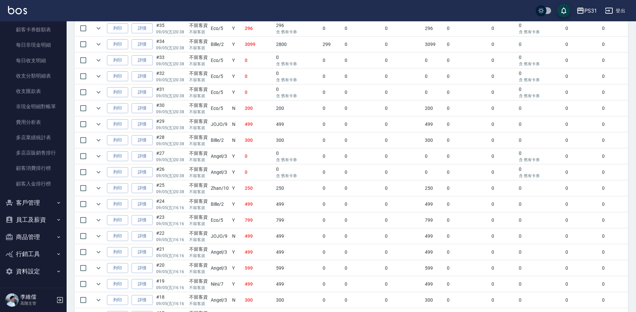
click at [34, 212] on button "員工及薪資" at bounding box center [33, 219] width 61 height 17
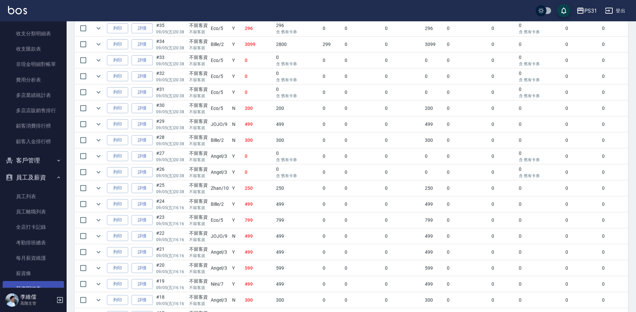
scroll to position [904, 0]
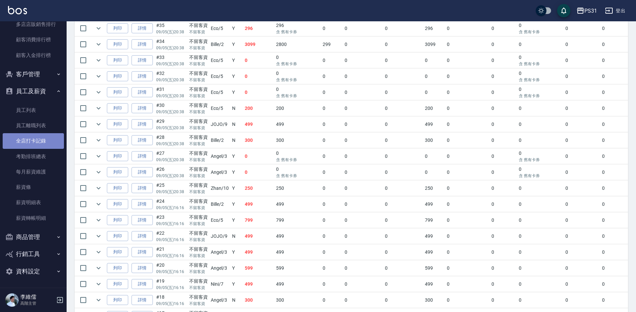
click at [39, 139] on link "全店打卡記錄" at bounding box center [33, 140] width 61 height 15
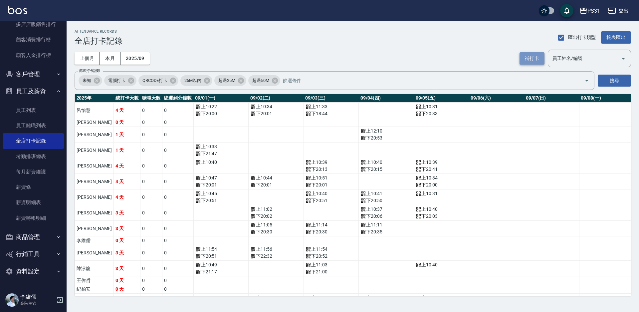
click at [525, 57] on button "補打卡" at bounding box center [532, 58] width 25 height 12
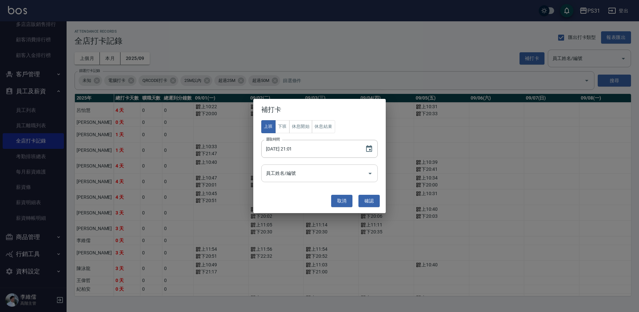
click at [295, 171] on input "員工姓名/編號" at bounding box center [314, 173] width 101 height 12
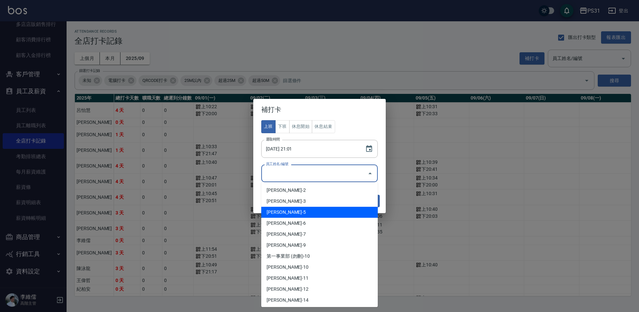
click at [295, 213] on li "[PERSON_NAME]-5" at bounding box center [319, 212] width 117 height 11
type input "廖恬翌"
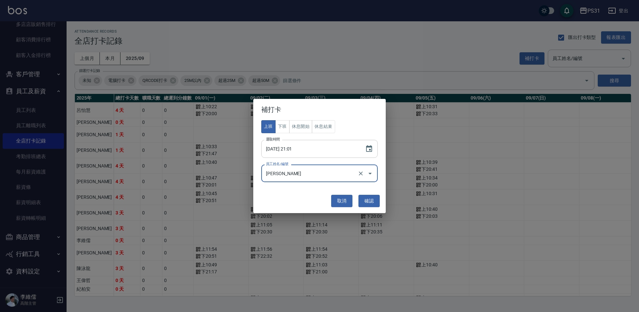
click at [294, 152] on input "2025/09/05 21:01" at bounding box center [309, 149] width 97 height 18
type input "2025/09/05 10:55"
click at [374, 199] on button "確認" at bounding box center [369, 201] width 21 height 12
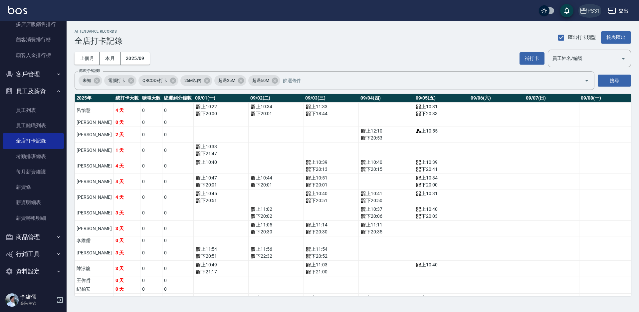
click at [581, 10] on icon "button" at bounding box center [583, 11] width 7 height 6
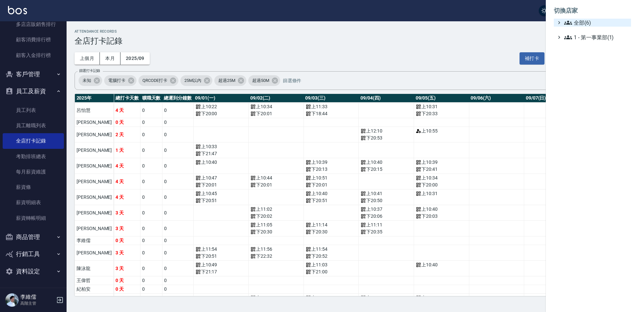
click at [589, 25] on span "全部(6)" at bounding box center [596, 23] width 64 height 8
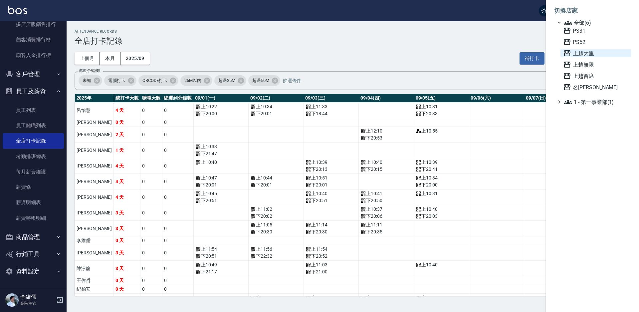
click at [587, 51] on span "上越大里" at bounding box center [595, 53] width 65 height 8
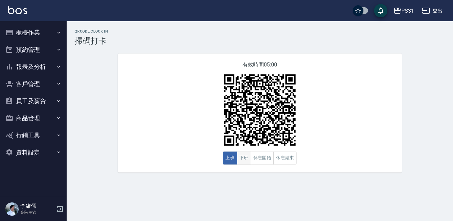
click at [245, 159] on button "下班" at bounding box center [244, 158] width 14 height 13
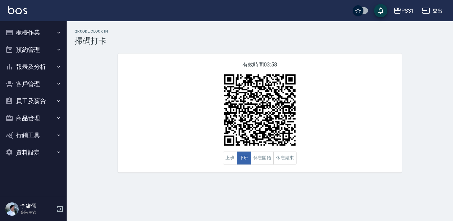
click at [268, 47] on div "QRcode Clock In 掃碼打卡 有效時間 03:58 上班 下班 休息開始 休息結束" at bounding box center [260, 100] width 386 height 143
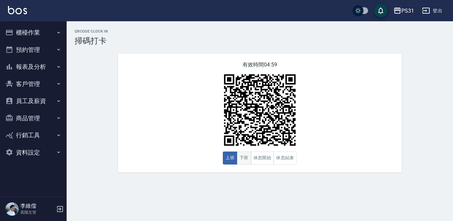
click at [243, 154] on button "下班" at bounding box center [244, 158] width 14 height 13
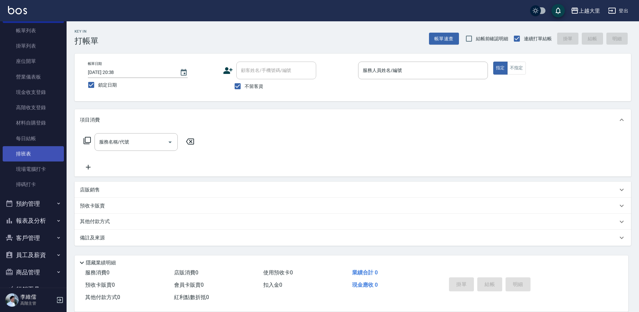
scroll to position [72, 0]
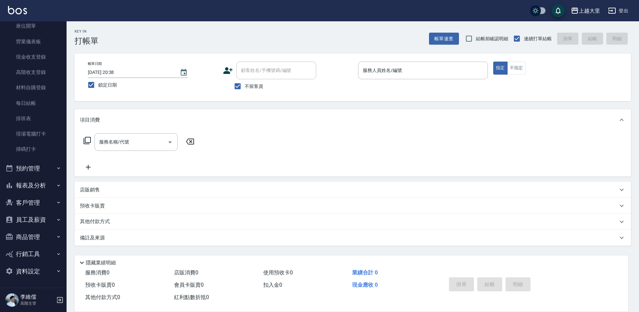
click at [33, 218] on button "員工及薪資" at bounding box center [33, 219] width 61 height 17
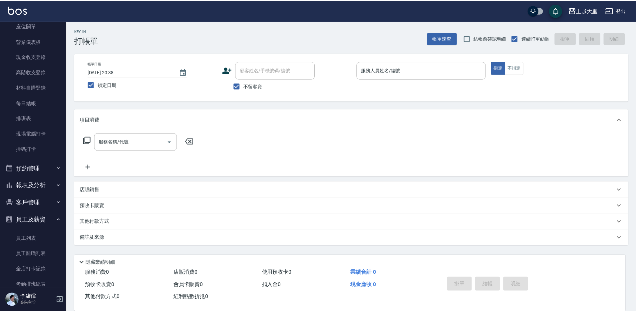
scroll to position [200, 0]
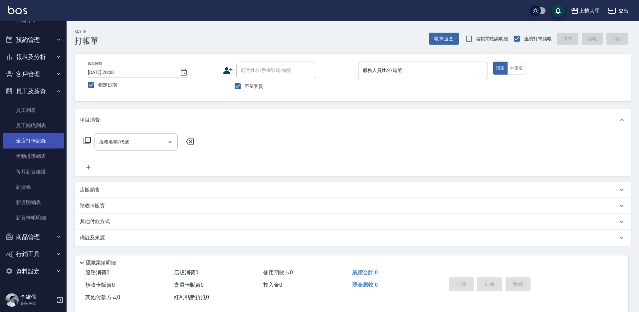
click at [39, 141] on link "全店打卡記錄" at bounding box center [33, 140] width 61 height 15
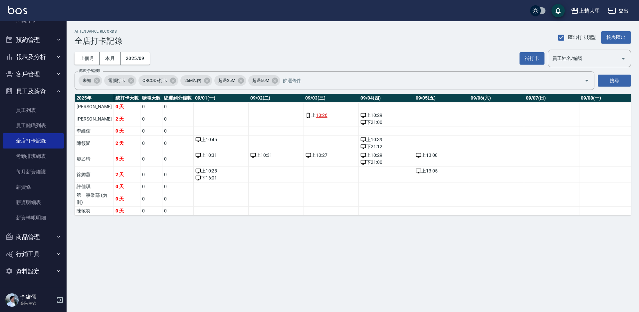
click at [414, 120] on td "a dense table" at bounding box center [441, 119] width 55 height 16
click at [532, 63] on button "補打卡" at bounding box center [532, 58] width 25 height 12
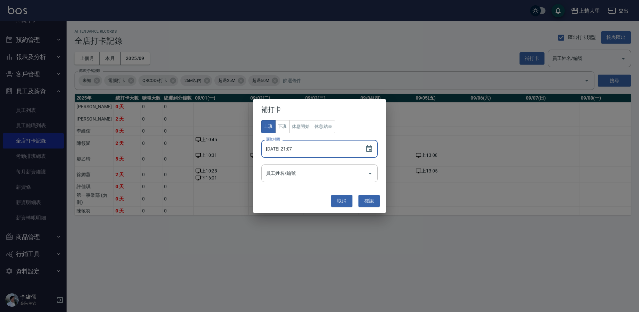
click at [295, 151] on input "[DATE] 21:07" at bounding box center [309, 149] width 97 height 18
type input "[DATE] 10:49"
click at [312, 169] on input "員工姓名/編號" at bounding box center [314, 173] width 101 height 12
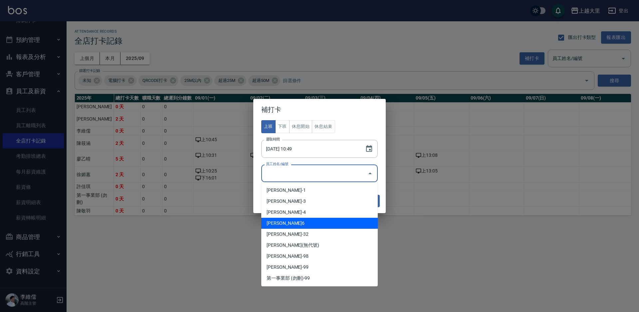
click at [304, 221] on li "[PERSON_NAME]6" at bounding box center [319, 223] width 117 height 11
type input "陳筱涵"
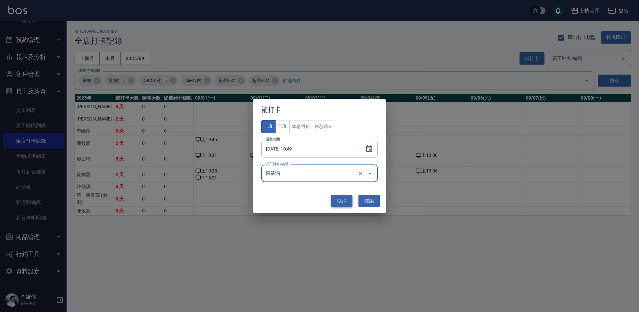
click at [339, 202] on button "取消" at bounding box center [341, 201] width 21 height 12
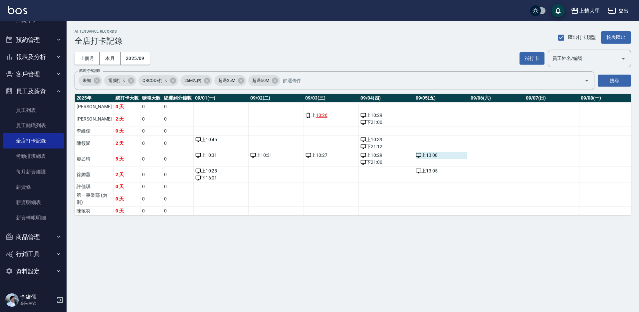
click at [416, 156] on icon "a dense table" at bounding box center [418, 155] width 5 height 5
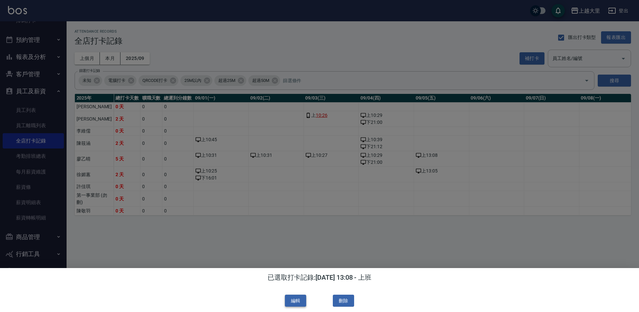
click at [299, 302] on button "編輯" at bounding box center [295, 301] width 21 height 12
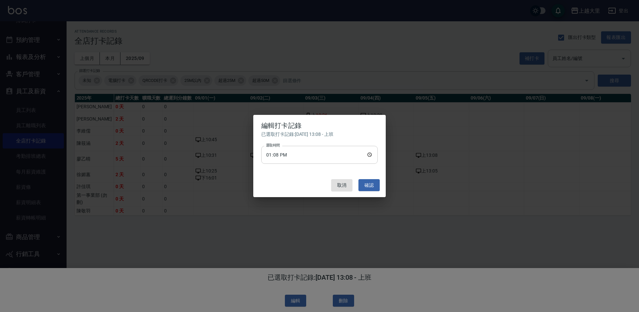
click at [282, 154] on input "13:08" at bounding box center [319, 155] width 117 height 18
type input "22:30"
click at [366, 184] on button "確認" at bounding box center [369, 185] width 21 height 12
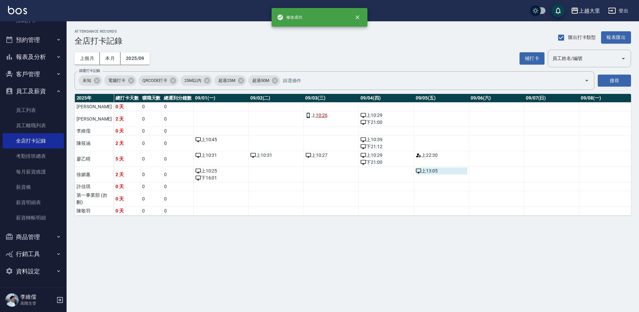
click at [416, 170] on div "上 13:05" at bounding box center [442, 170] width 52 height 7
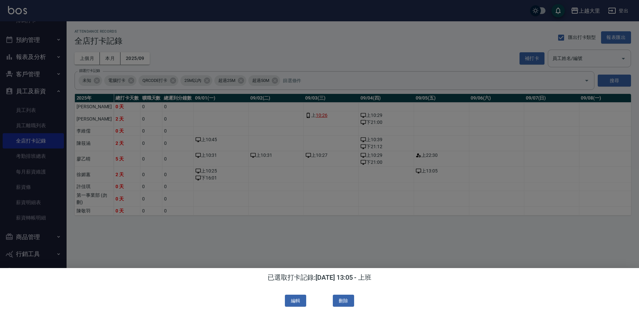
click at [422, 156] on div at bounding box center [319, 156] width 639 height 312
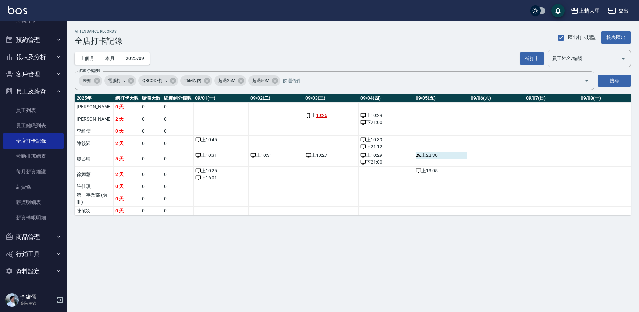
click at [416, 155] on div "上 22:30" at bounding box center [442, 155] width 52 height 7
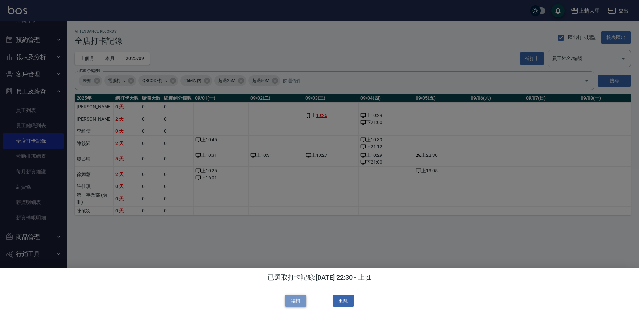
click at [301, 299] on button "編輯" at bounding box center [295, 301] width 21 height 12
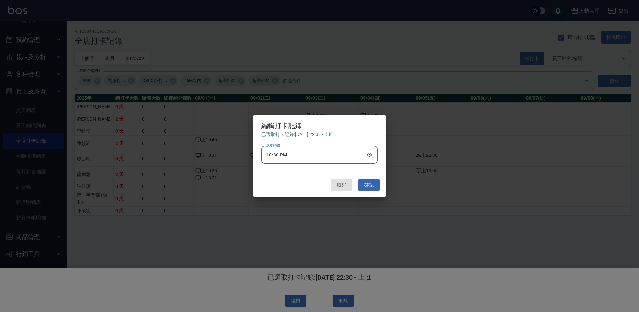
click at [274, 154] on input "22:30" at bounding box center [319, 155] width 117 height 18
type input "10:30"
click at [370, 181] on button "確認" at bounding box center [369, 185] width 21 height 12
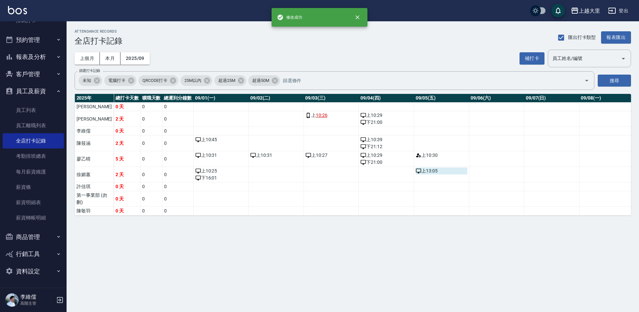
click at [416, 169] on div "上 13:05" at bounding box center [442, 170] width 52 height 7
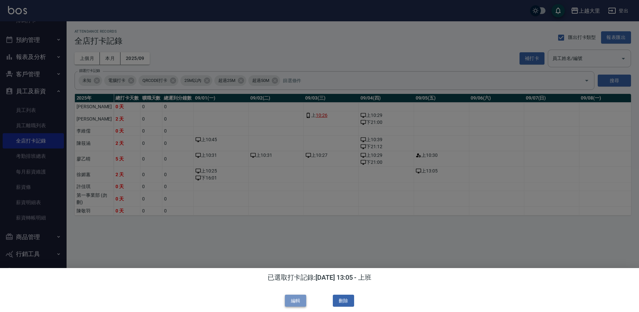
click at [301, 300] on button "編輯" at bounding box center [295, 301] width 21 height 12
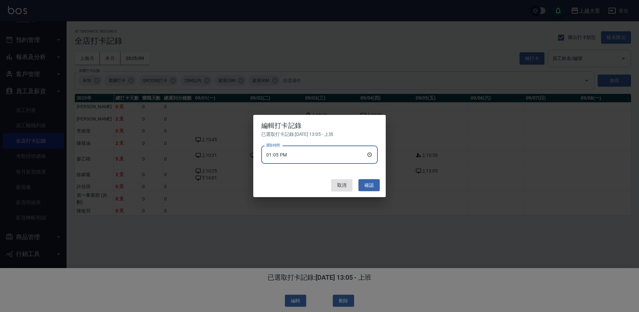
click at [314, 156] on input "13:05" at bounding box center [319, 155] width 117 height 18
click at [281, 156] on input "01:05" at bounding box center [319, 155] width 117 height 18
type input "10:30"
click at [363, 184] on button "確認" at bounding box center [369, 185] width 21 height 12
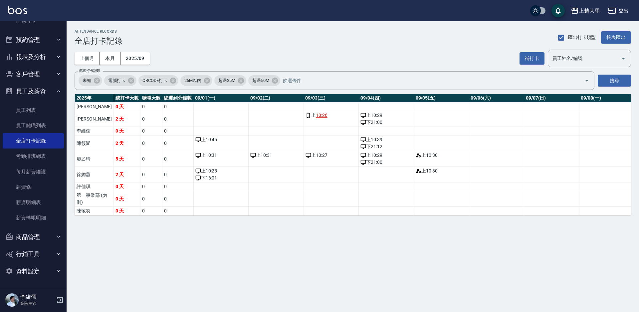
click at [30, 58] on button "報表及分析" at bounding box center [33, 56] width 61 height 17
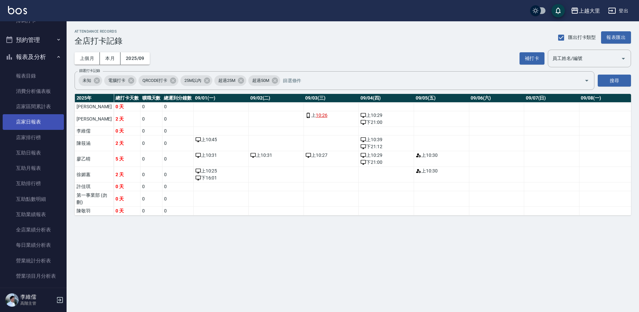
click at [33, 116] on link "店家日報表" at bounding box center [33, 121] width 61 height 15
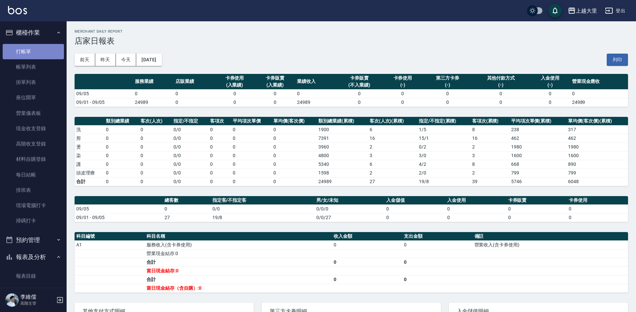
click at [33, 53] on link "打帳單" at bounding box center [33, 51] width 61 height 15
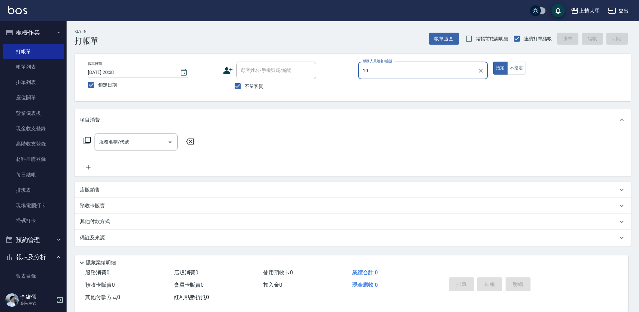
type input "10"
click at [493, 62] on button "指定" at bounding box center [500, 68] width 14 height 13
type button "true"
click at [507, 62] on button "不指定" at bounding box center [516, 68] width 19 height 13
type button "false"
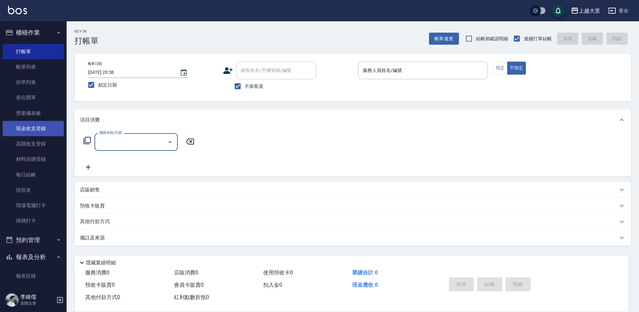
click at [41, 131] on link "現金收支登錄" at bounding box center [33, 128] width 61 height 15
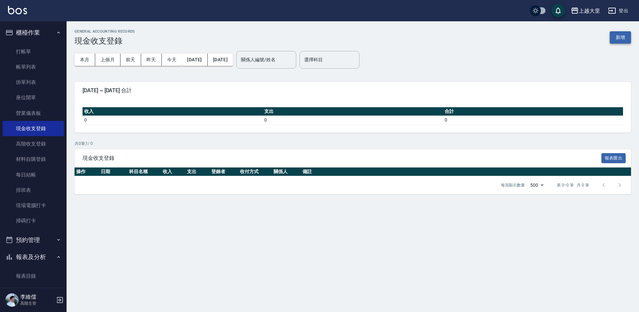
drag, startPoint x: 618, startPoint y: 26, endPoint x: 621, endPoint y: 38, distance: 12.9
click at [619, 32] on div "GENERAL ACCOUNTING RECORDS 現金收支登錄 新增 本月 上個月 [DATE] [DATE] [DATE] [DATE] [DATE] …" at bounding box center [353, 111] width 573 height 181
click at [621, 38] on button "新增" at bounding box center [620, 37] width 21 height 12
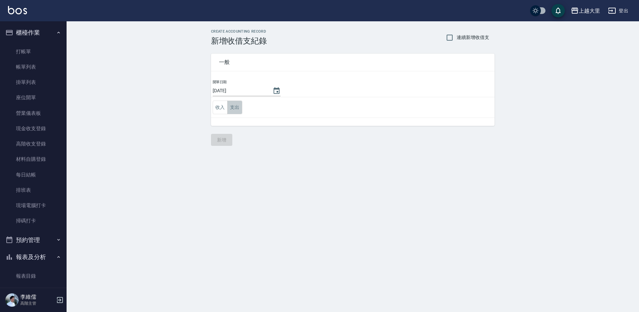
click at [232, 108] on button "支出" at bounding box center [234, 108] width 15 height 14
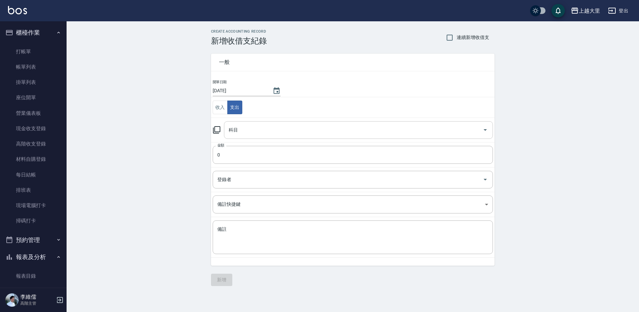
click at [254, 123] on div "科目" at bounding box center [358, 130] width 269 height 18
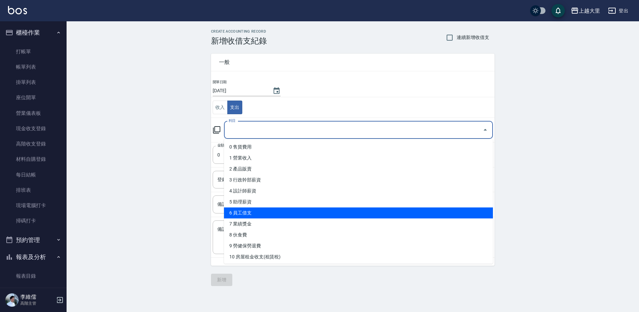
click at [300, 212] on li "6 員工借支" at bounding box center [358, 212] width 269 height 11
type input "6 員工借支"
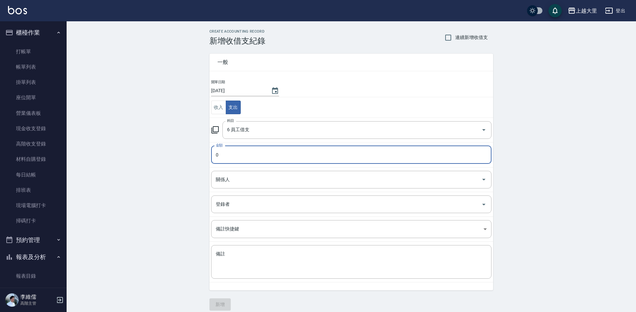
click at [279, 159] on input "0" at bounding box center [351, 155] width 280 height 18
click at [278, 159] on input "0" at bounding box center [351, 155] width 280 height 18
type input "5000"
click at [232, 179] on input "關係人" at bounding box center [346, 180] width 264 height 12
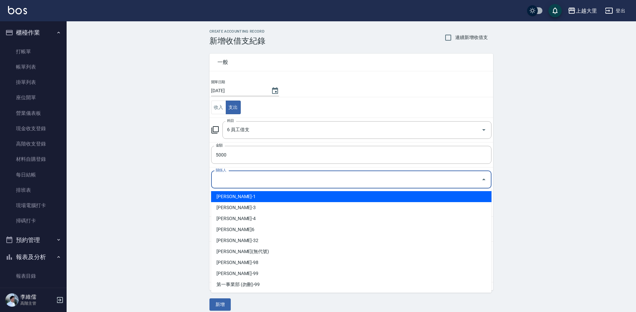
click at [237, 176] on input "關係人" at bounding box center [346, 180] width 264 height 12
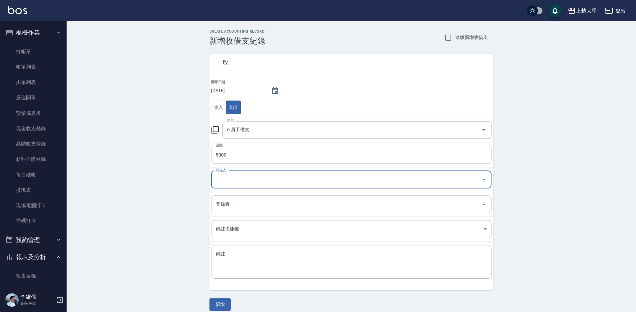
click at [237, 176] on input "關係人" at bounding box center [346, 180] width 264 height 12
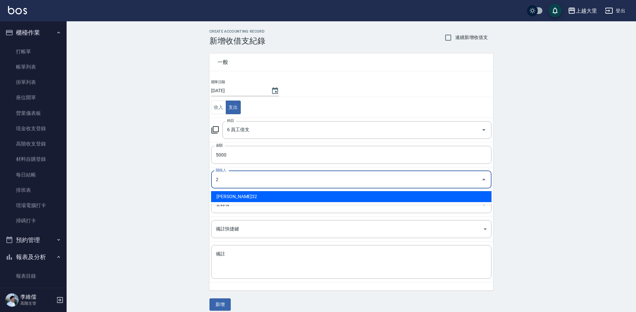
type input "[PERSON_NAME]32"
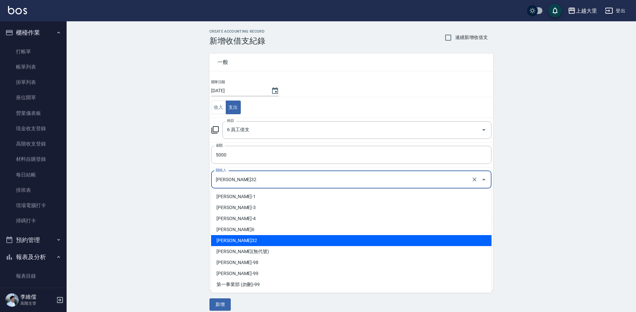
click at [237, 176] on input "[PERSON_NAME]32" at bounding box center [342, 180] width 256 height 12
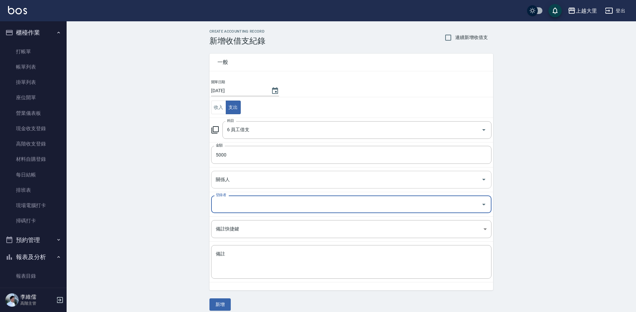
type input "2"
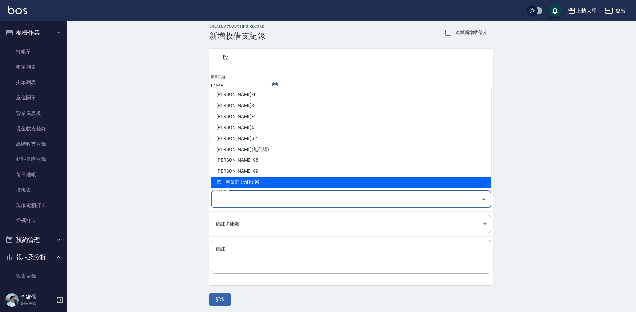
scroll to position [7, 0]
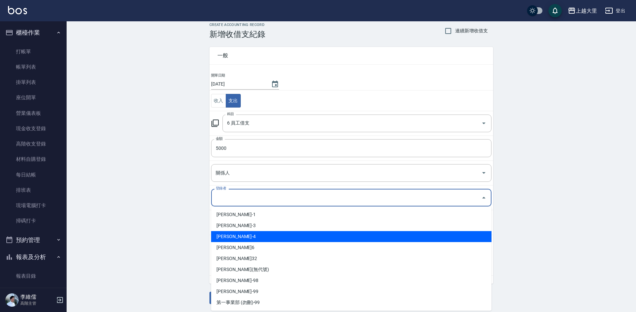
drag, startPoint x: 332, startPoint y: 269, endPoint x: 328, endPoint y: 224, distance: 44.7
click at [328, 224] on ul "[PERSON_NAME]-1 [PERSON_NAME]-3 [PERSON_NAME]-4 [PERSON_NAME]-6 [PERSON_NAME]-3…" at bounding box center [351, 258] width 280 height 104
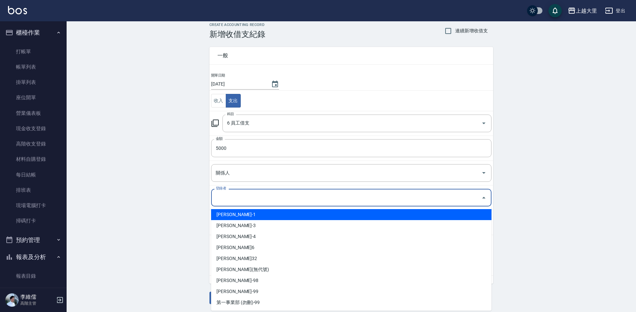
click at [143, 173] on div "CREATE ACCOUNTING RECORD 新增收借支紀錄 連續新增收借支 一般 開單日期 [DATE] 收入 支出 科目 6 員工借支 科目 金額 5…" at bounding box center [351, 163] width 569 height 297
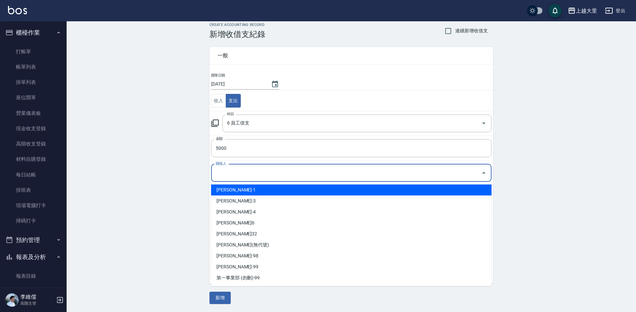
click at [277, 170] on input "關係人" at bounding box center [346, 173] width 264 height 12
drag, startPoint x: 332, startPoint y: 269, endPoint x: 576, endPoint y: 172, distance: 262.4
click at [576, 172] on body "上越大里 登出 櫃檯作業 打帳單 帳單列表 掛單列表 座位開單 營業儀表板 現金收支登錄 高階收支登錄 材料自購登錄 每日結帳 排班表 現場電腦打卡 掃碼打卡…" at bounding box center [318, 152] width 636 height 319
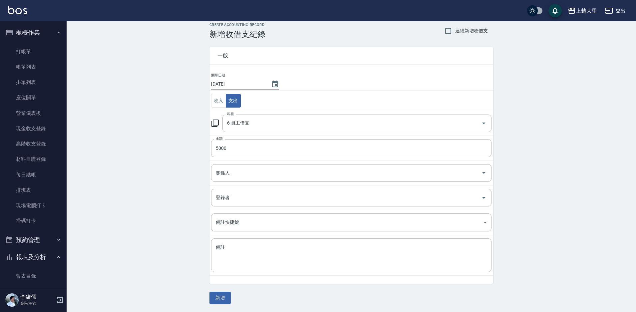
click at [576, 173] on div "CREATE ACCOUNTING RECORD 新增收借支紀錄 連續新增收借支 一般 開單日期 [DATE] 收入 支出 科目 6 員工借支 科目 金額 5…" at bounding box center [351, 163] width 569 height 297
click at [576, 9] on div "上越大里" at bounding box center [586, 11] width 21 height 8
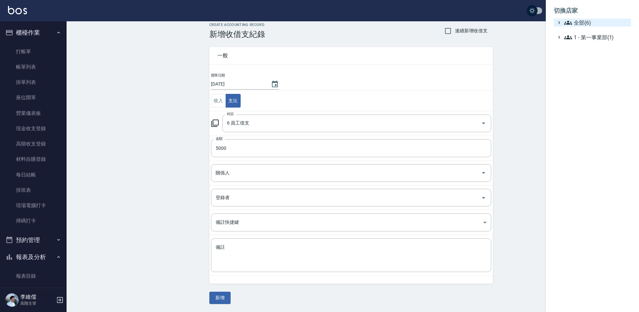
click at [578, 23] on span "全部(6)" at bounding box center [596, 23] width 64 height 8
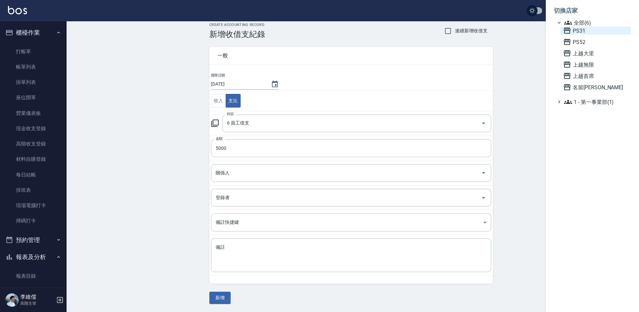
click at [573, 31] on span "PS31" at bounding box center [595, 31] width 65 height 8
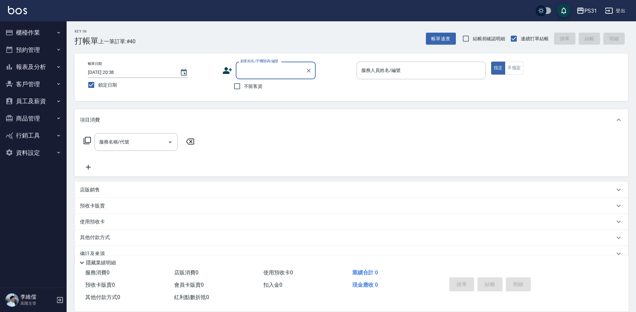
click at [17, 26] on button "櫃檯作業" at bounding box center [33, 32] width 61 height 17
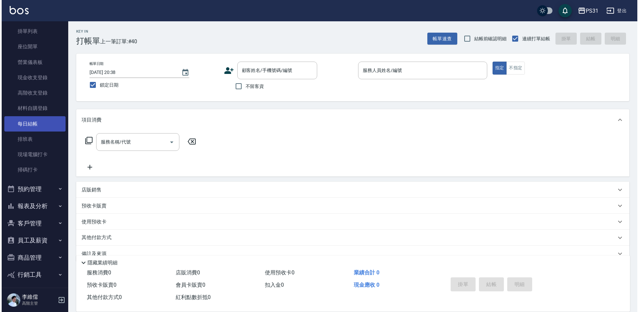
scroll to position [67, 0]
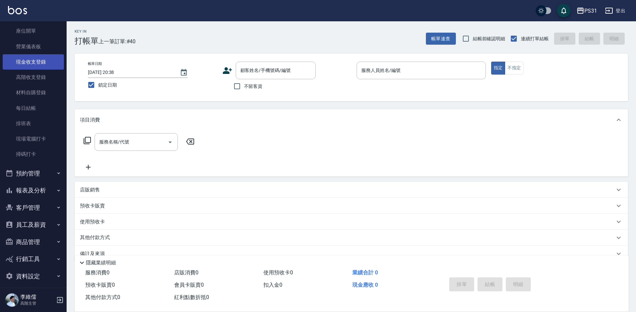
click at [41, 61] on link "現金收支登錄" at bounding box center [33, 61] width 61 height 15
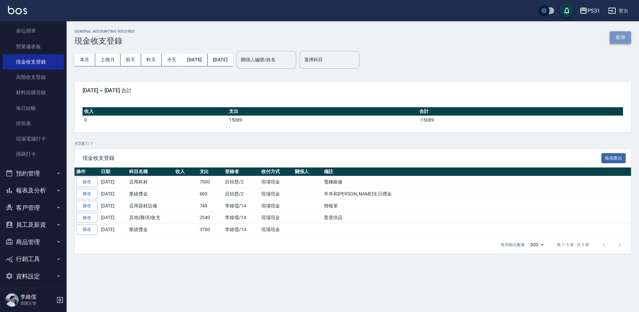
click at [614, 35] on button "新增" at bounding box center [620, 37] width 21 height 12
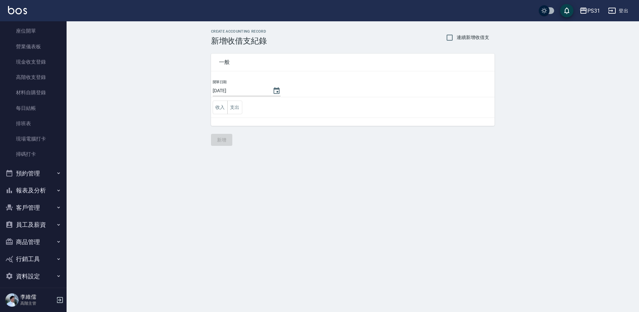
drag, startPoint x: 238, startPoint y: 109, endPoint x: 240, endPoint y: 115, distance: 6.6
click at [238, 109] on button "支出" at bounding box center [234, 108] width 15 height 14
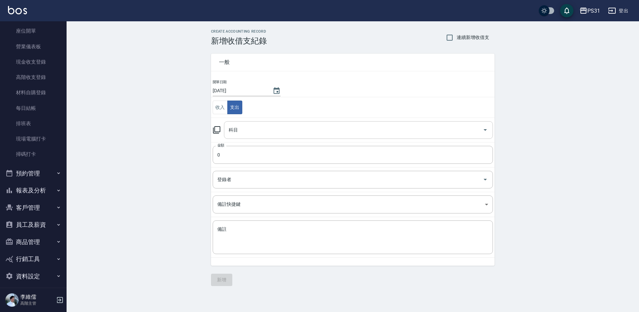
click at [259, 134] on input "科目" at bounding box center [353, 130] width 253 height 12
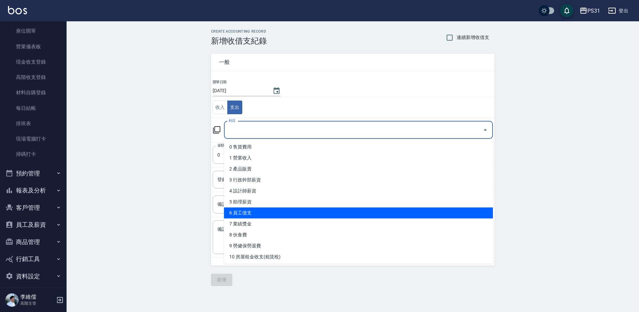
click at [258, 210] on li "6 員工借支" at bounding box center [358, 212] width 269 height 11
type input "6 員工借支"
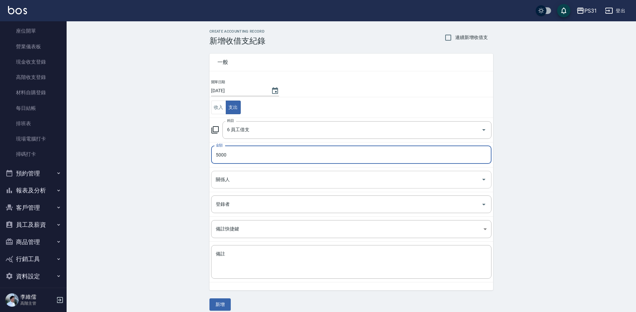
type input "5000"
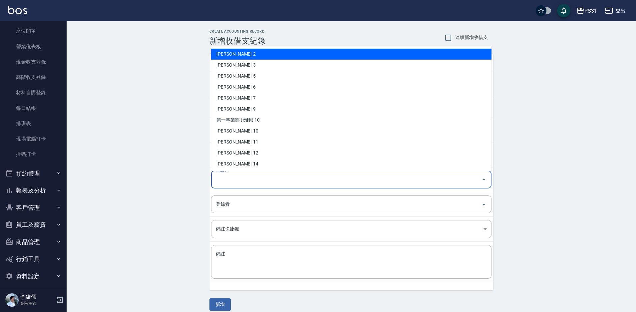
click at [281, 177] on input "關係人" at bounding box center [346, 180] width 264 height 12
click at [291, 58] on li "[PERSON_NAME]-2" at bounding box center [351, 54] width 280 height 11
type input "[PERSON_NAME]-2"
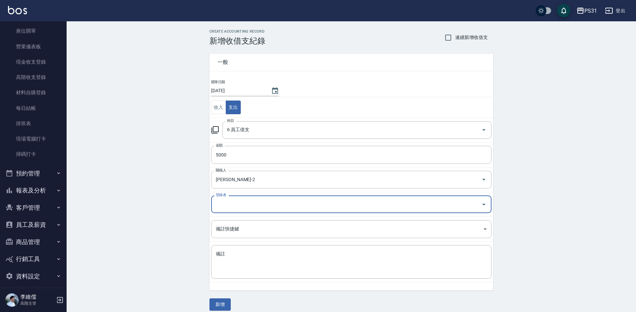
click at [251, 204] on input "登錄者" at bounding box center [346, 204] width 264 height 12
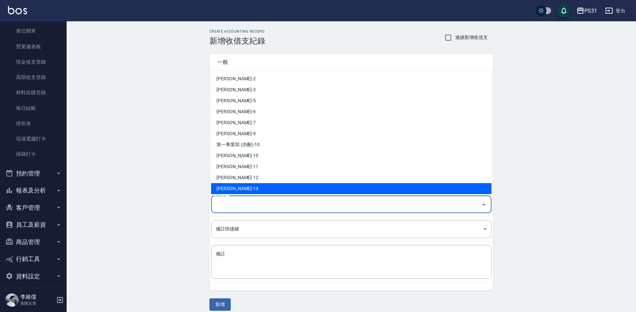
click at [247, 186] on li "[PERSON_NAME]-14" at bounding box center [351, 188] width 280 height 11
type input "[PERSON_NAME]-14"
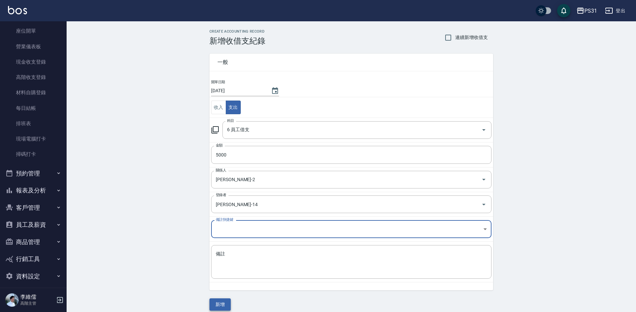
click at [214, 305] on button "新增" at bounding box center [219, 304] width 21 height 12
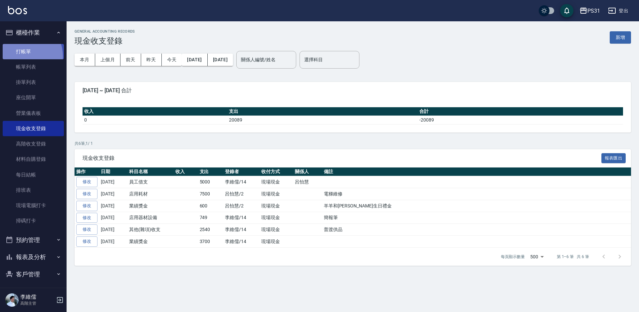
click at [22, 56] on link "打帳單" at bounding box center [33, 51] width 61 height 15
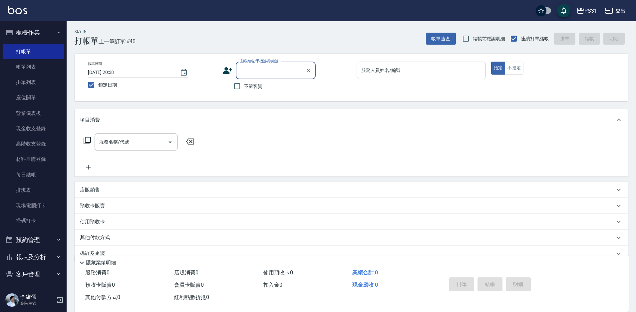
click at [397, 73] on div "服務人員姓名/編號 服務人員姓名/編號" at bounding box center [421, 71] width 129 height 18
click at [260, 88] on span "不留客資" at bounding box center [253, 86] width 19 height 7
click at [244, 88] on input "不留客資" at bounding box center [237, 86] width 14 height 14
checkbox input "true"
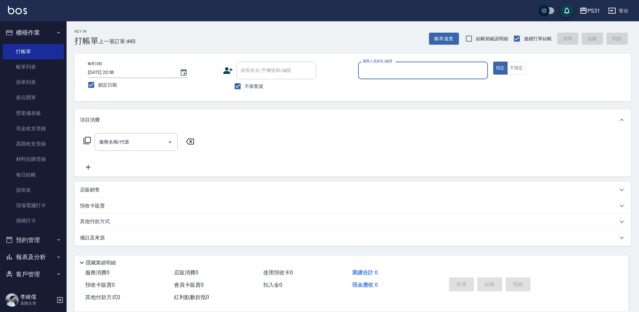
click at [412, 71] on input "服務人員姓名/編號" at bounding box center [423, 71] width 124 height 12
type input "Zhan-10"
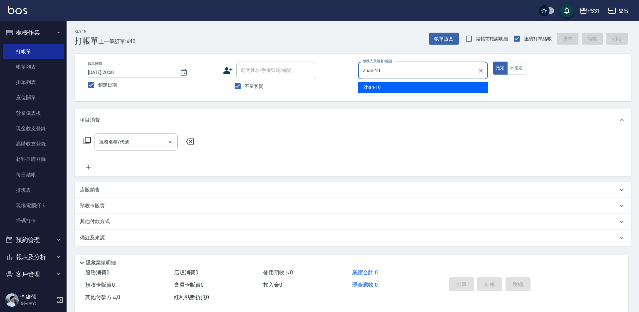
type button "true"
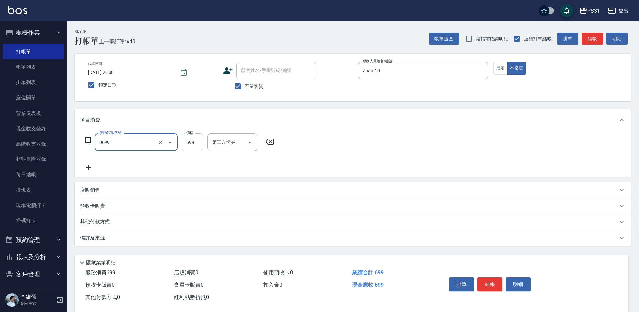
type input "精油699(0699)"
type input "799"
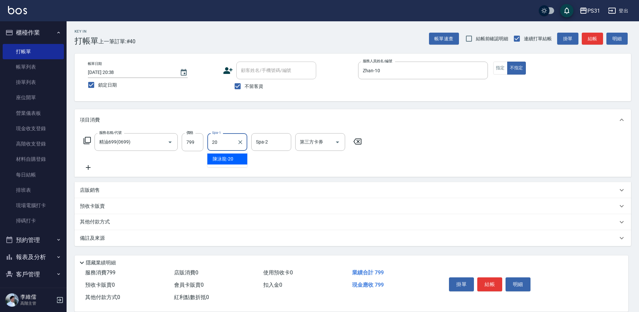
type input "陳泳龍-20"
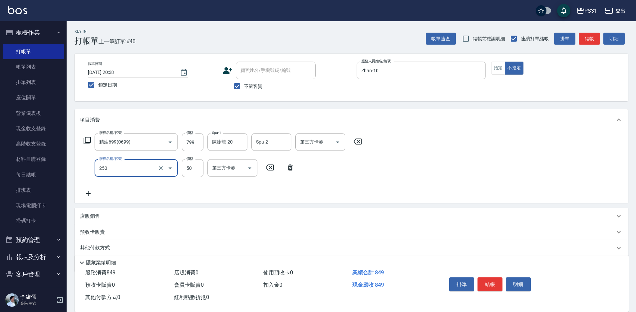
type input "剪瀏海(250)"
click at [192, 140] on input "799" at bounding box center [193, 142] width 22 height 18
type input "150"
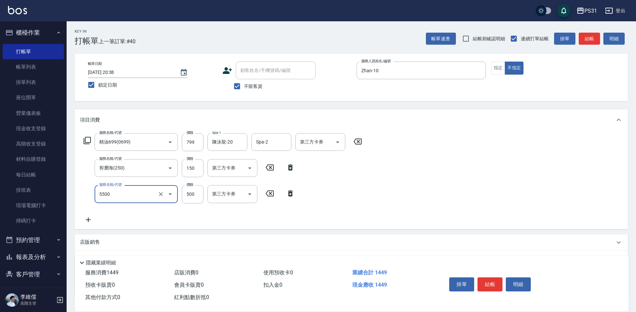
type input "天天護髮(5500)"
click at [143, 193] on input "天天護髮(5500)" at bounding box center [127, 194] width 59 height 12
type input "肩頸500(1500)"
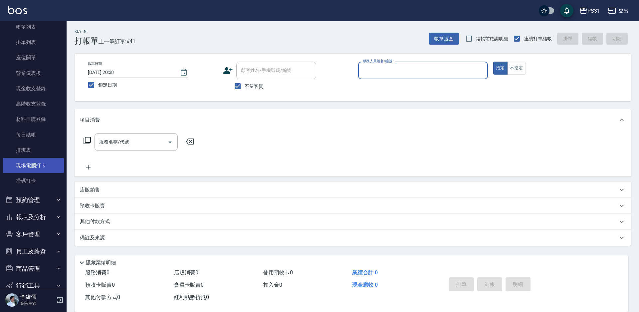
scroll to position [72, 0]
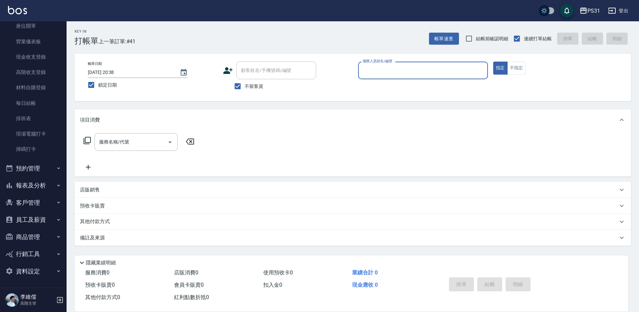
click at [42, 192] on button "報表及分析" at bounding box center [33, 185] width 61 height 17
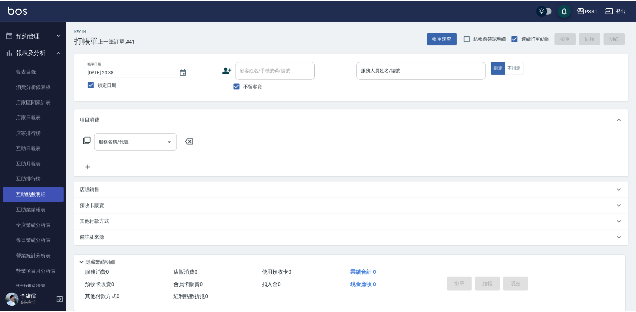
scroll to position [205, 0]
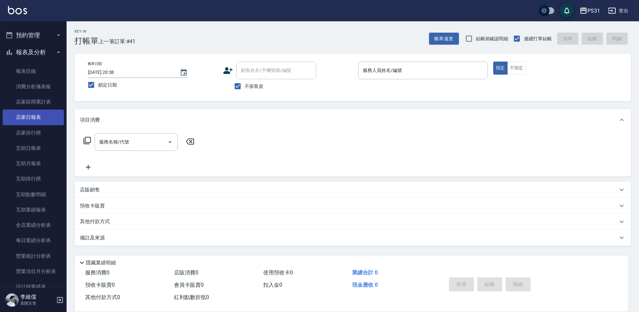
click at [33, 114] on link "店家日報表" at bounding box center [33, 117] width 61 height 15
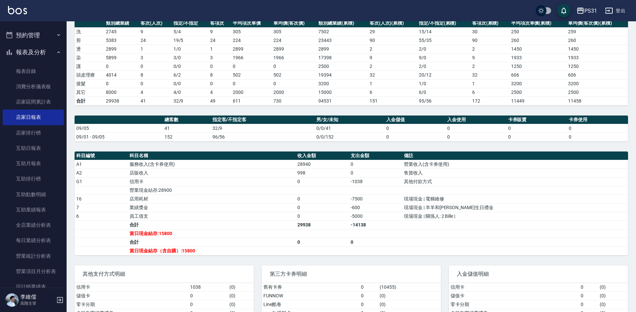
scroll to position [100, 0]
